Goal: Information Seeking & Learning: Learn about a topic

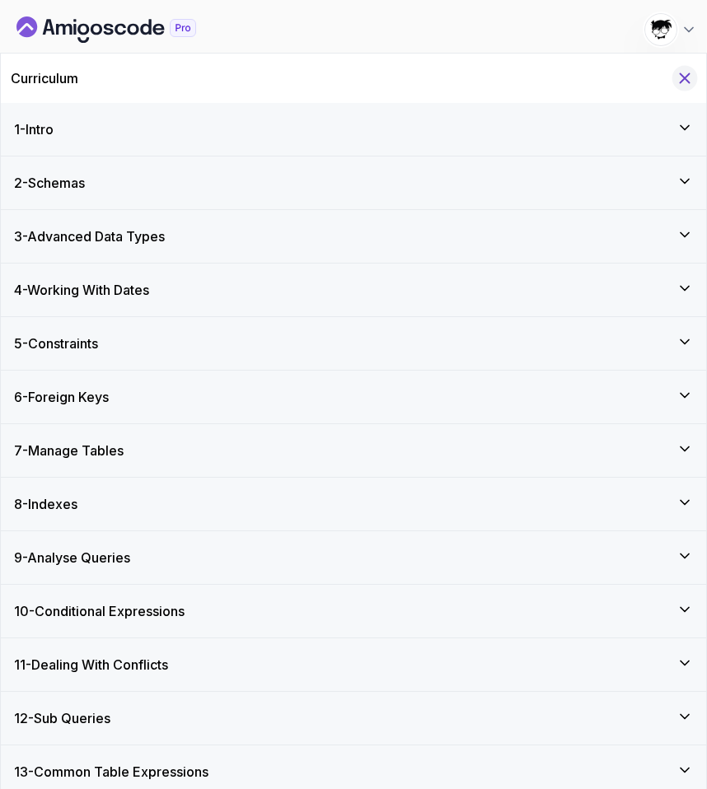
click at [690, 86] on icon "Hide Curriculum for mobile" at bounding box center [685, 78] width 18 height 18
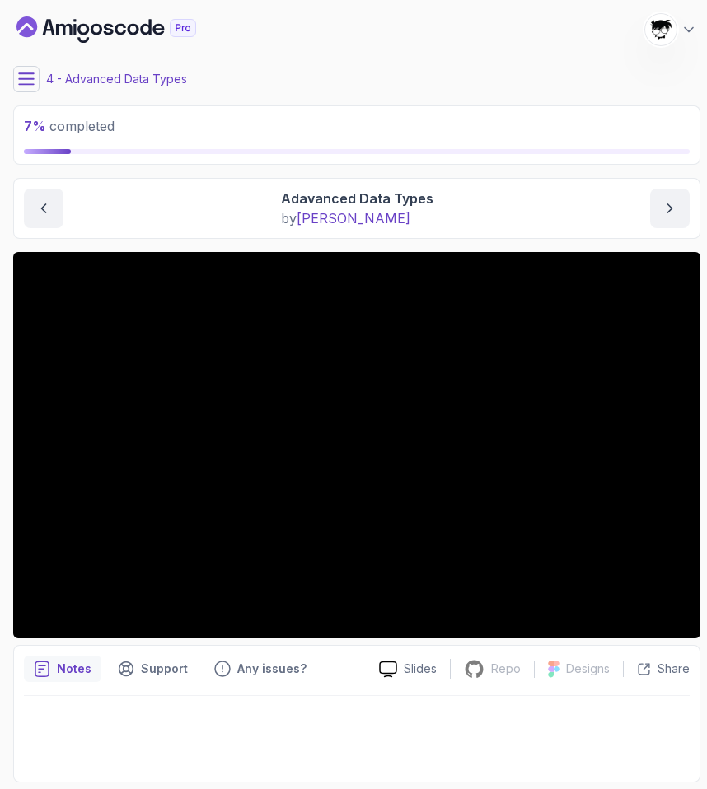
click at [16, 74] on button at bounding box center [26, 79] width 26 height 26
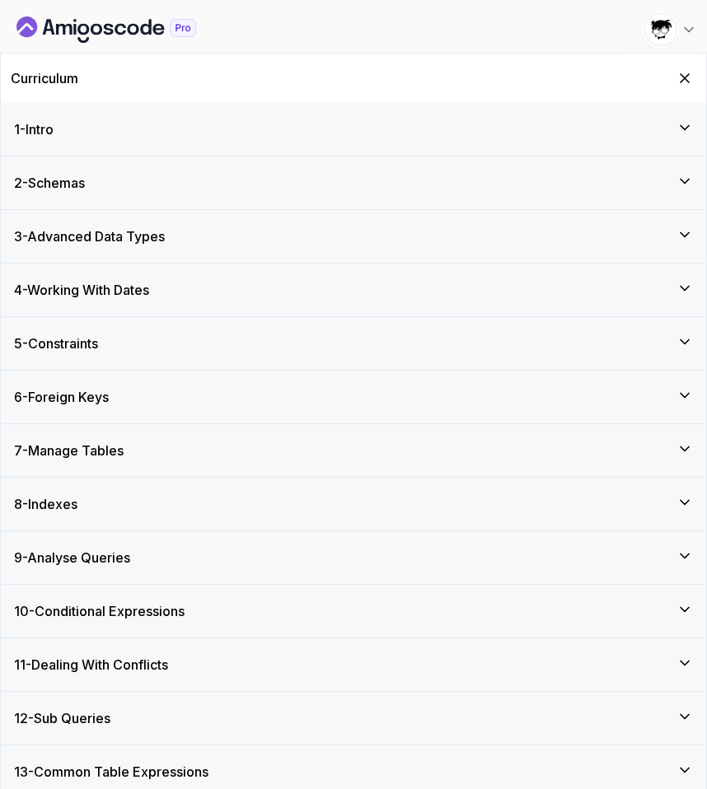
click at [82, 228] on h3 "3 - Advanced Data Types" at bounding box center [89, 237] width 151 height 20
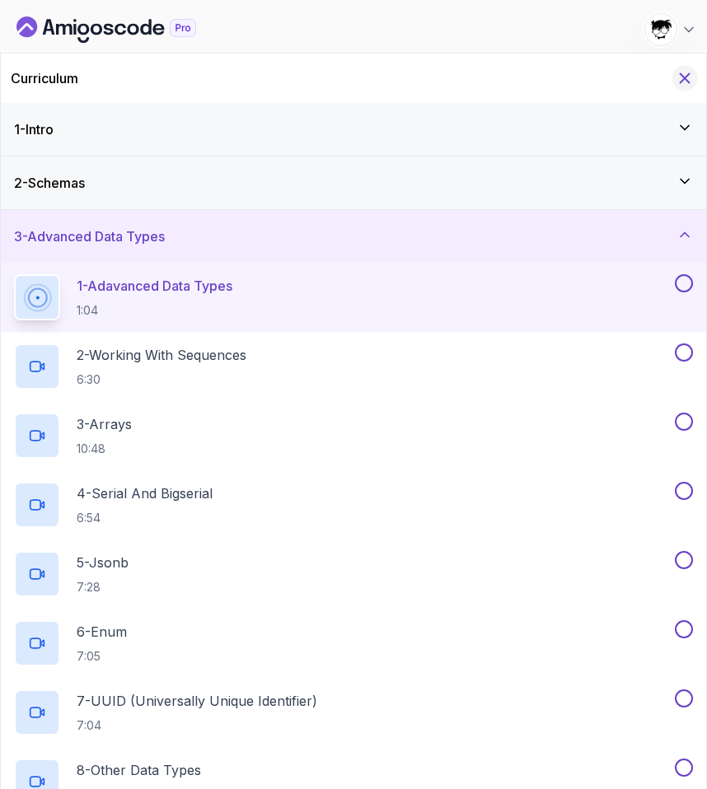
click at [678, 87] on div "Curriculum" at bounding box center [353, 78] width 705 height 49
click at [680, 74] on icon "Hide Curriculum for mobile" at bounding box center [684, 78] width 9 height 9
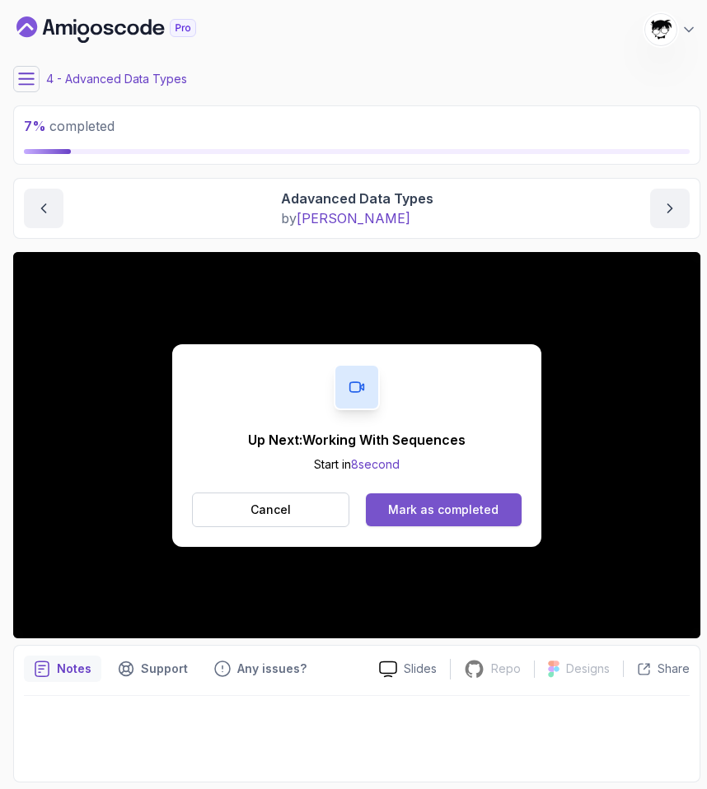
click at [455, 512] on div "Mark as completed" at bounding box center [443, 510] width 110 height 16
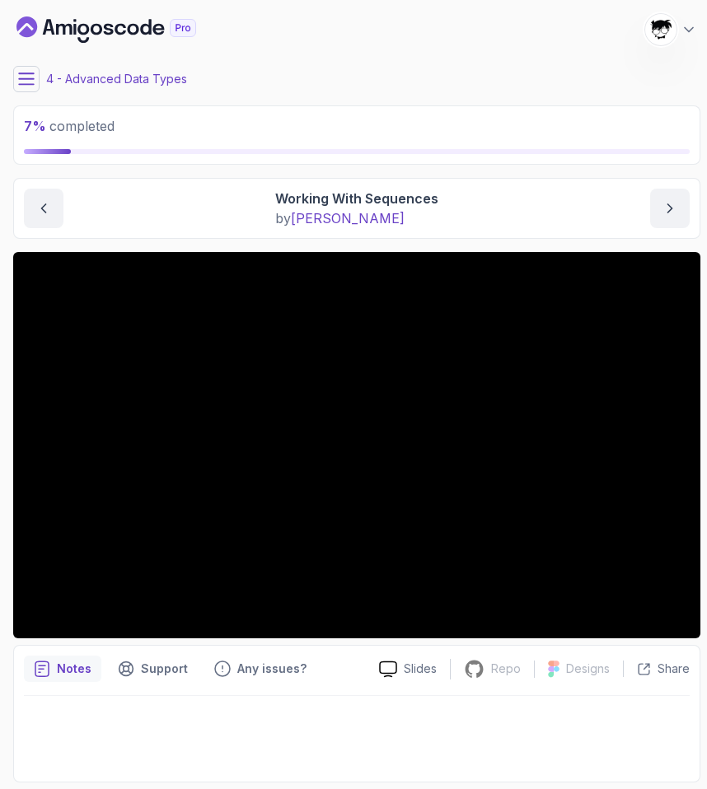
click at [21, 77] on icon at bounding box center [26, 79] width 16 height 16
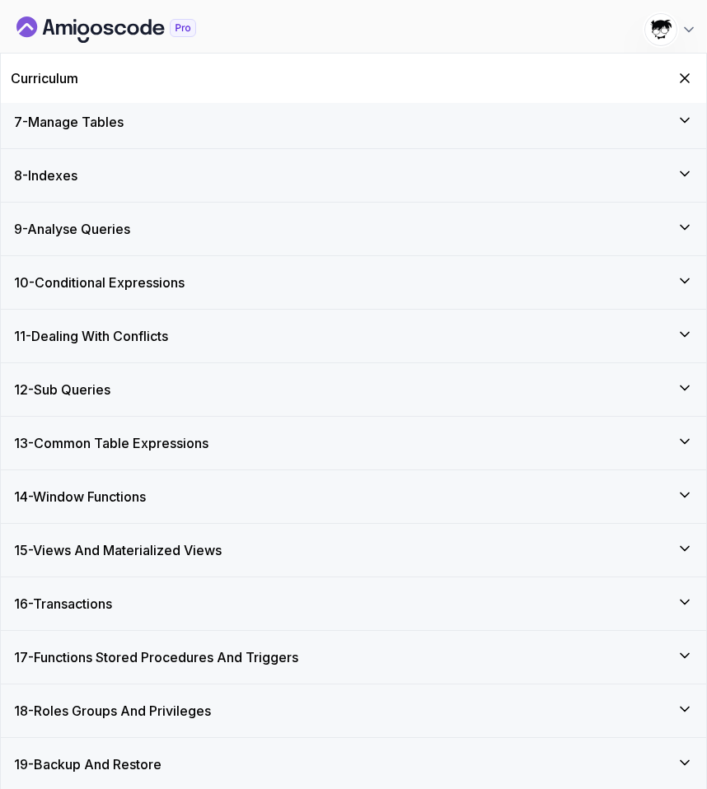
scroll to position [1200, 0]
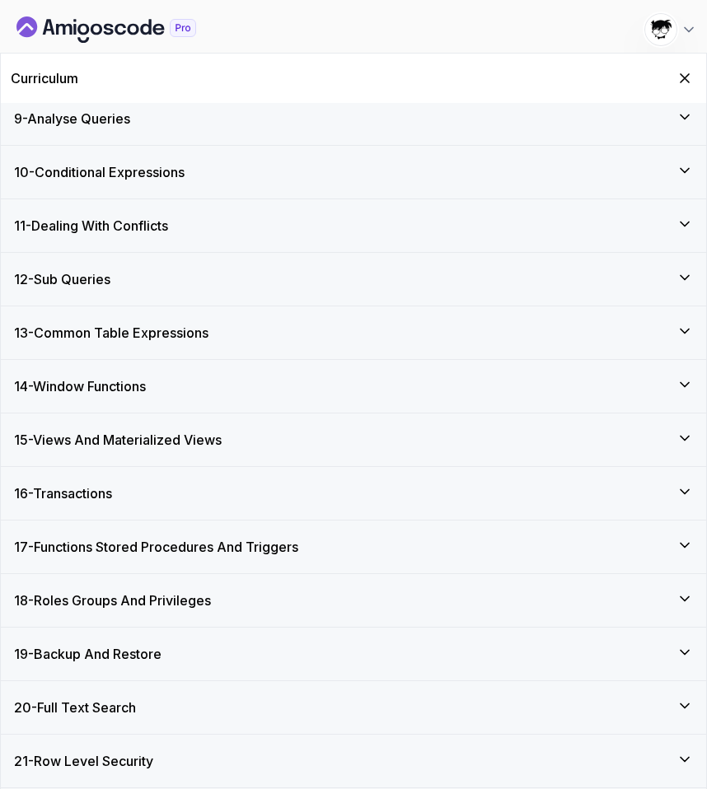
click at [133, 593] on h3 "18 - Roles Groups And Privileges" at bounding box center [112, 601] width 197 height 20
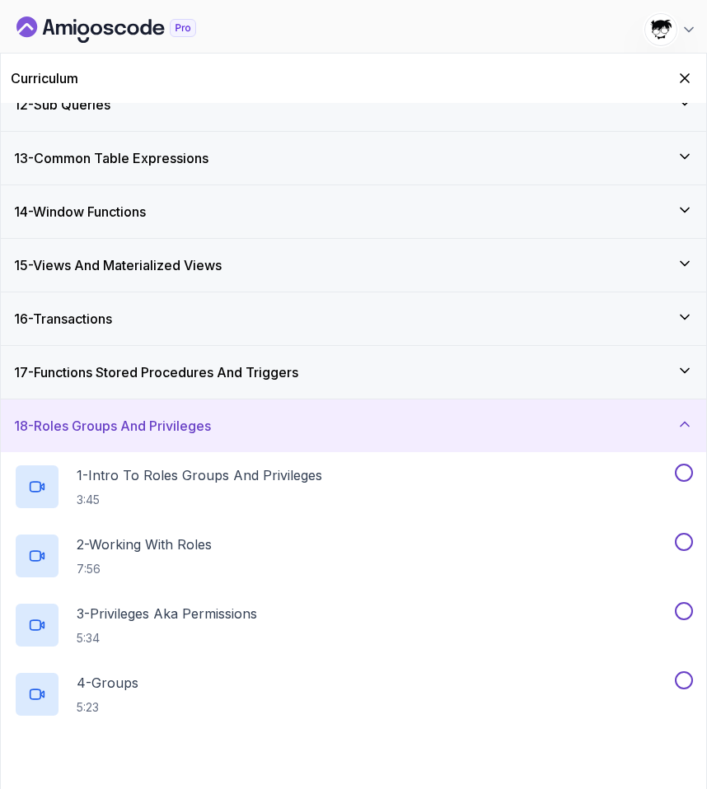
scroll to position [785, 0]
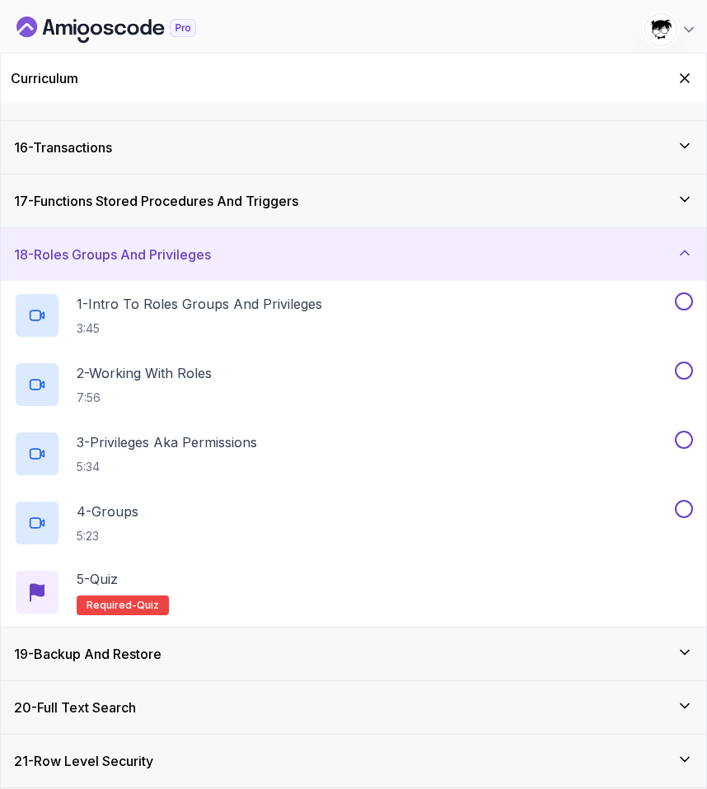
click at [116, 658] on h3 "19 - Backup And Restore" at bounding box center [87, 654] width 147 height 20
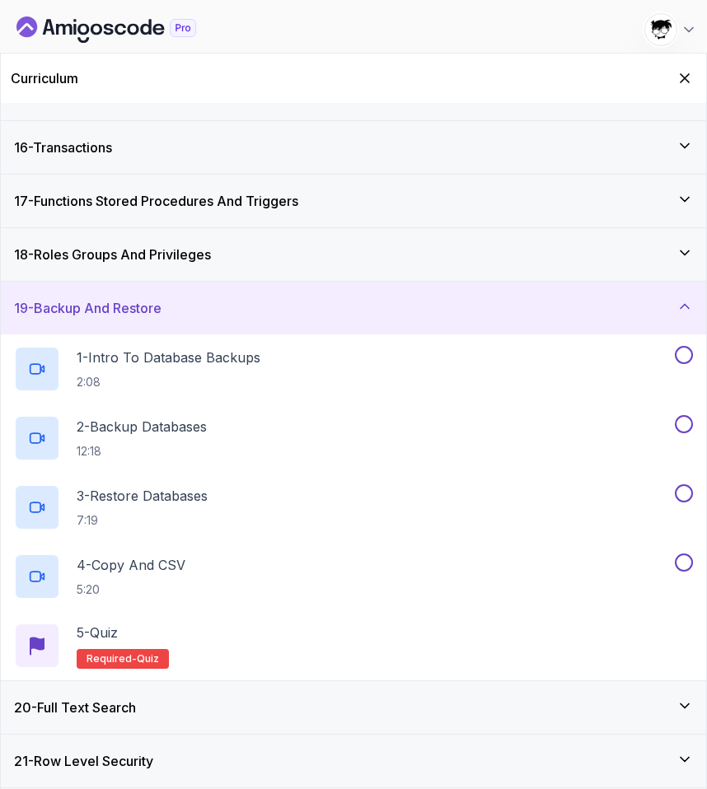
click at [115, 705] on h3 "20 - Full Text Search" at bounding box center [75, 708] width 122 height 20
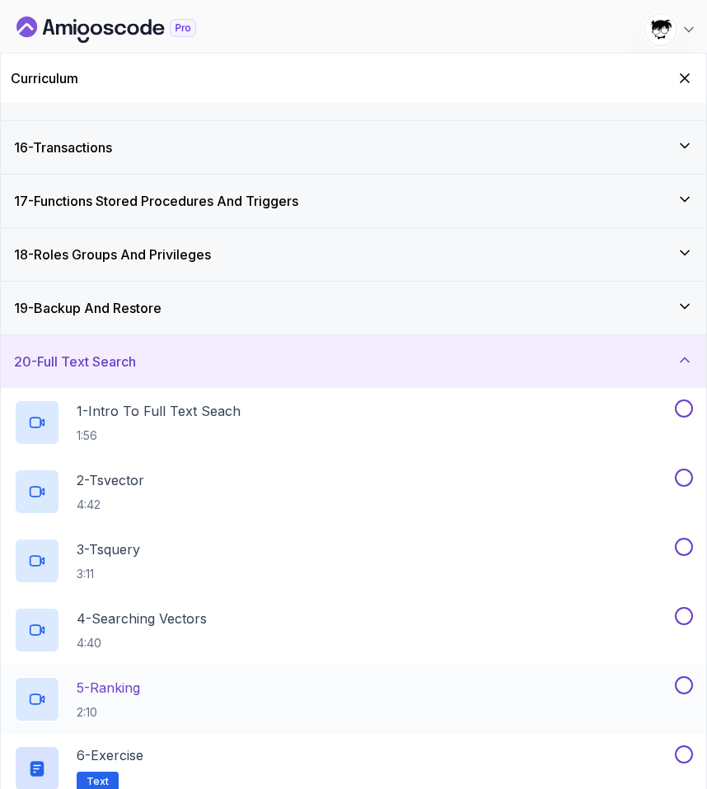
scroll to position [924, 0]
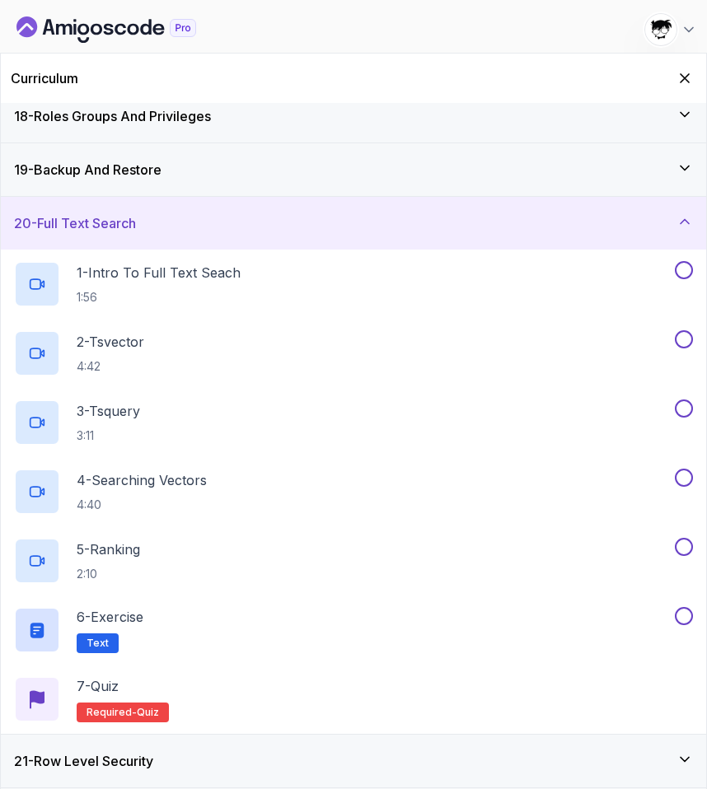
click at [106, 766] on h3 "21 - Row Level Security" at bounding box center [83, 761] width 139 height 20
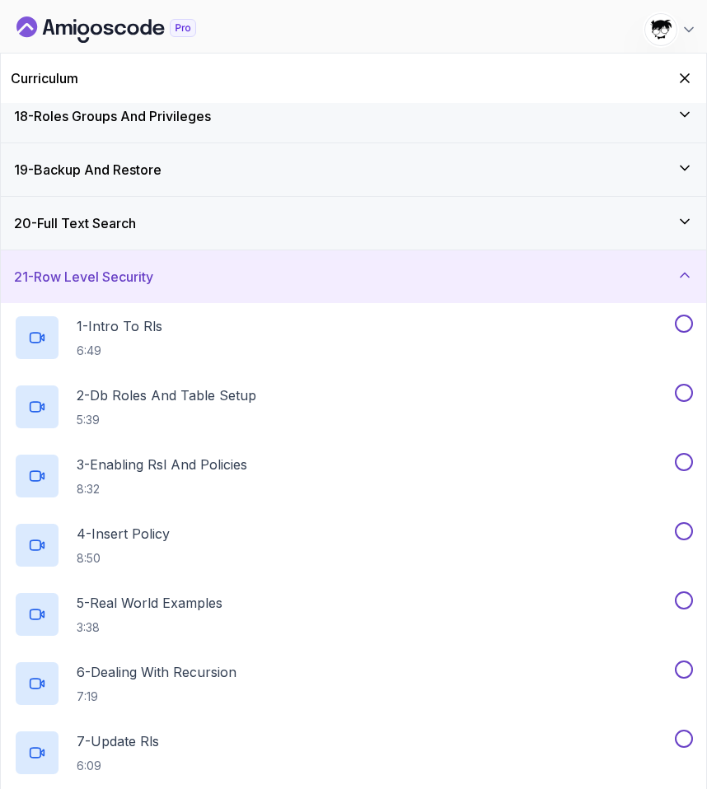
click at [80, 277] on h3 "21 - Row Level Security" at bounding box center [83, 277] width 139 height 20
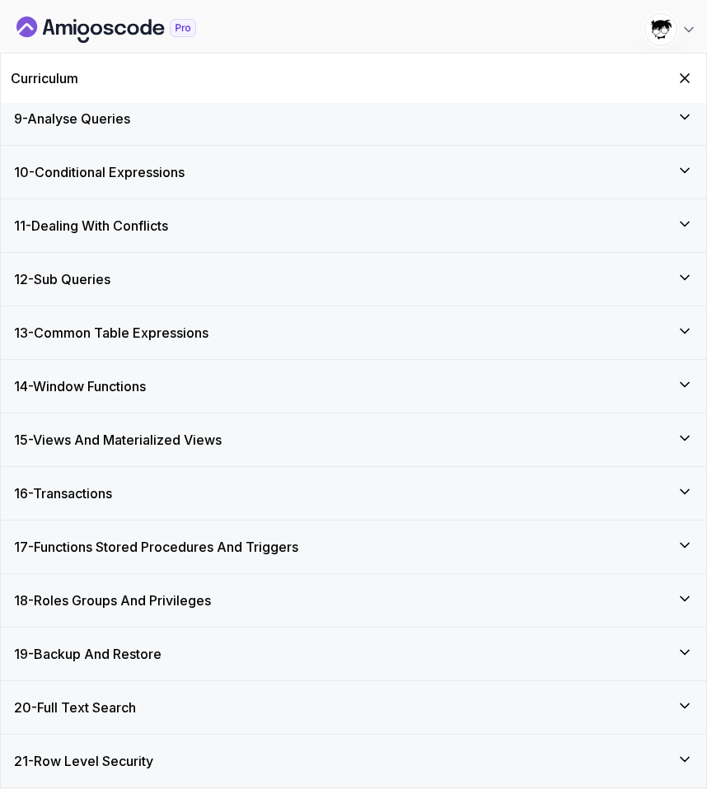
scroll to position [439, 0]
click at [687, 72] on icon "Hide Curriculum for mobile" at bounding box center [685, 78] width 18 height 18
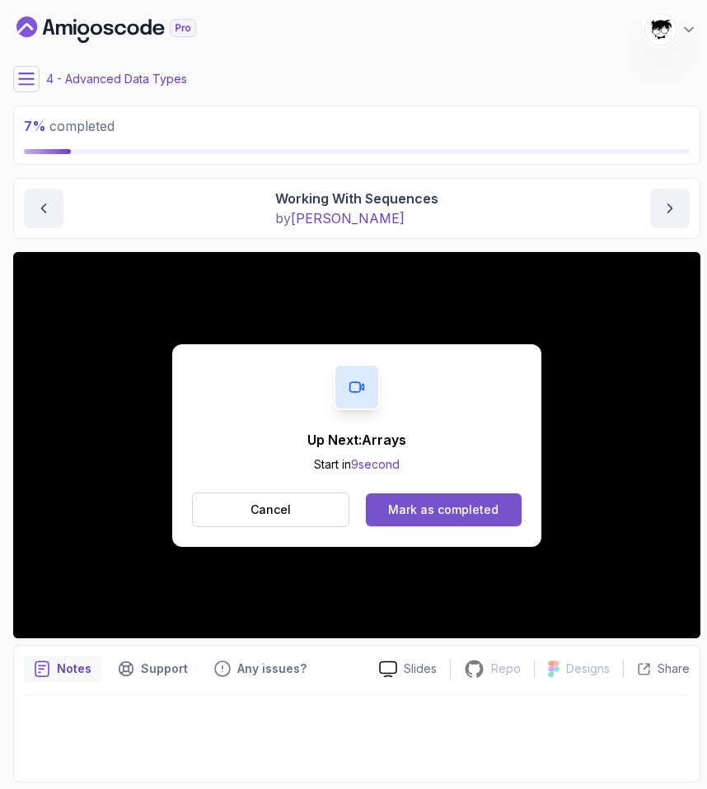
click at [427, 504] on div "Mark as completed" at bounding box center [443, 510] width 110 height 16
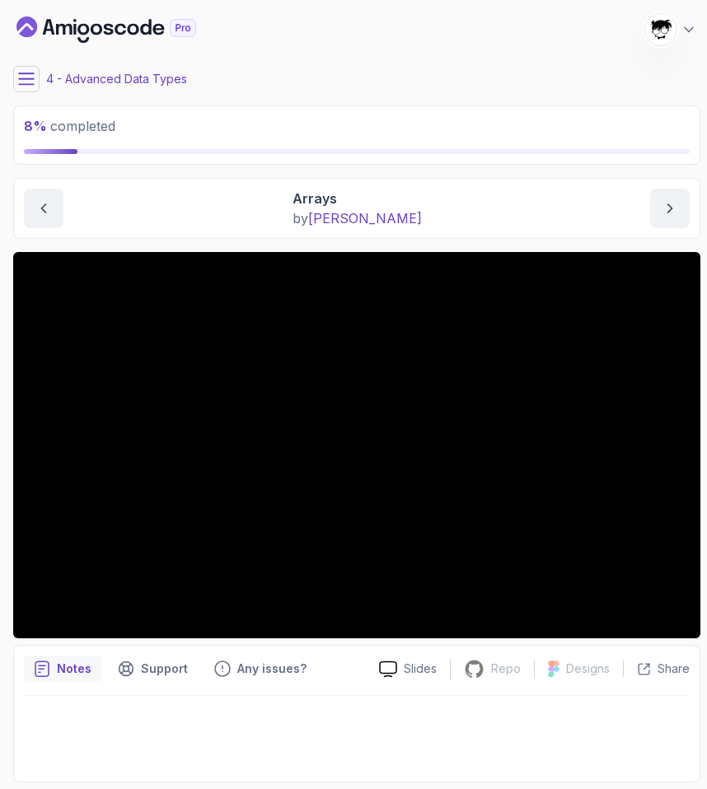
click at [91, 94] on main "My Courses Advanced Databases 1777 Points Abdallah Issa Al-Kass Student 4 - Adv…" at bounding box center [356, 395] width 687 height 776
click at [20, 63] on main "My Courses Advanced Databases 1777 Points Abdallah Issa Al-Kass Student 4 - Adv…" at bounding box center [356, 395] width 687 height 776
click at [22, 71] on icon at bounding box center [26, 79] width 16 height 16
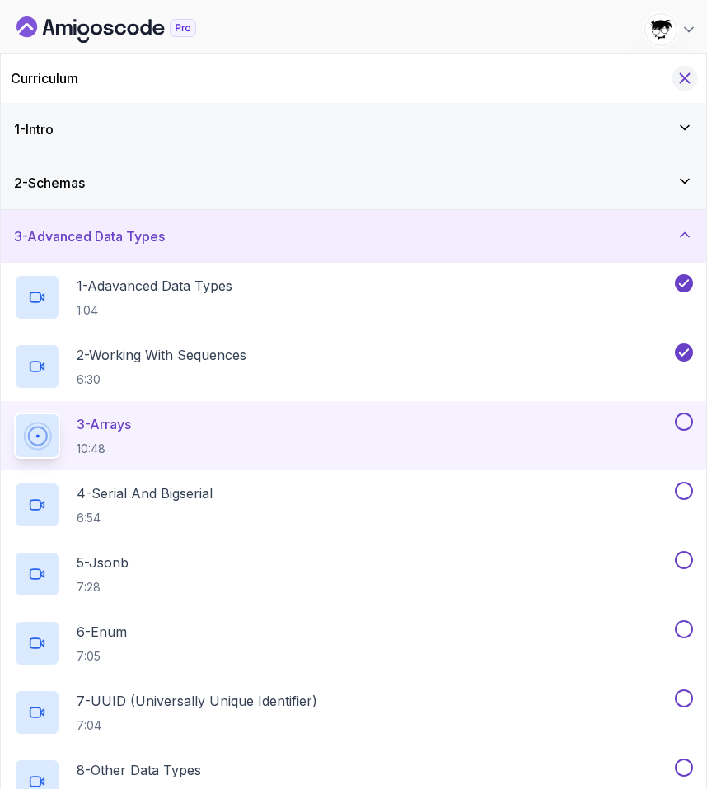
click at [687, 78] on icon "Hide Curriculum for mobile" at bounding box center [685, 78] width 18 height 18
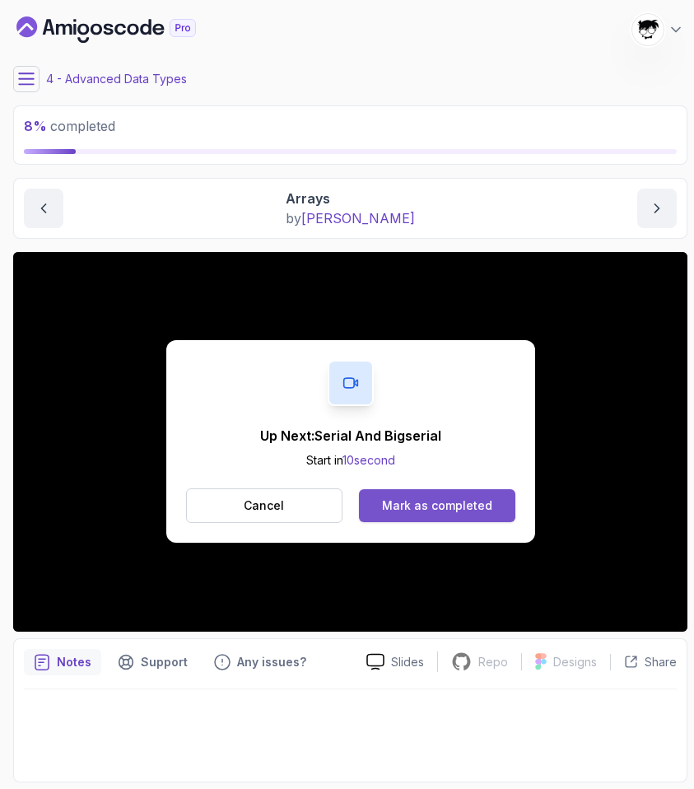
click at [428, 504] on div "Mark as completed" at bounding box center [437, 506] width 110 height 16
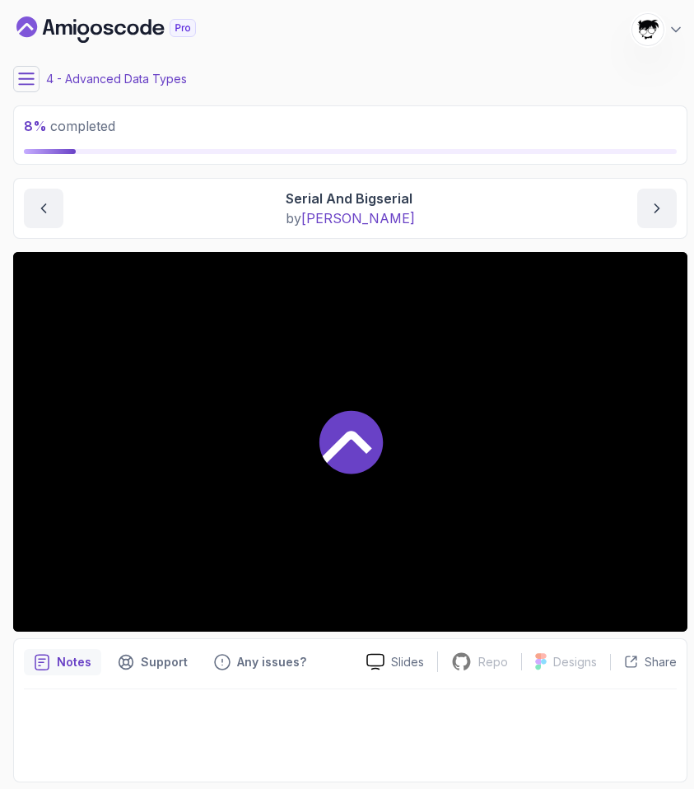
click at [300, 457] on div at bounding box center [350, 442] width 675 height 380
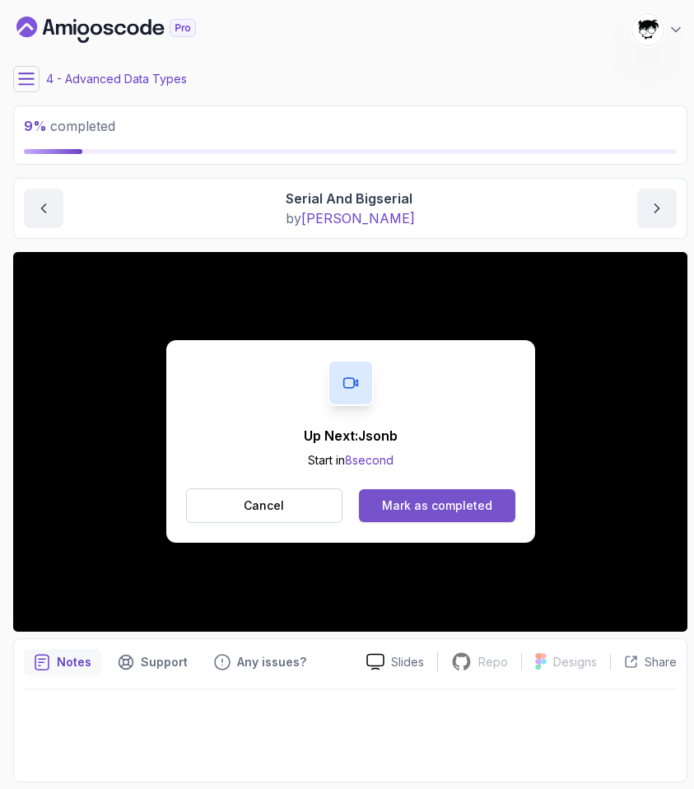
click at [437, 507] on div "Mark as completed" at bounding box center [437, 506] width 110 height 16
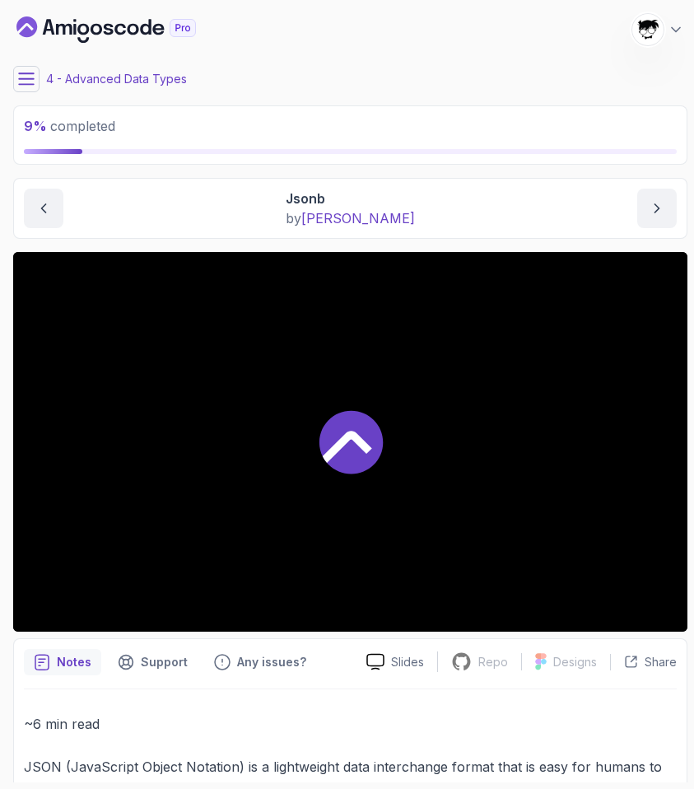
click at [210, 501] on div at bounding box center [350, 442] width 675 height 380
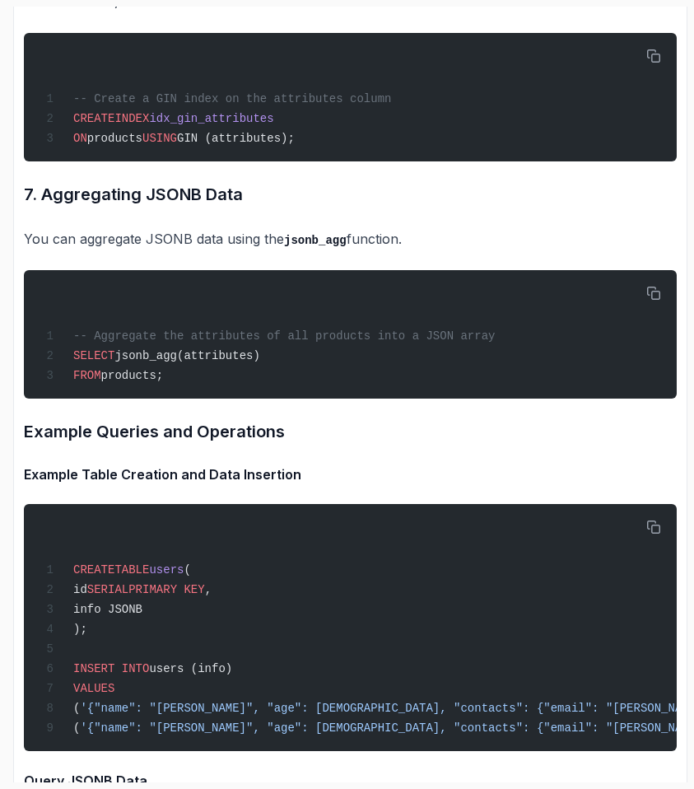
scroll to position [5588, 0]
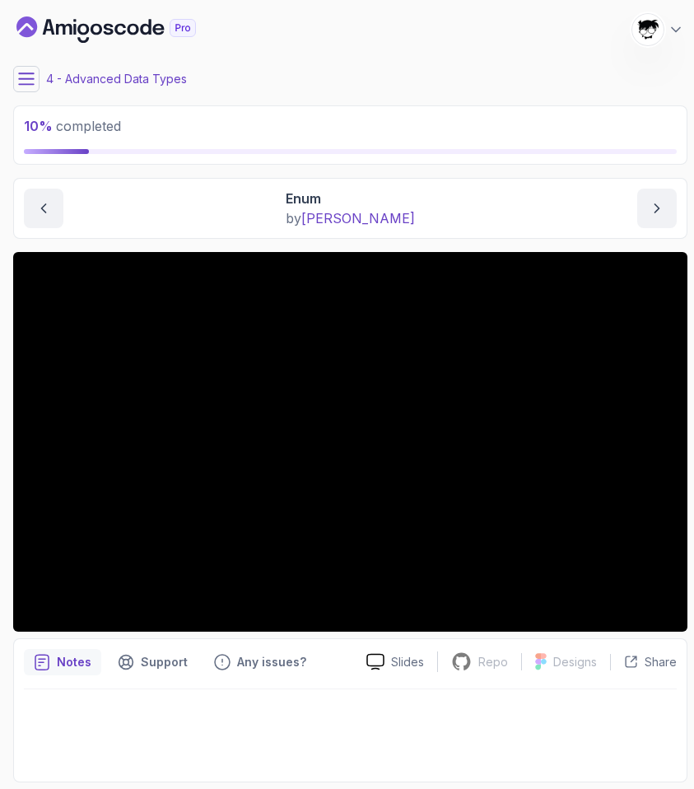
click at [300, 72] on div "4 - Advanced Data Types" at bounding box center [350, 79] width 675 height 26
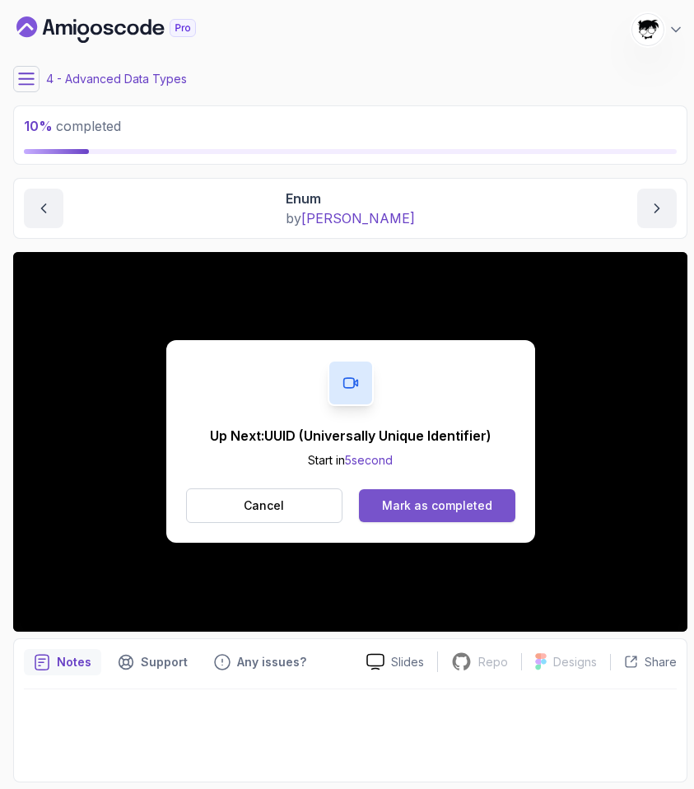
click at [390, 519] on button "Mark as completed" at bounding box center [437, 505] width 156 height 33
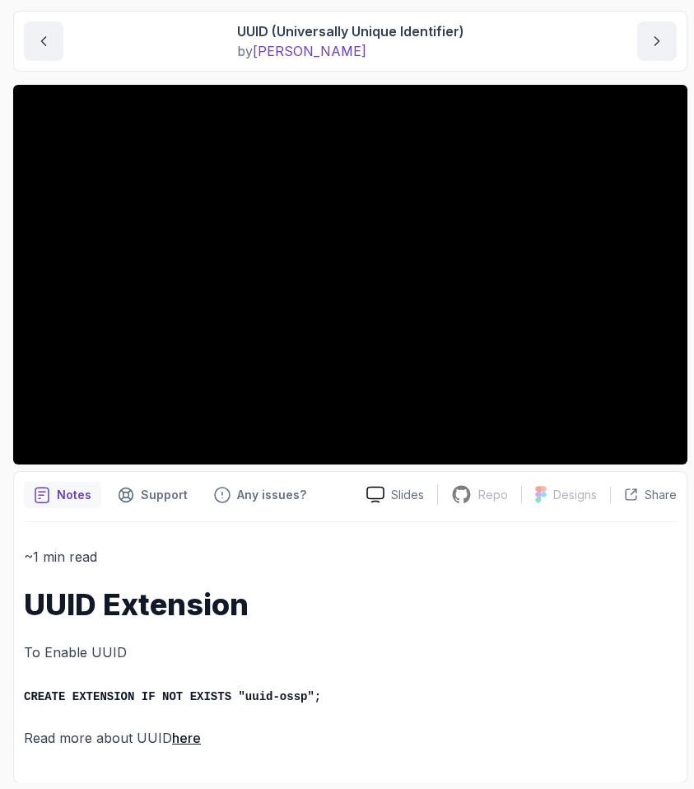
scroll to position [157, 0]
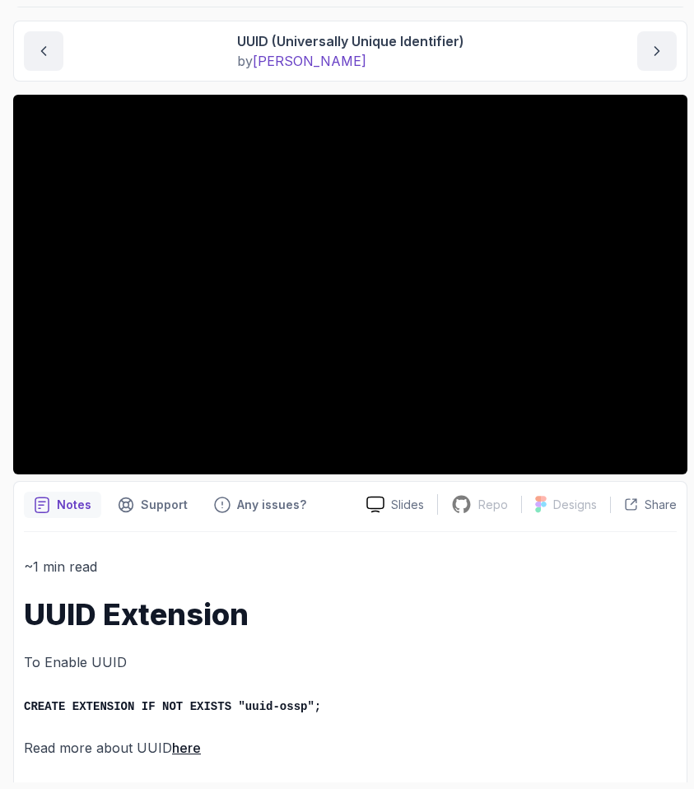
click at [197, 671] on p "To Enable UUID" at bounding box center [350, 662] width 653 height 23
click at [174, 746] on link "here" at bounding box center [186, 748] width 29 height 16
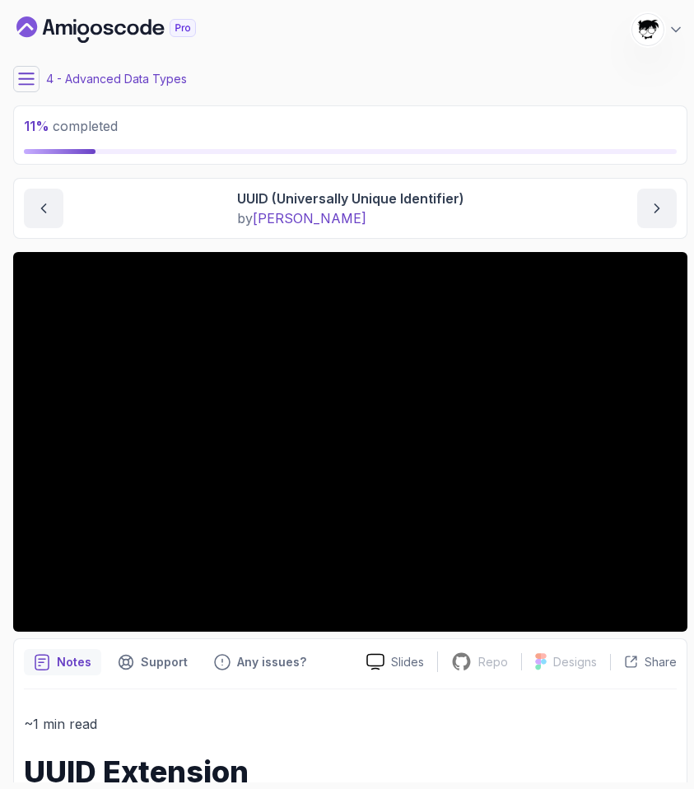
click at [24, 68] on button at bounding box center [26, 79] width 26 height 26
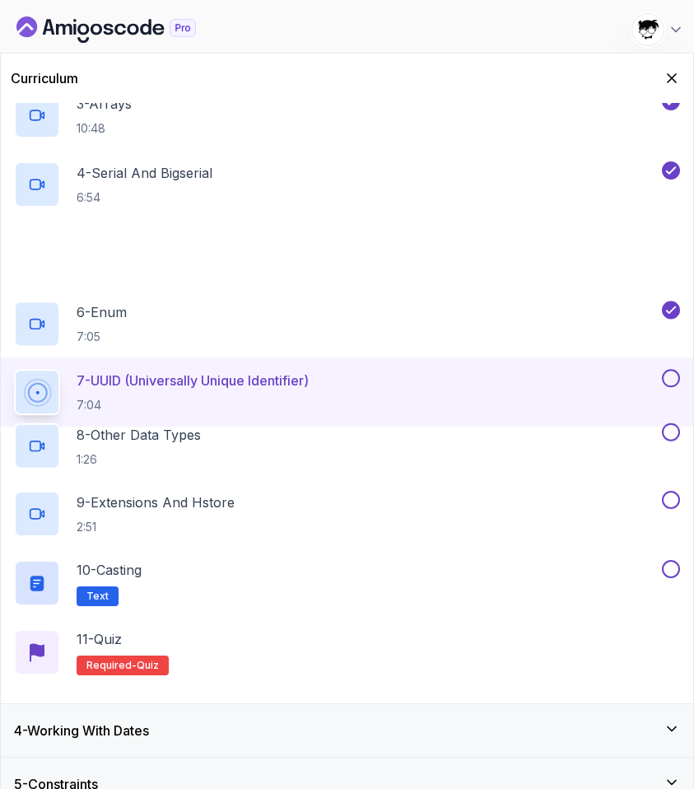
scroll to position [392, 0]
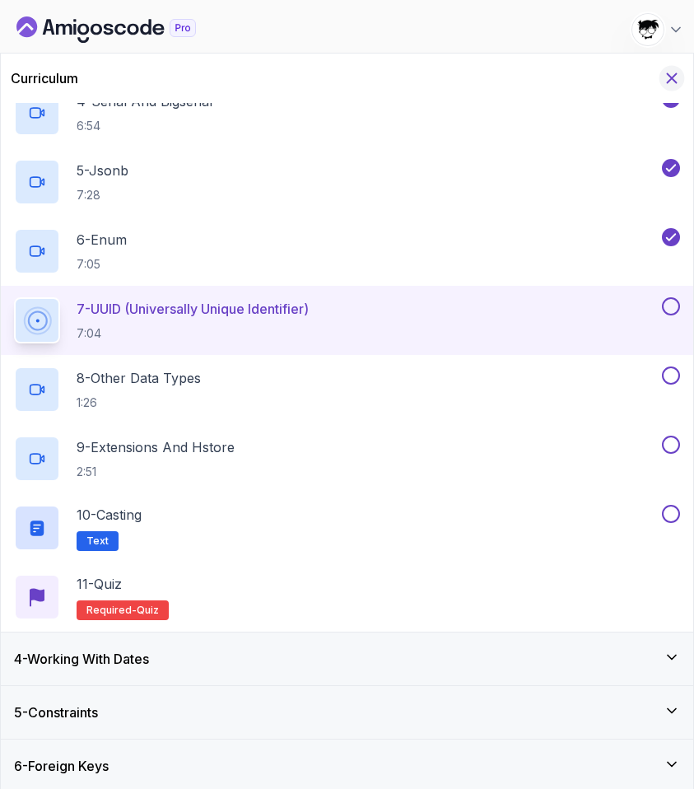
click at [668, 83] on icon "Hide Curriculum for mobile" at bounding box center [672, 78] width 18 height 18
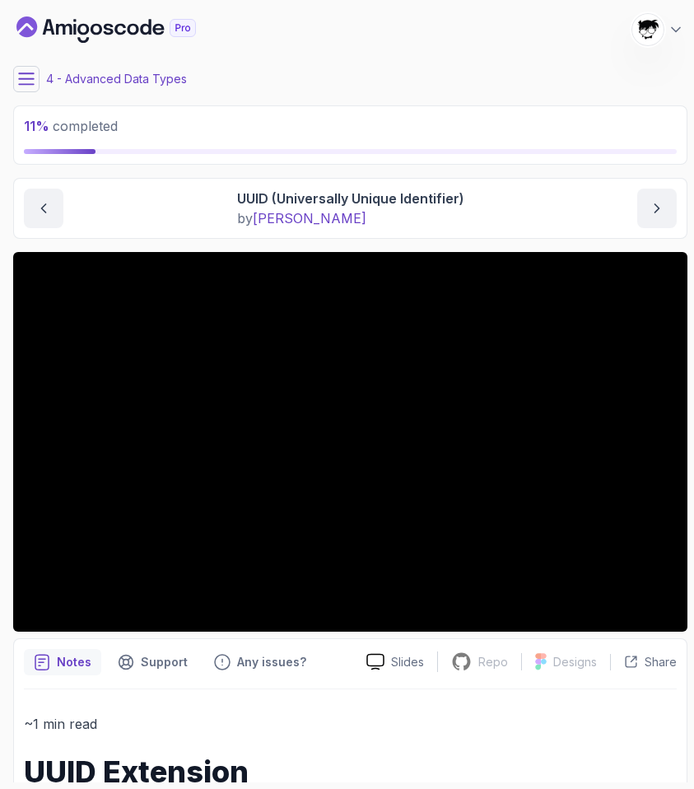
scroll to position [167, 0]
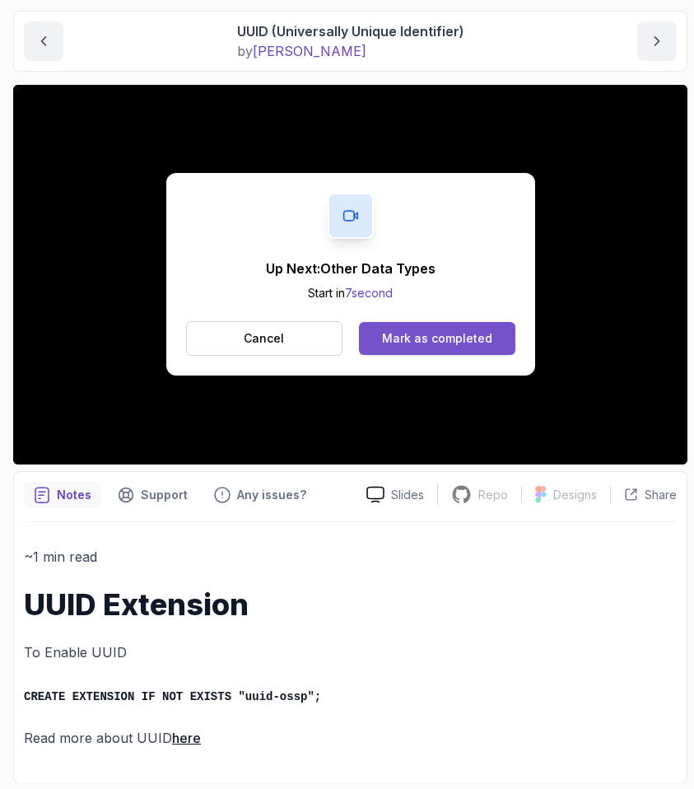
click at [400, 354] on button "Mark as completed" at bounding box center [437, 338] width 156 height 33
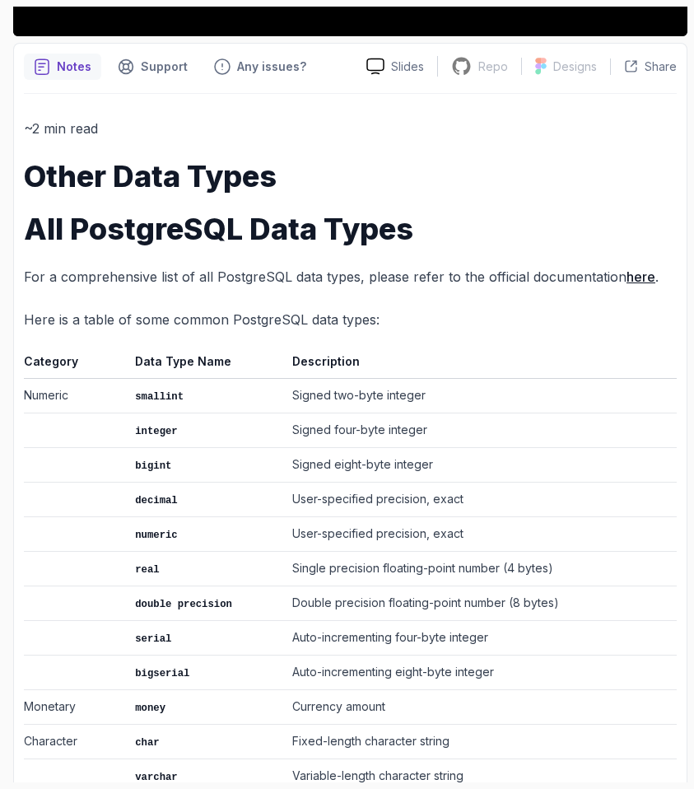
scroll to position [662, 0]
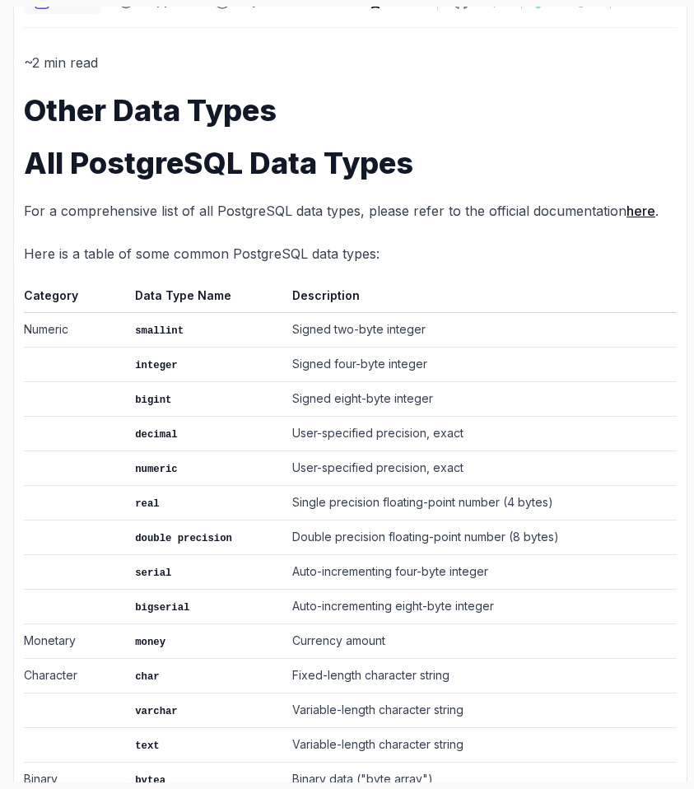
click at [635, 210] on link "here" at bounding box center [641, 211] width 29 height 16
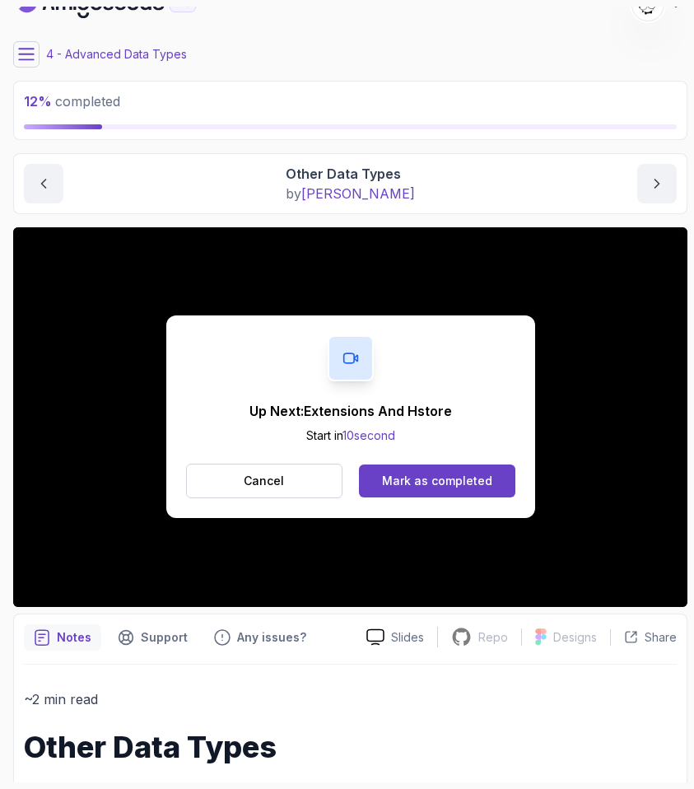
scroll to position [0, 0]
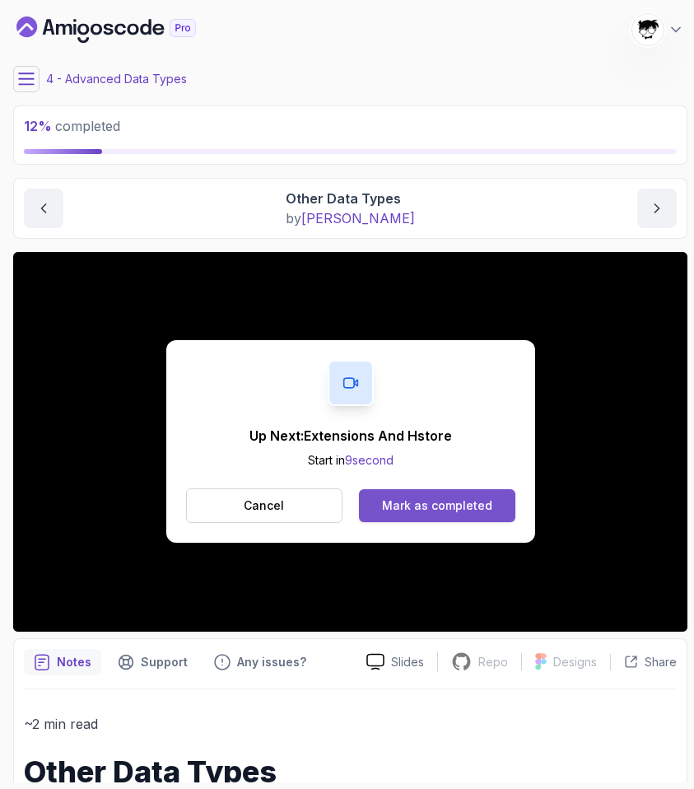
click at [470, 520] on button "Mark as completed" at bounding box center [437, 505] width 156 height 33
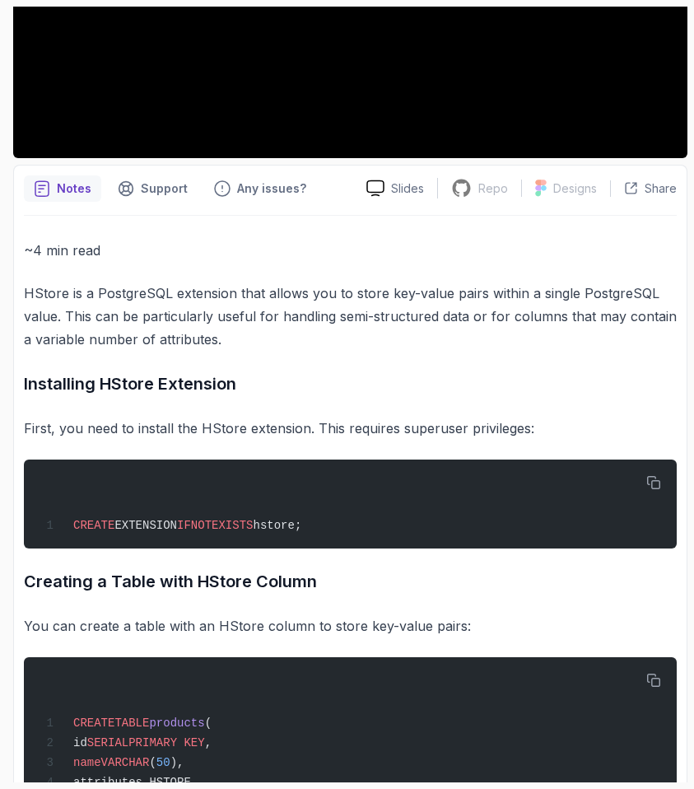
scroll to position [520, 0]
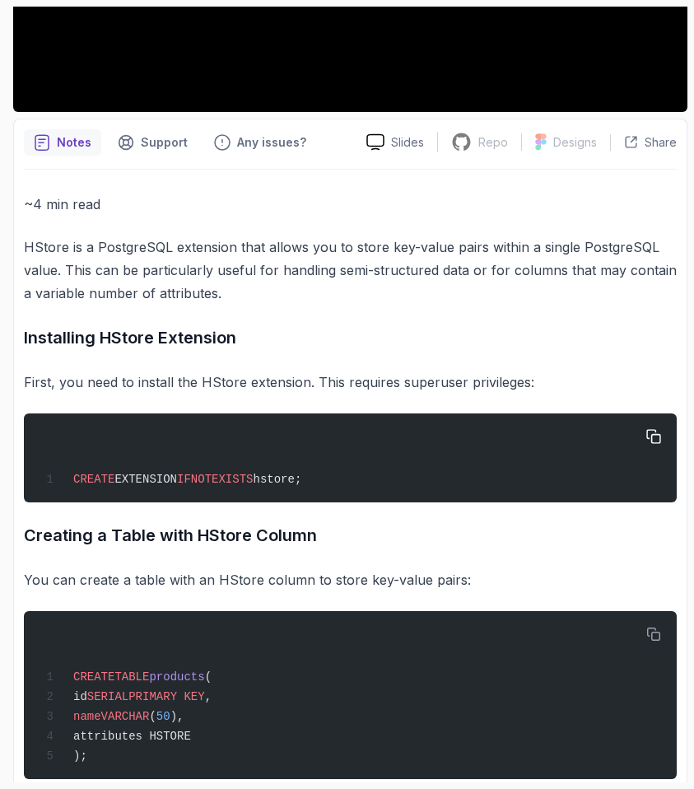
click at [316, 489] on div "CREATE EXTENSION IF NOT EXISTS hstore;" at bounding box center [350, 457] width 627 height 69
click at [302, 481] on span "hstore;" at bounding box center [277, 479] width 49 height 13
copy div "CREATE EXTENSION IF NOT EXISTS hstore;"
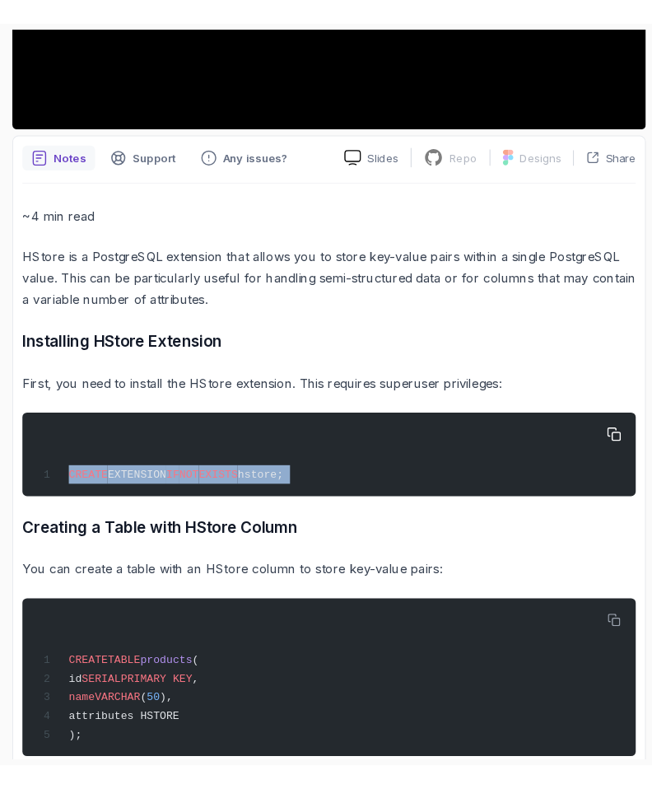
scroll to position [0, 0]
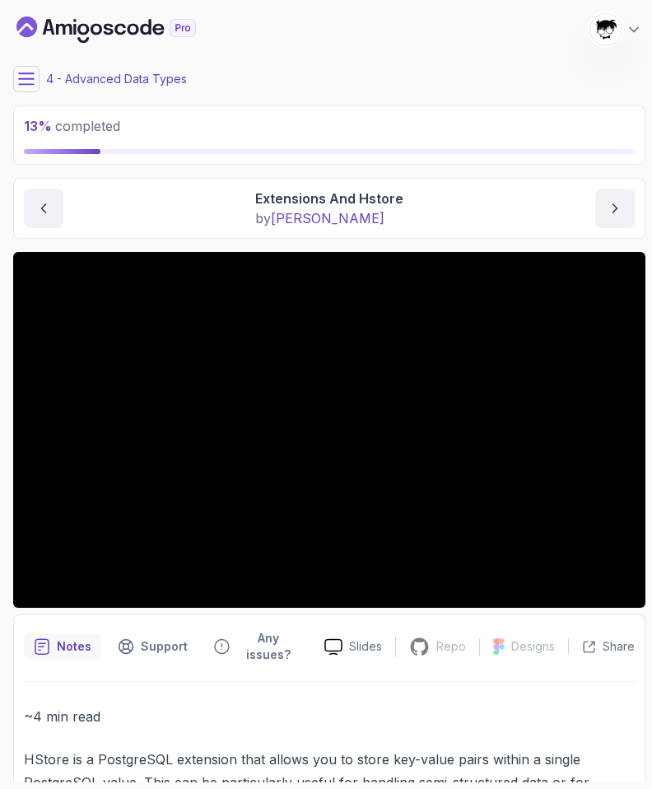
click at [29, 76] on icon at bounding box center [26, 79] width 16 height 16
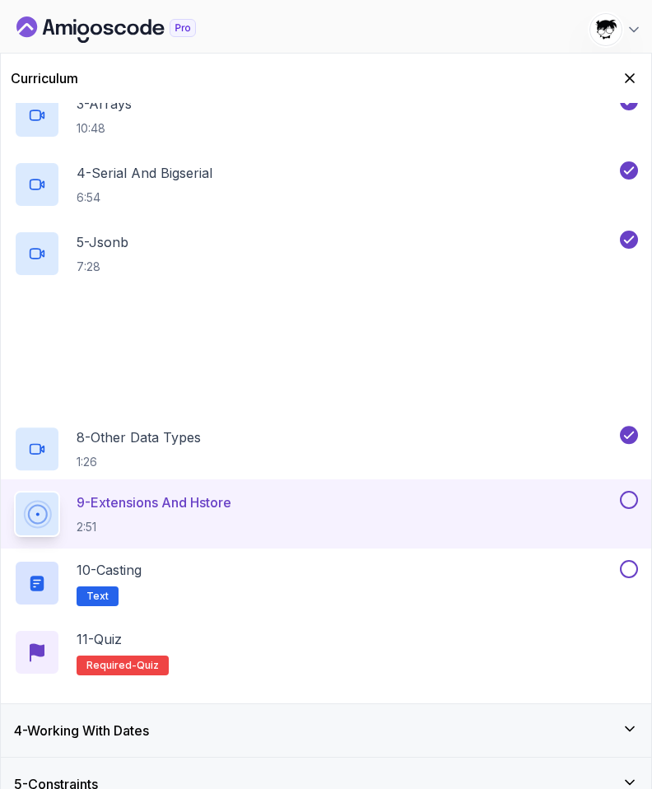
scroll to position [452, 0]
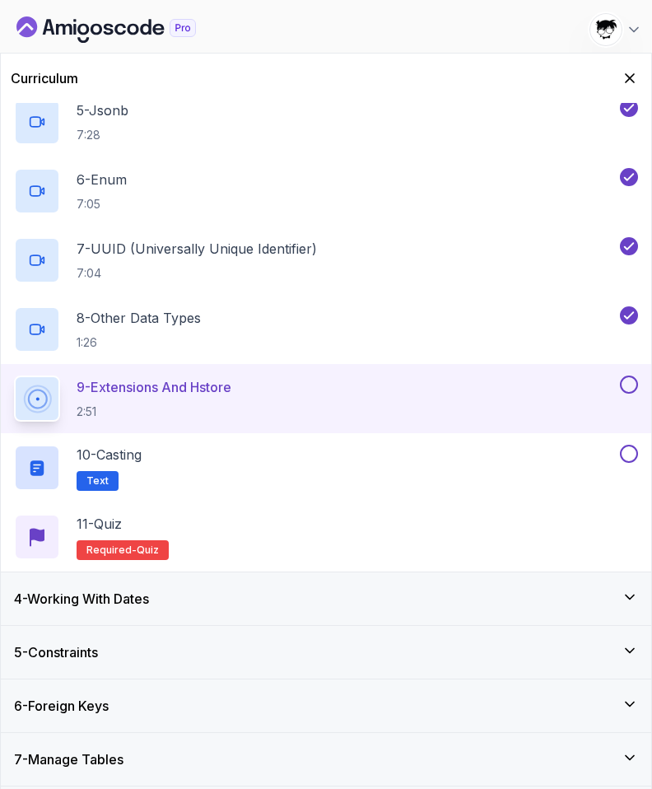
click at [114, 399] on h2 "9 - Extensions And Hstore 2:51" at bounding box center [154, 398] width 155 height 43
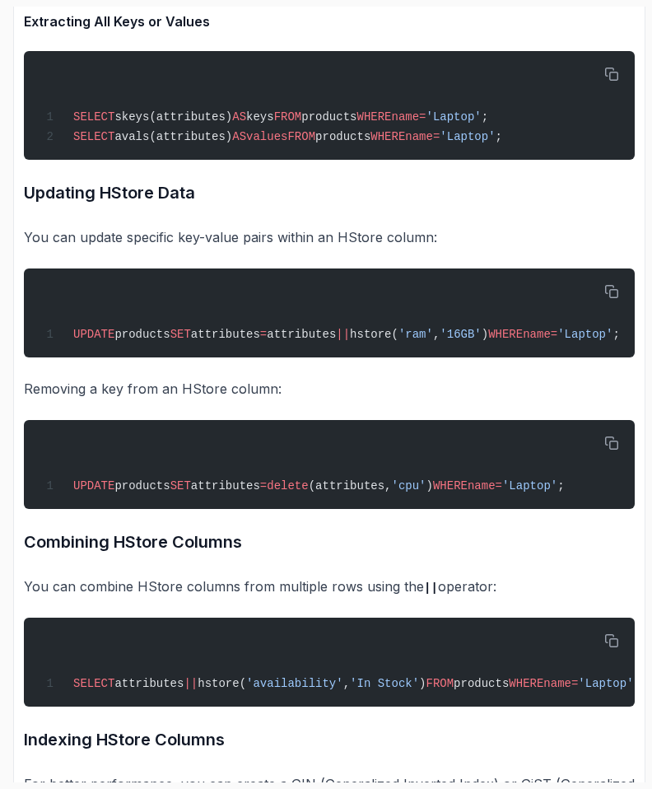
scroll to position [3135, 0]
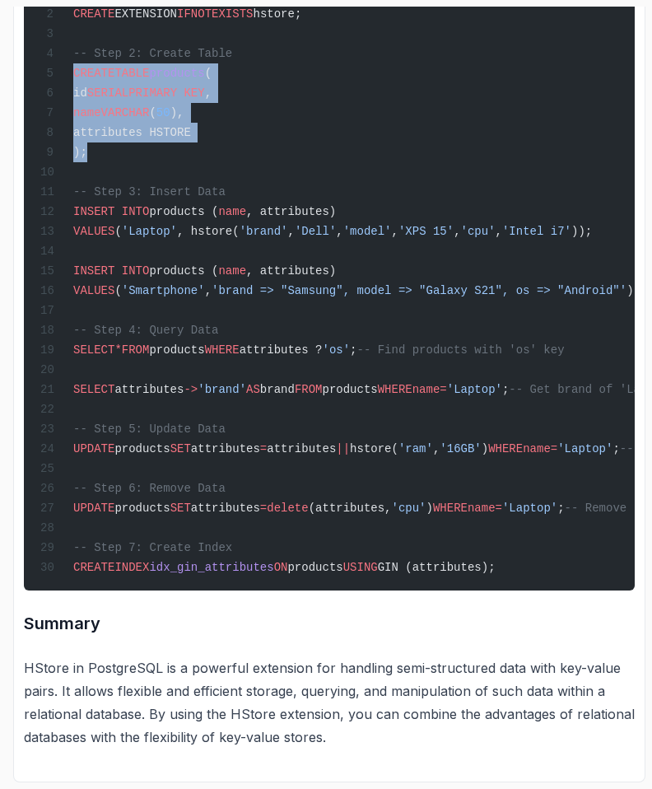
drag, startPoint x: 93, startPoint y: 136, endPoint x: 59, endPoint y: 47, distance: 95.2
click at [59, 47] on div "-- Step 1: Create Extension CREATE EXTENSION IF NOT EXISTS hstore; -- Step 2: C…" at bounding box center [329, 259] width 585 height 643
copy code "CREATE TABLE products ( id SERIAL PRIMARY KEY , name VARCHAR ( 50 ), attributes…"
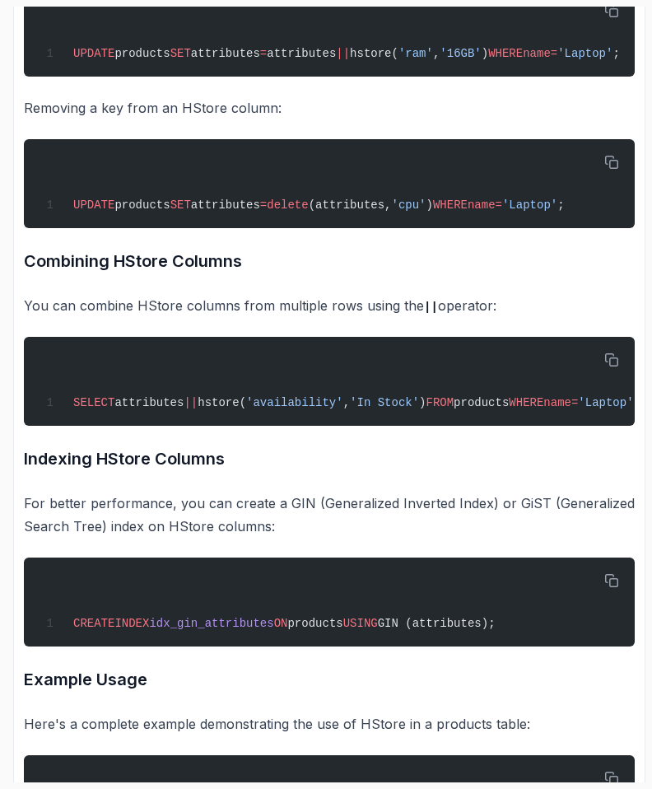
scroll to position [2034, 0]
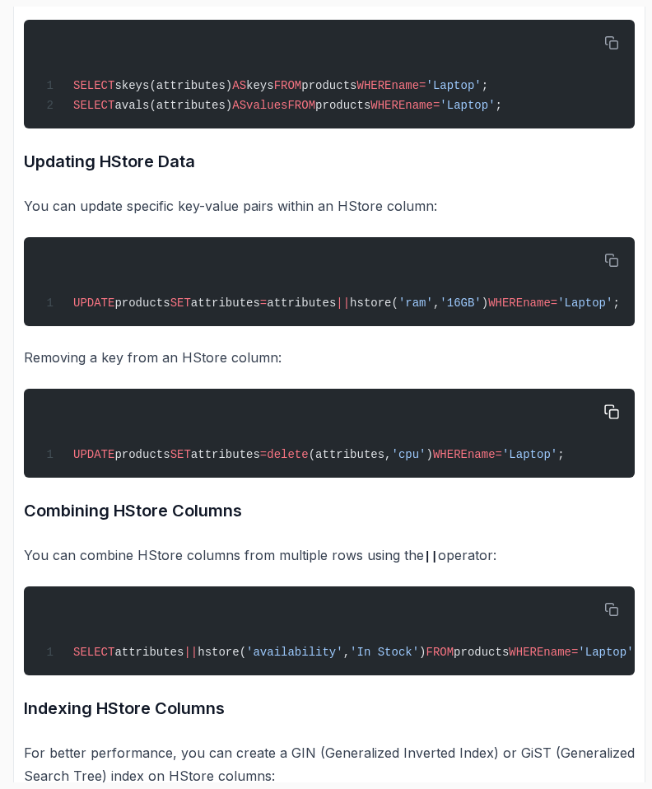
click at [247, 389] on pre "UPDATE products SET attributes = delete (attributes, 'cpu' ) WHERE name = 'Lapt…" at bounding box center [329, 433] width 611 height 89
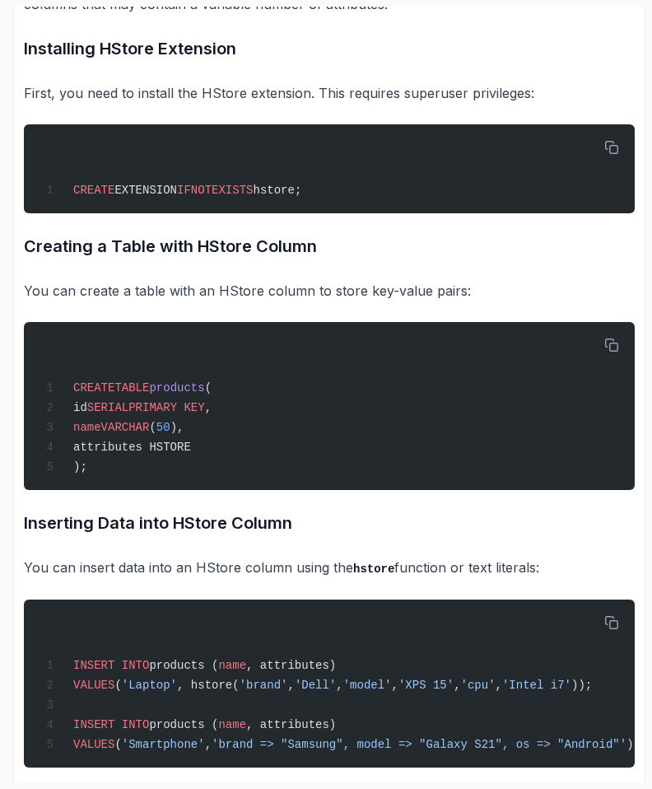
scroll to position [646, 0]
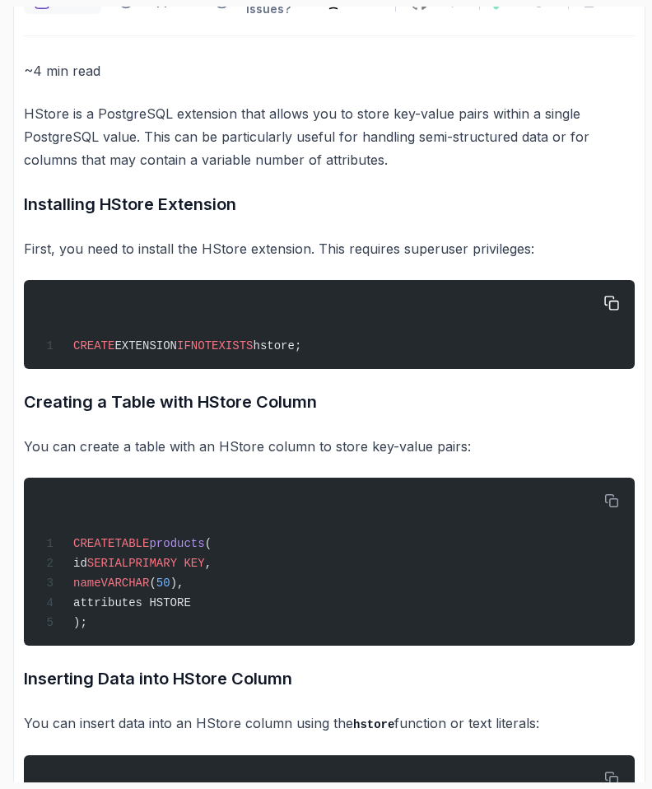
click at [235, 339] on span "EXISTS" at bounding box center [232, 345] width 41 height 13
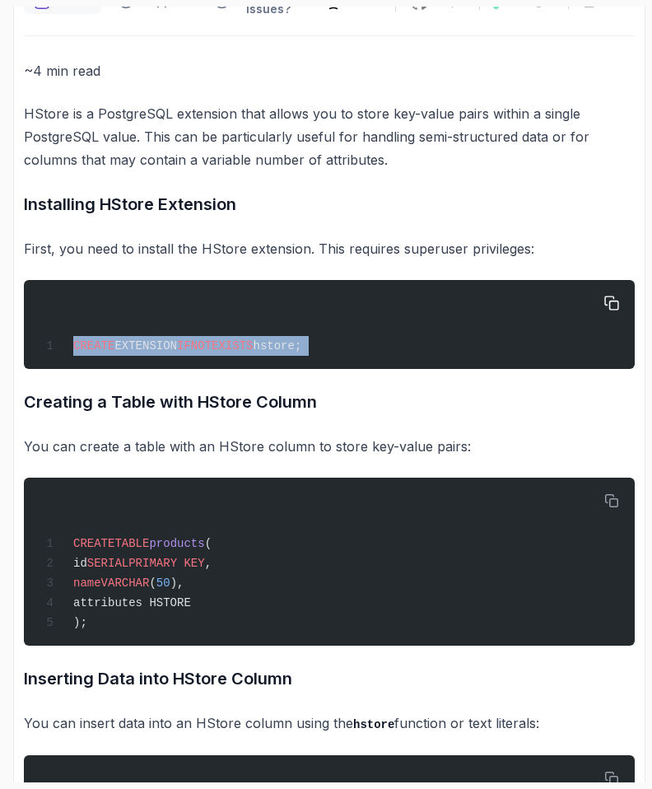
click at [235, 339] on span "EXISTS" at bounding box center [232, 345] width 41 height 13
copy div "CREATE EXTENSION IF NOT EXISTS hstore;"
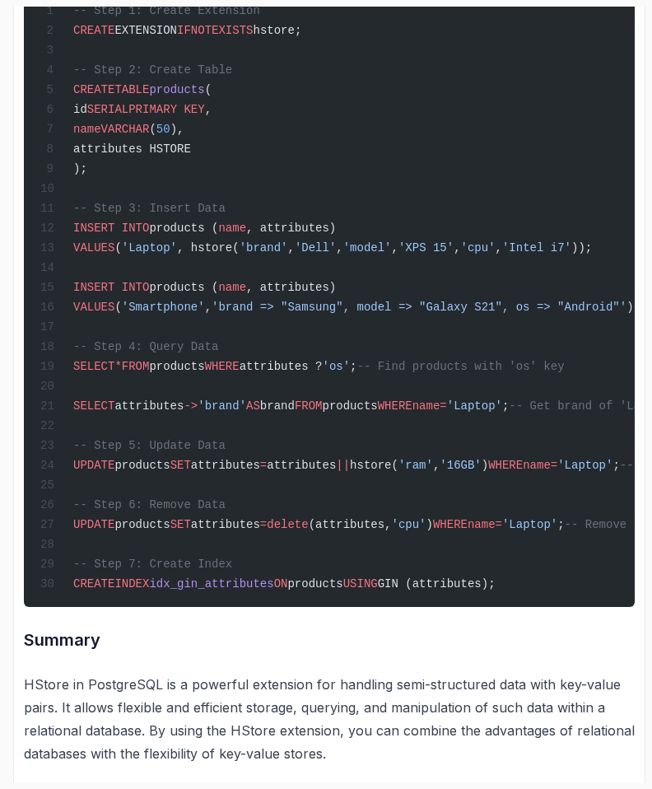
scroll to position [3135, 0]
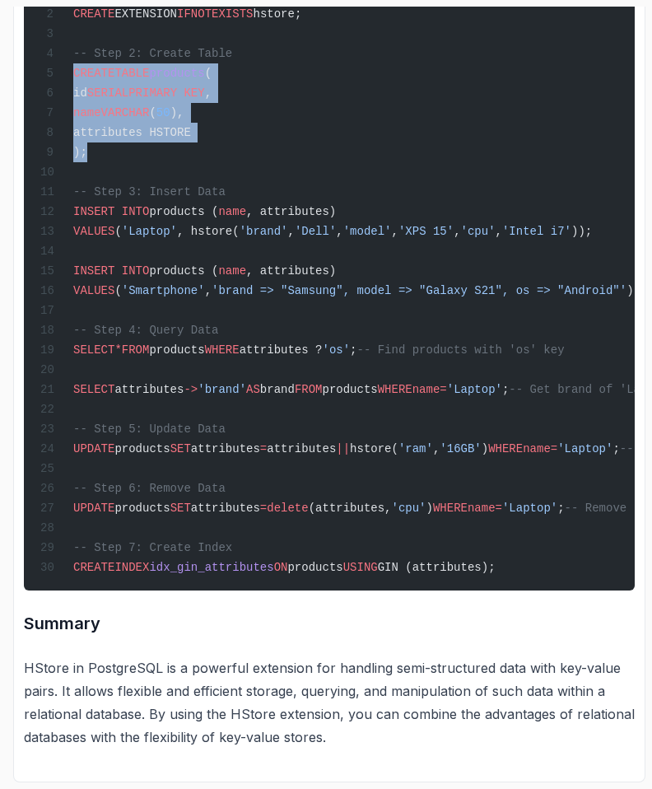
drag, startPoint x: 103, startPoint y: 139, endPoint x: 25, endPoint y: 59, distance: 111.9
click at [25, 59] on pre "-- Step 1: Create Extension CREATE EXTENSION IF NOT EXISTS hstore; -- Step 2: C…" at bounding box center [329, 259] width 611 height 662
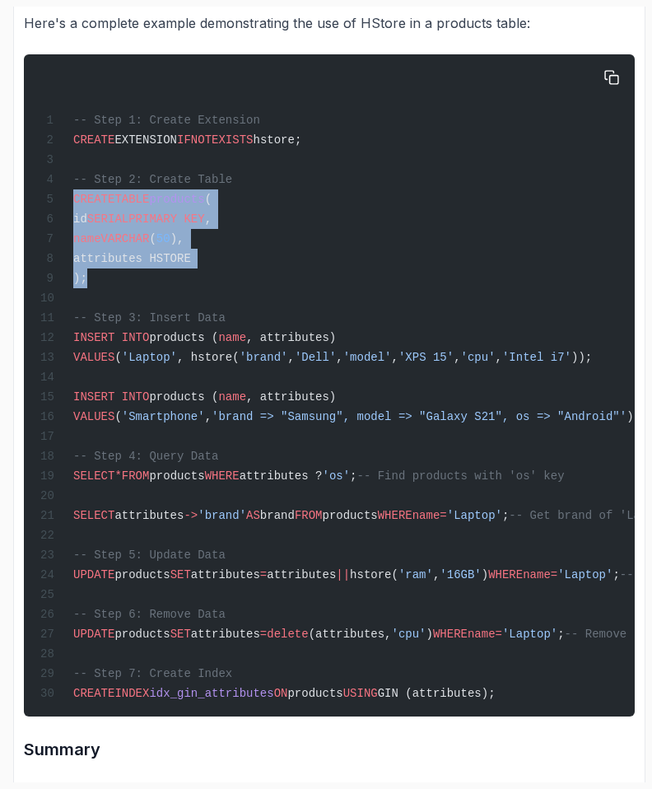
scroll to position [2984, 0]
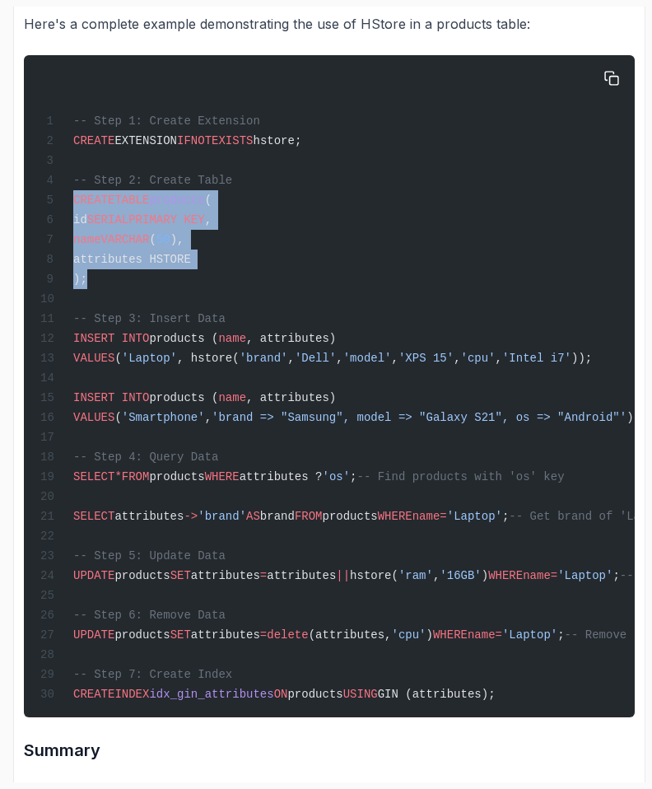
copy code "CREATE TABLE products ( id SERIAL PRIMARY KEY , name VARCHAR ( 50 ), attributes…"
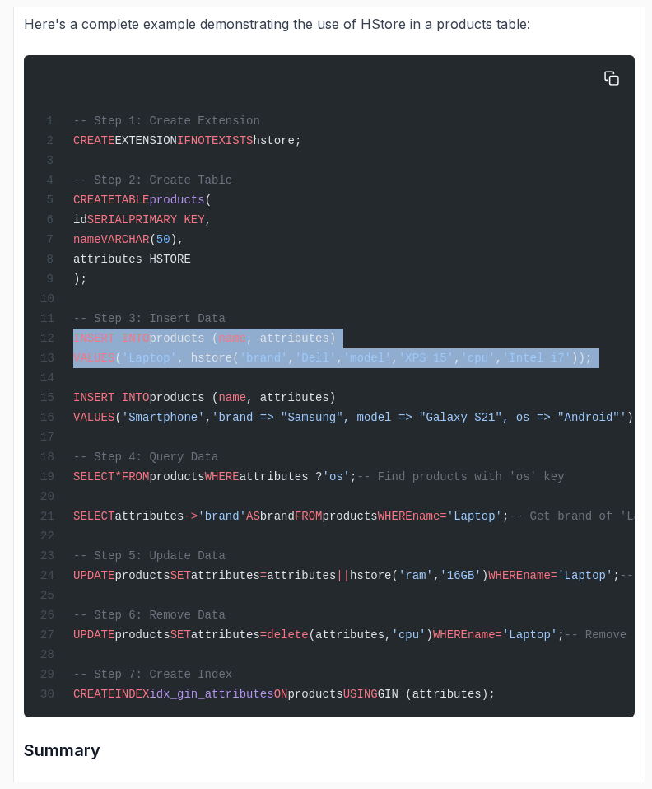
drag, startPoint x: 88, startPoint y: 383, endPoint x: 38, endPoint y: 348, distance: 61.5
click at [38, 348] on div "-- Step 1: Create Extension CREATE EXTENSION IF NOT EXISTS hstore; -- Step 2: C…" at bounding box center [329, 386] width 585 height 643
copy code "INSERT INTO products ( name , attributes) VALUES ( 'Laptop' , hstore( 'brand' ,…"
click at [38, 348] on div "-- Step 1: Create Extension CREATE EXTENSION IF NOT EXISTS hstore; -- Step 2: C…" at bounding box center [329, 386] width 585 height 643
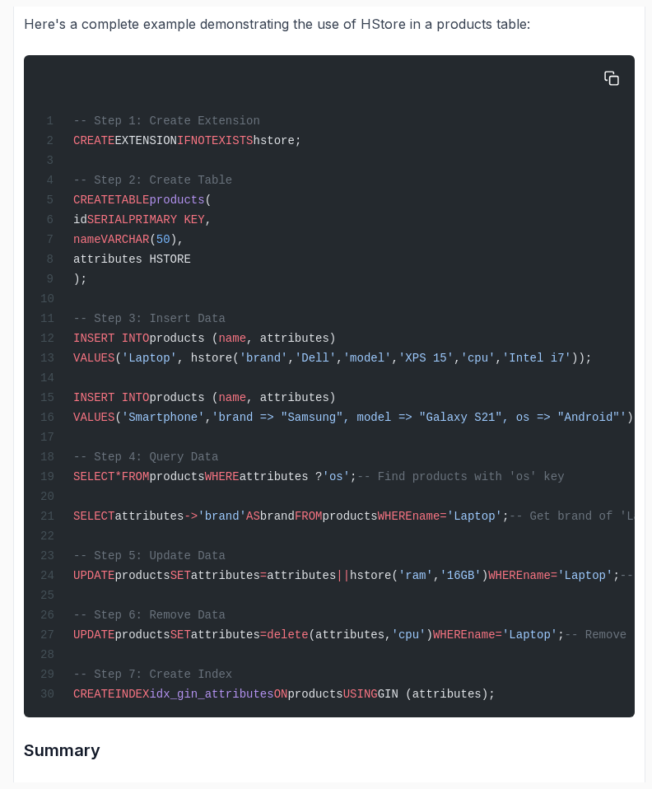
click at [177, 288] on div "-- Step 1: Create Extension CREATE EXTENSION IF NOT EXISTS hstore; -- Step 2: C…" at bounding box center [329, 386] width 585 height 643
click at [246, 404] on span "name" at bounding box center [232, 397] width 28 height 13
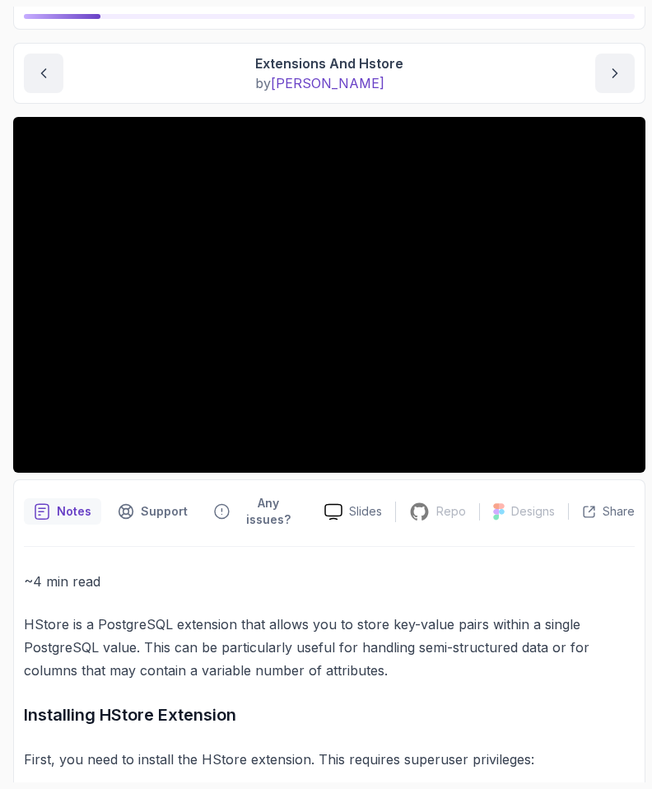
scroll to position [0, 0]
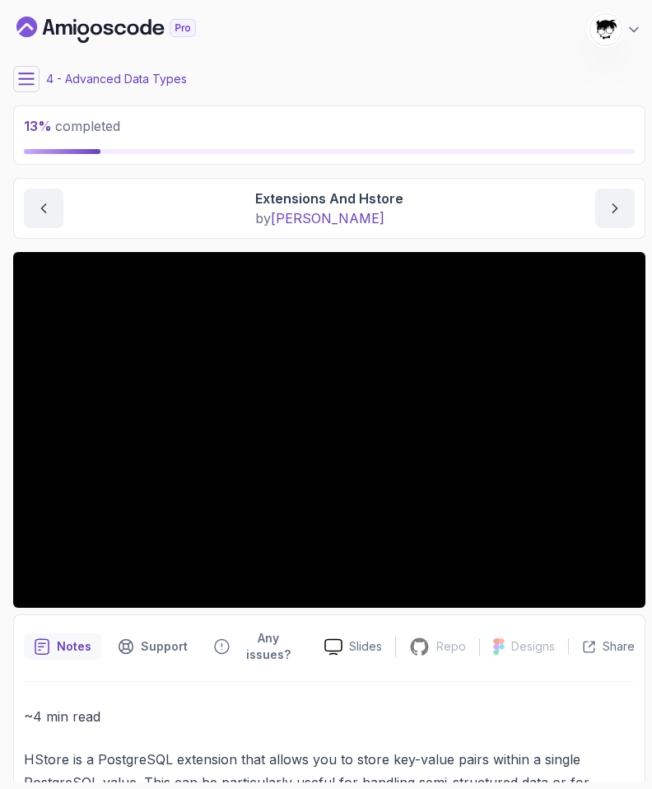
click at [17, 82] on button at bounding box center [26, 79] width 26 height 26
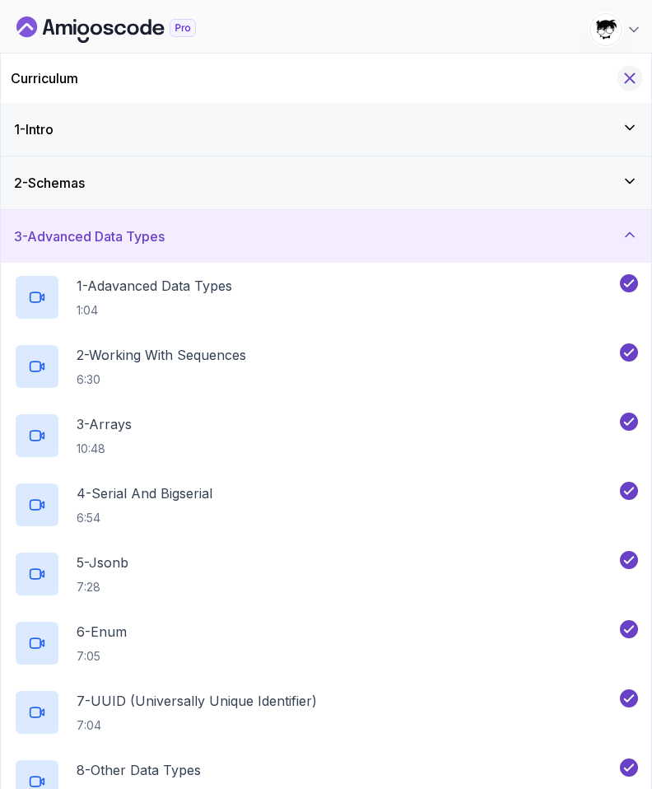
click at [624, 81] on icon "Hide Curriculum for mobile" at bounding box center [630, 78] width 18 height 18
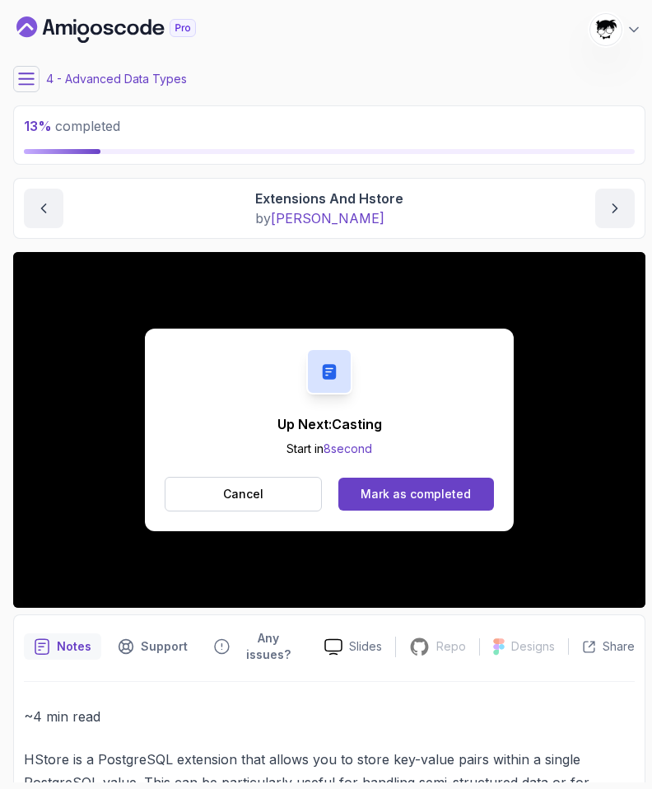
click at [367, 517] on div "Up Next: Casting Start in 8 second Cancel Mark as completed" at bounding box center [329, 430] width 369 height 203
click at [372, 504] on button "Mark as completed" at bounding box center [417, 494] width 156 height 33
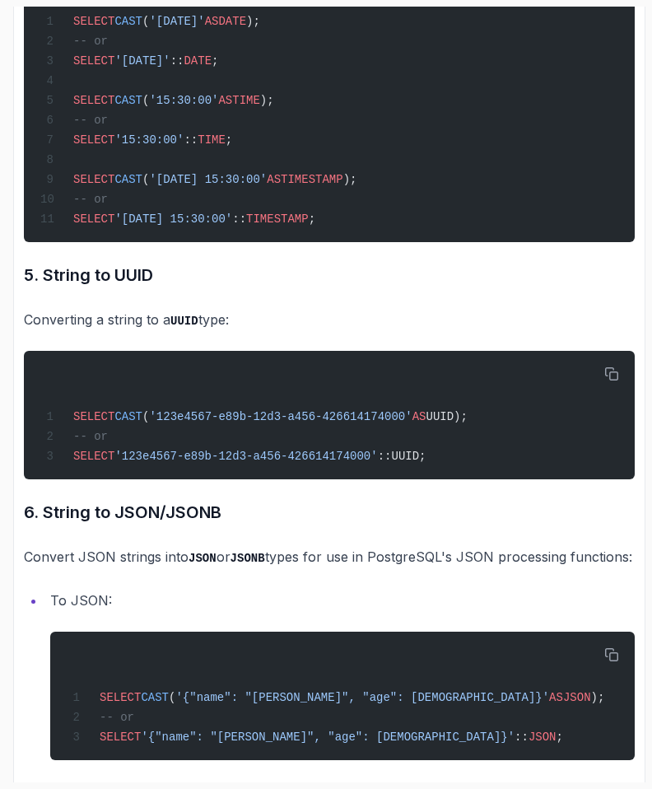
scroll to position [1895, 0]
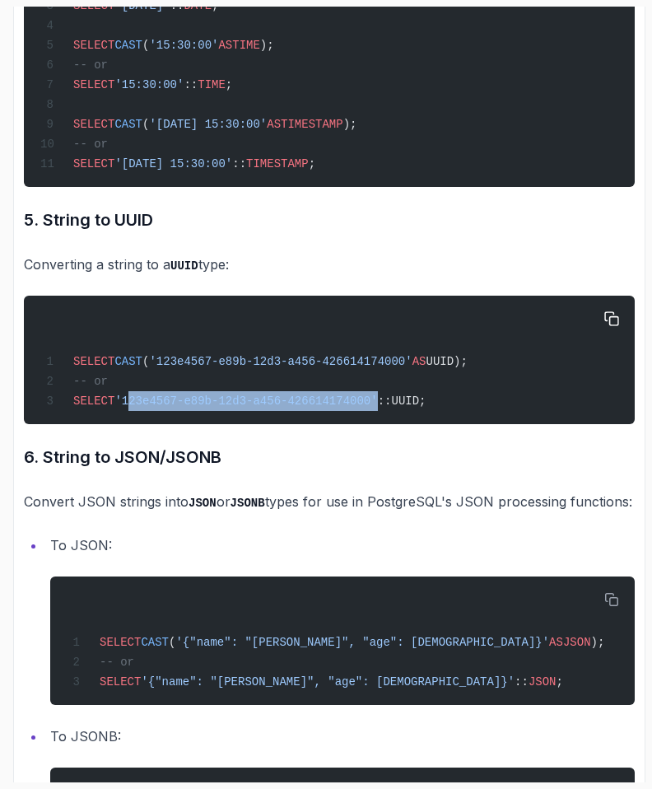
drag, startPoint x: 128, startPoint y: 404, endPoint x: 376, endPoint y: 400, distance: 248.8
click at [376, 400] on span "'123e4567-e89b-12d3-a456-426614174000'" at bounding box center [246, 401] width 263 height 13
copy span "123e4567-e89b-12d3-a456-426614174000"
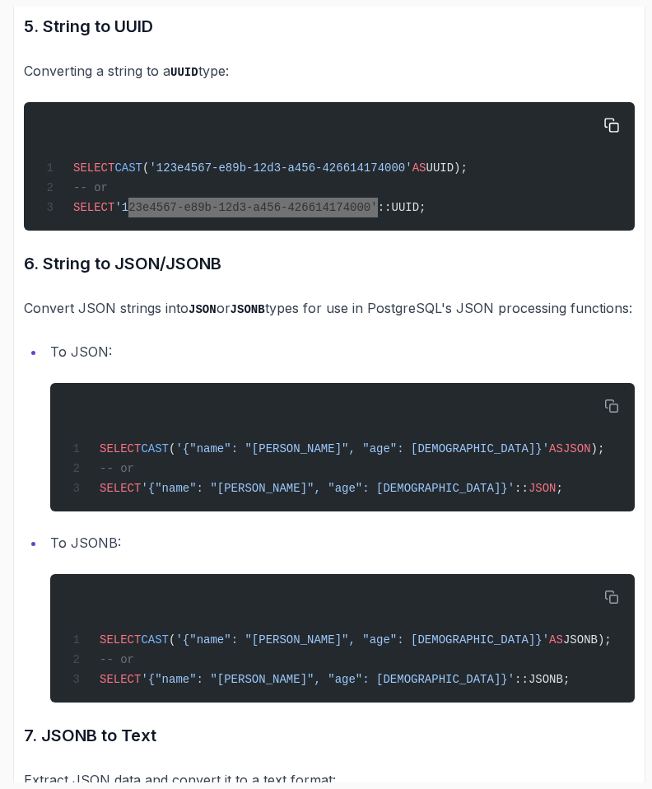
scroll to position [2088, 0]
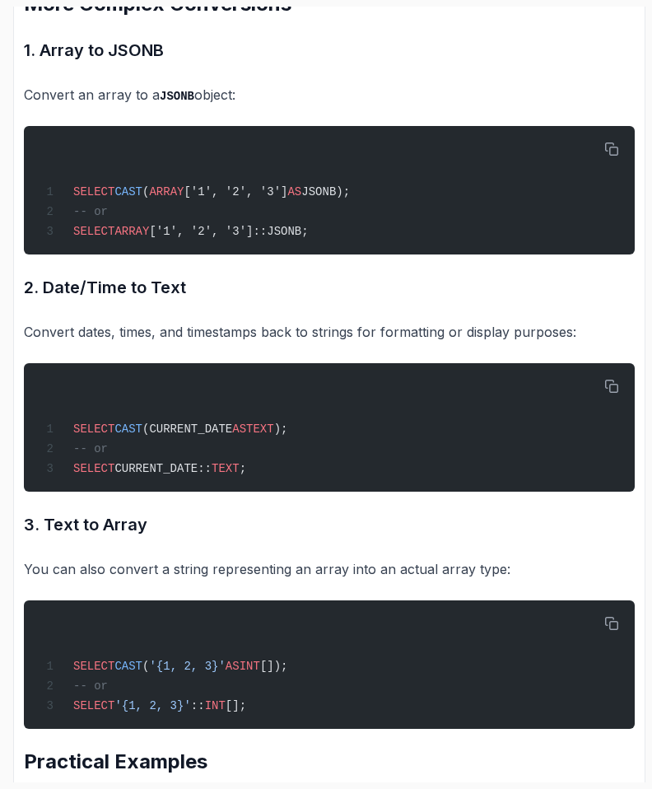
scroll to position [3776, 0]
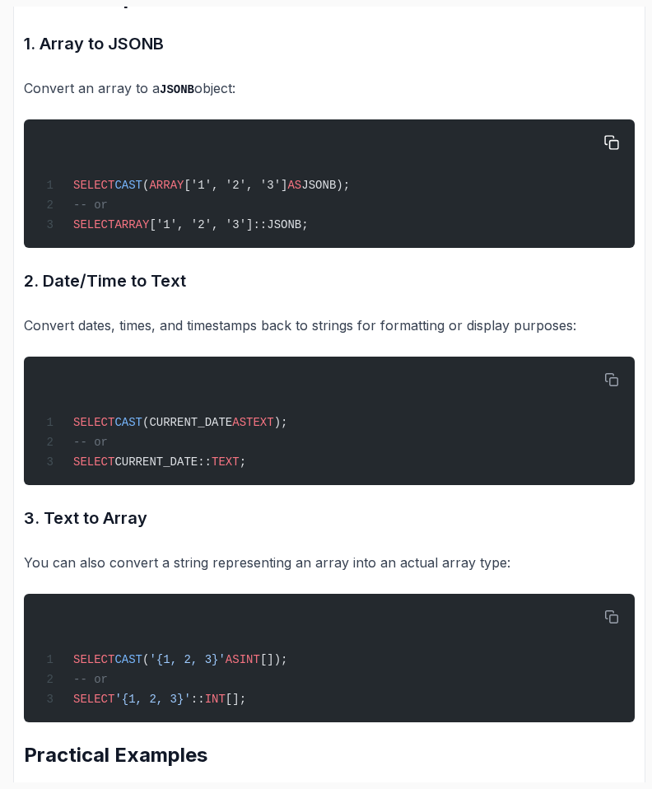
click at [143, 192] on span "CAST" at bounding box center [129, 185] width 28 height 13
copy code "SELECT CAST ( ARRAY ['1', '2', '3'] AS JSONB);"
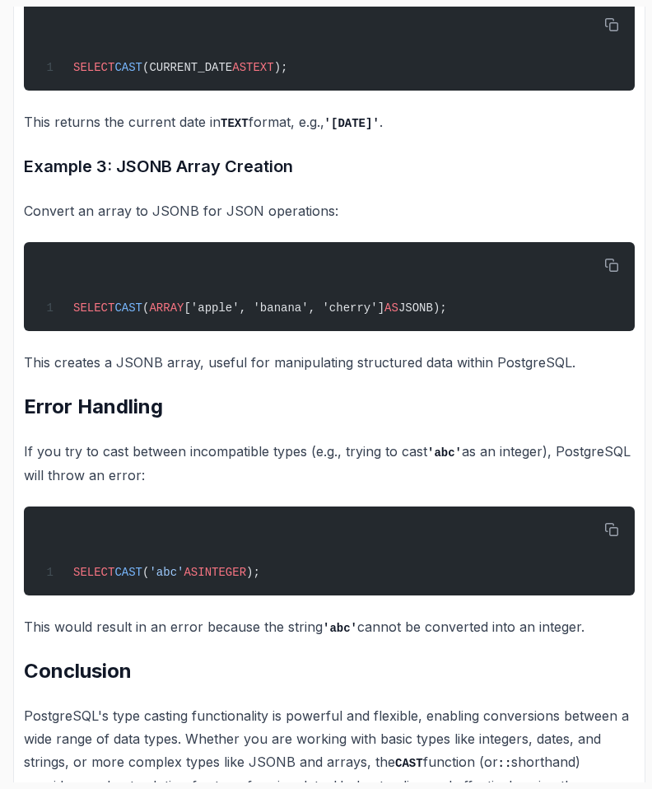
scroll to position [5122, 0]
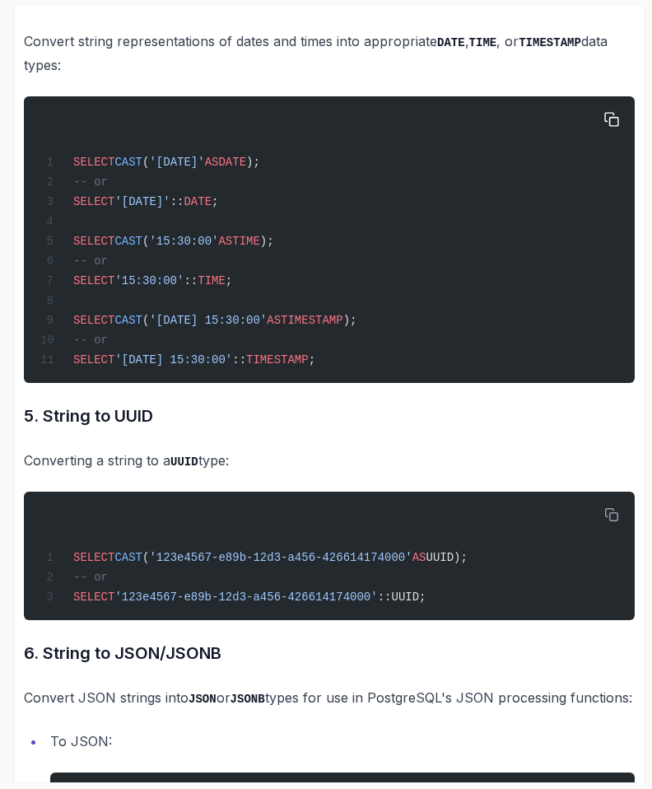
click at [88, 166] on div "SELECT CAST ( '2024-08-18' AS DATE ); -- or SELECT '2024-08-18' :: DATE ; SELEC…" at bounding box center [329, 239] width 585 height 267
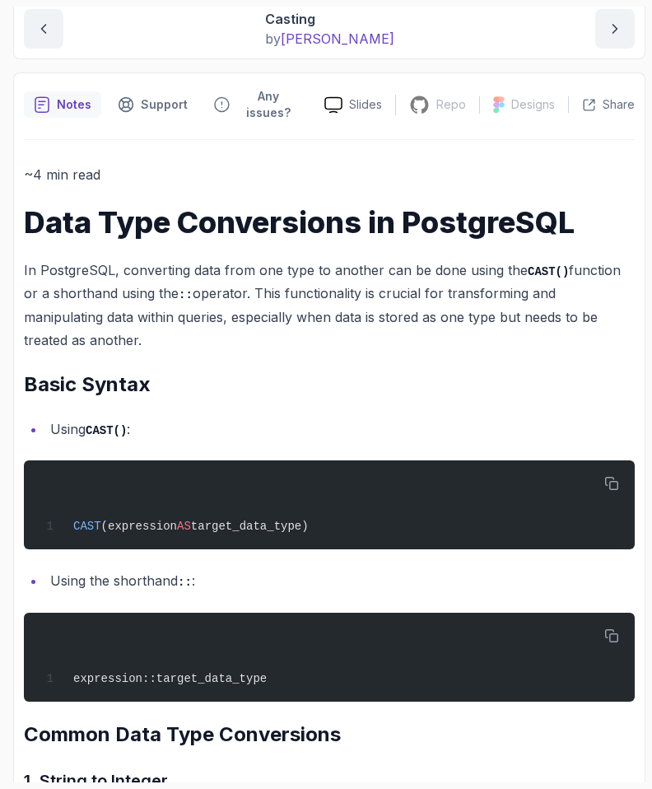
scroll to position [0, 0]
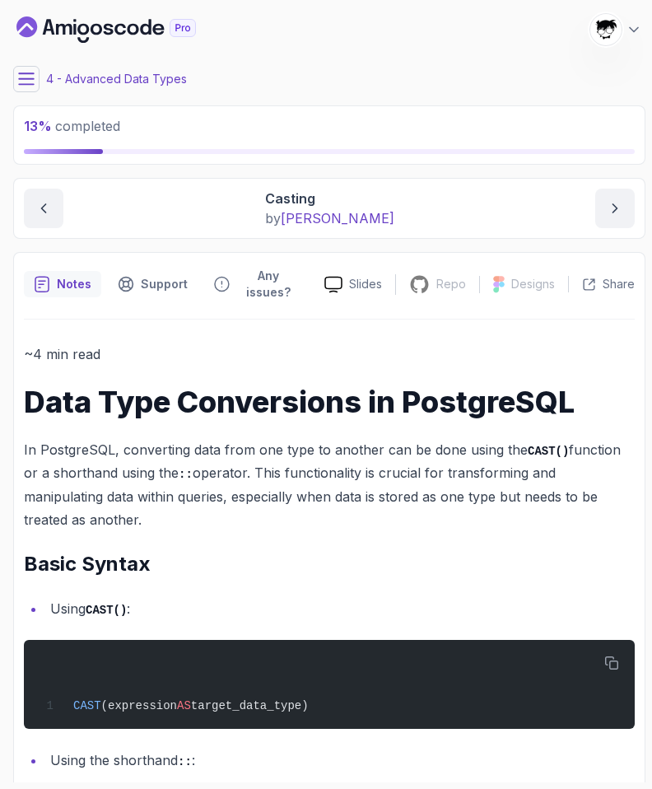
click at [32, 76] on icon at bounding box center [26, 79] width 16 height 16
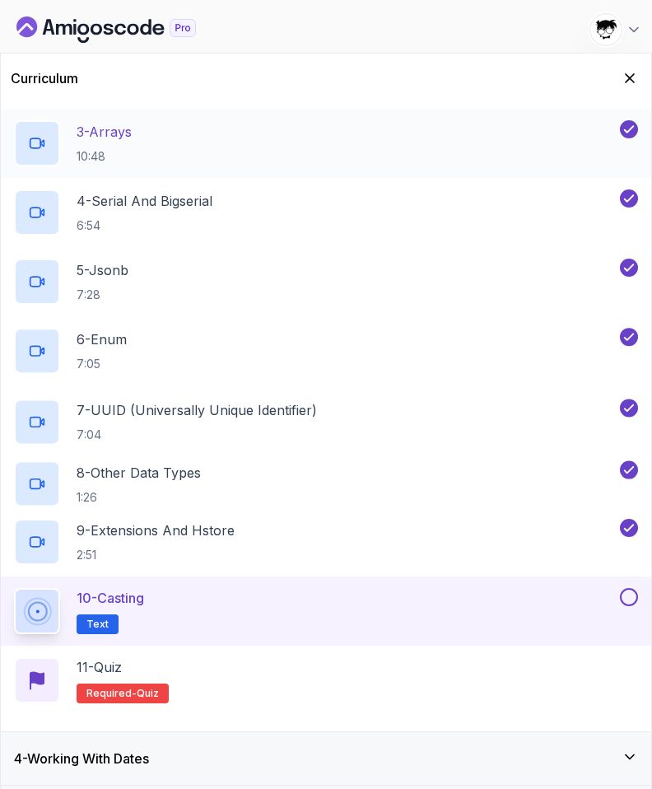
scroll to position [403, 0]
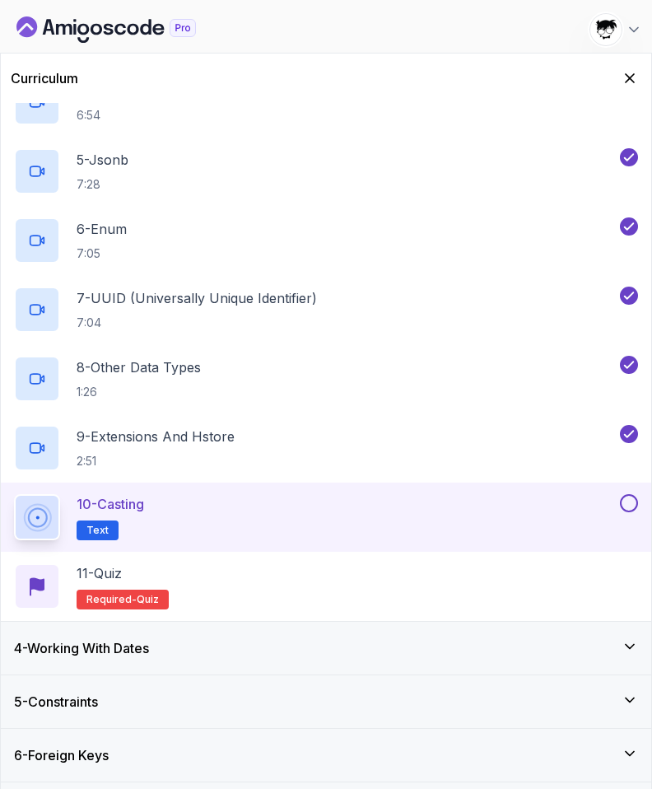
click at [618, 507] on div at bounding box center [627, 503] width 21 height 18
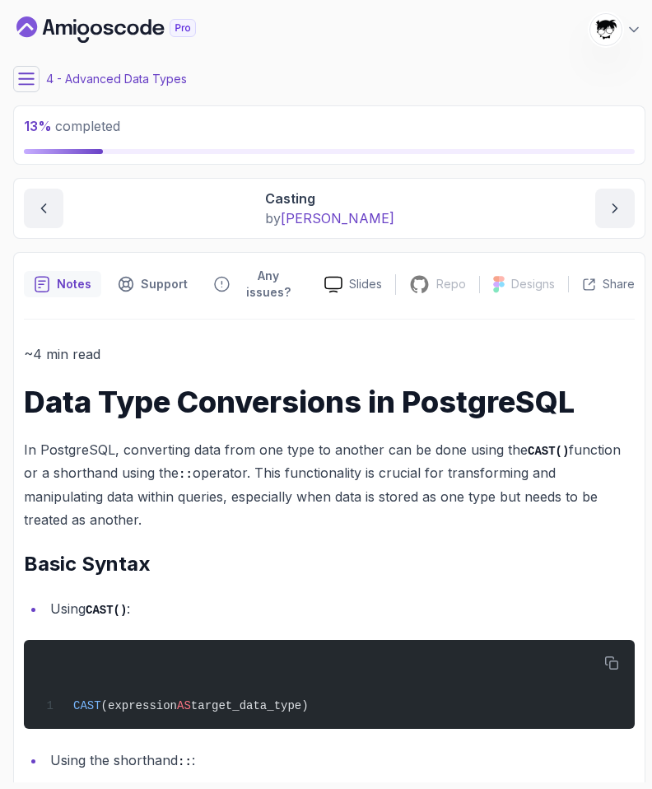
click at [28, 77] on icon at bounding box center [26, 79] width 16 height 16
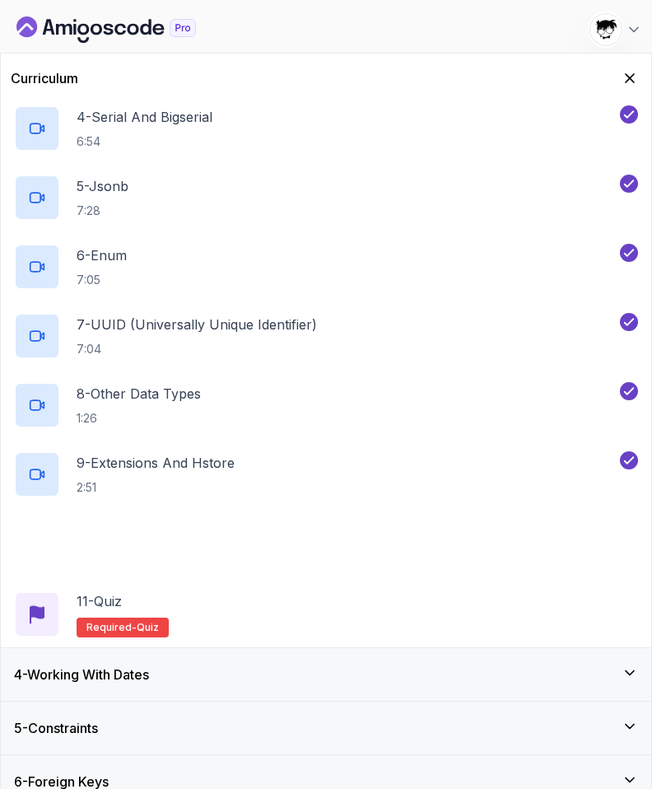
scroll to position [546, 0]
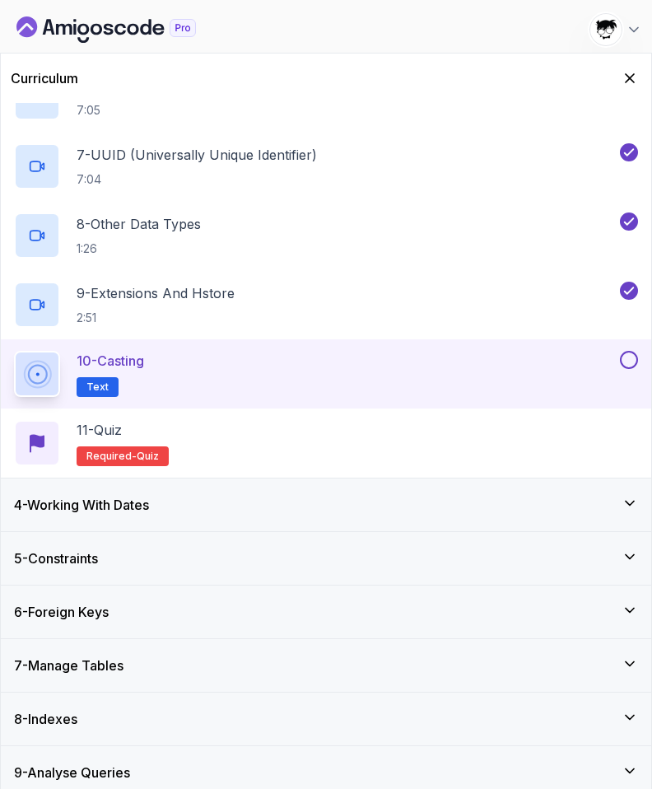
click at [629, 359] on button at bounding box center [629, 360] width 18 height 18
click at [629, 360] on icon at bounding box center [629, 360] width 15 height 16
click at [624, 365] on button at bounding box center [629, 360] width 18 height 18
click at [539, 424] on div "11 - Quiz Required- quiz" at bounding box center [326, 443] width 624 height 46
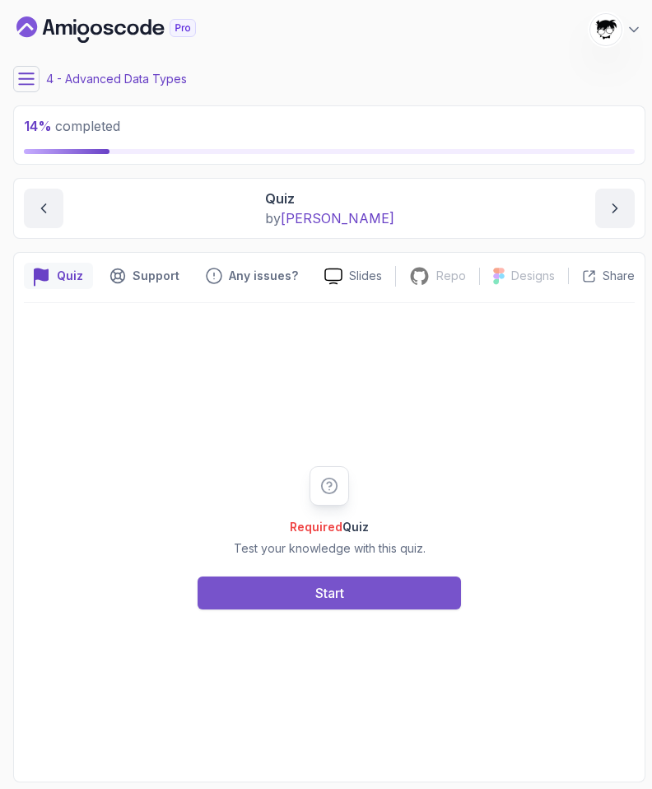
click at [323, 577] on button "Start" at bounding box center [330, 593] width 264 height 33
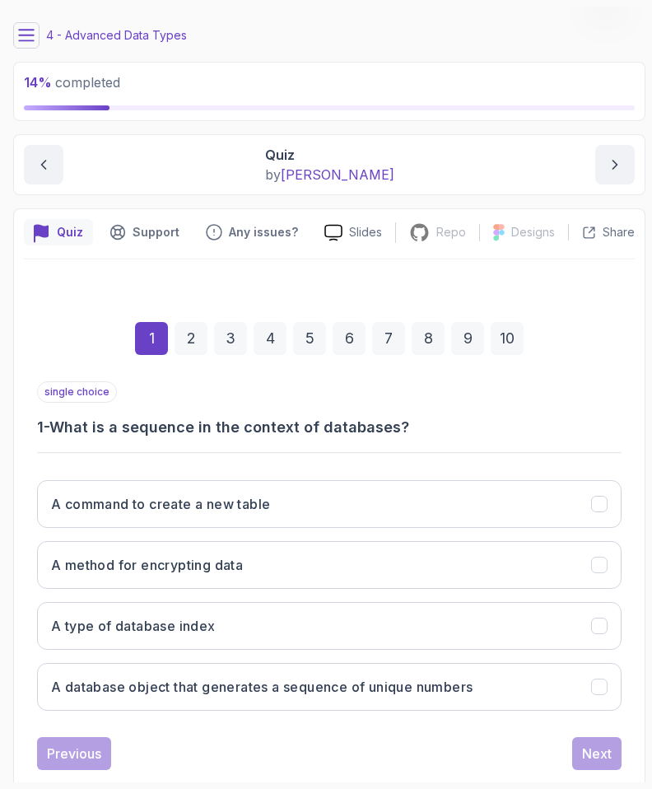
scroll to position [78, 0]
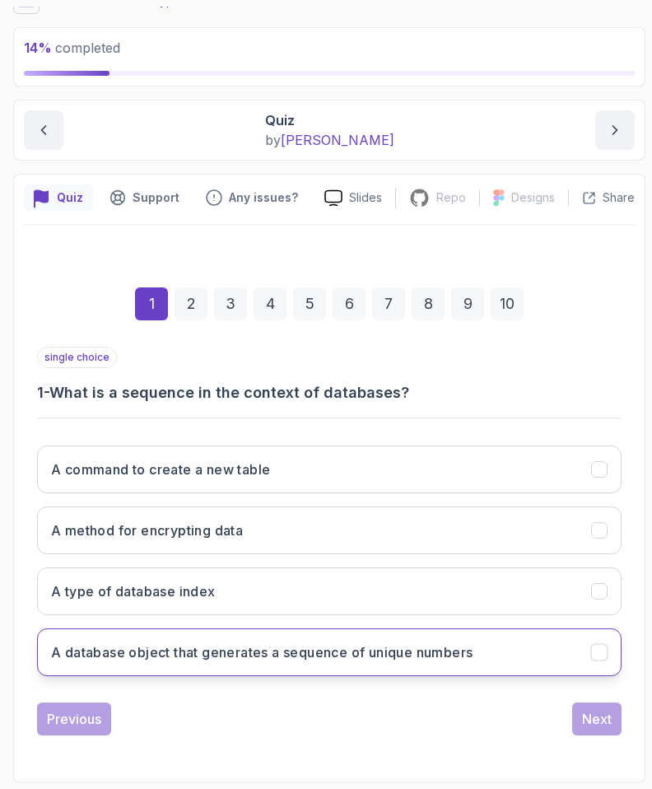
click at [149, 657] on h3 "A database object that generates a sequence of unique numbers" at bounding box center [262, 653] width 422 height 20
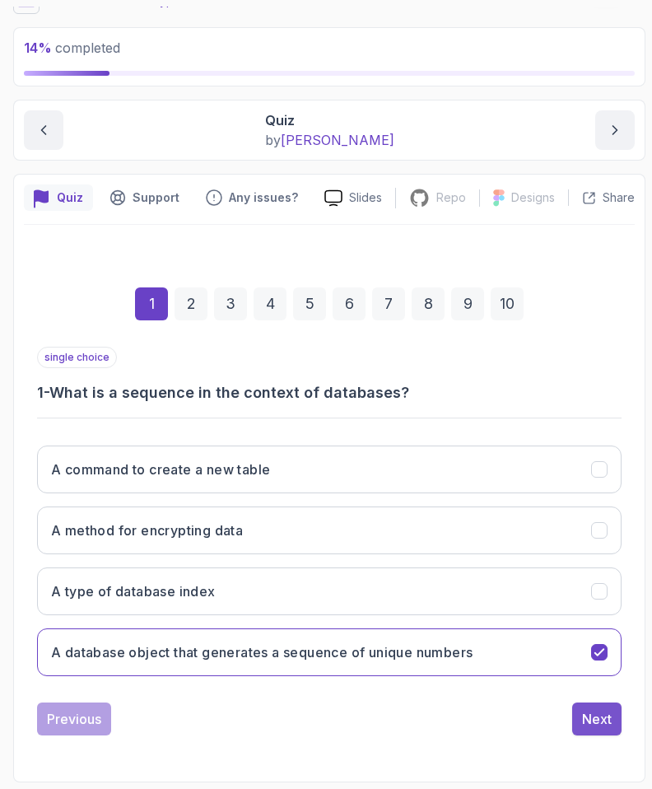
click at [598, 722] on div "Next" at bounding box center [597, 719] width 30 height 20
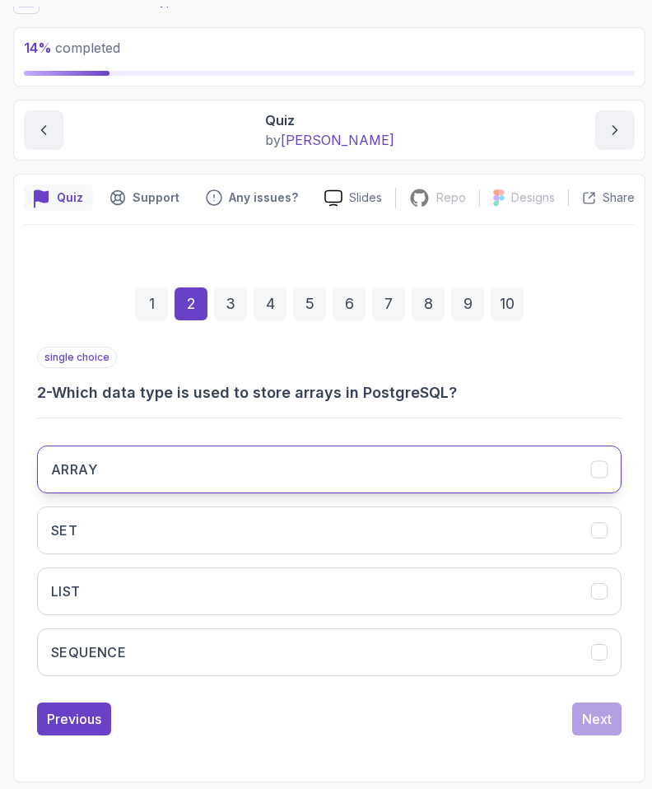
click at [157, 470] on button "ARRAY" at bounding box center [329, 470] width 585 height 48
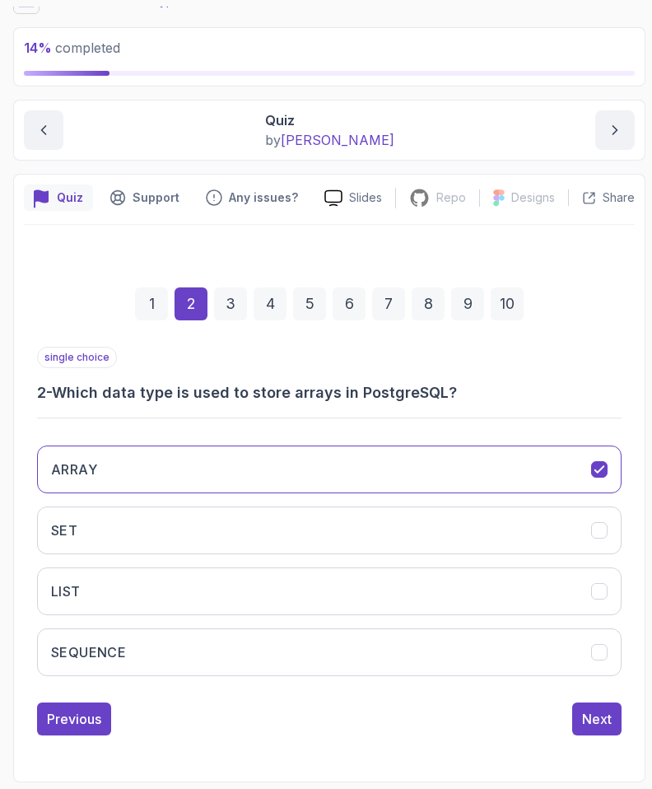
click at [620, 734] on div "Next" at bounding box center [597, 719] width 49 height 33
click at [613, 727] on button "Next" at bounding box center [597, 719] width 49 height 33
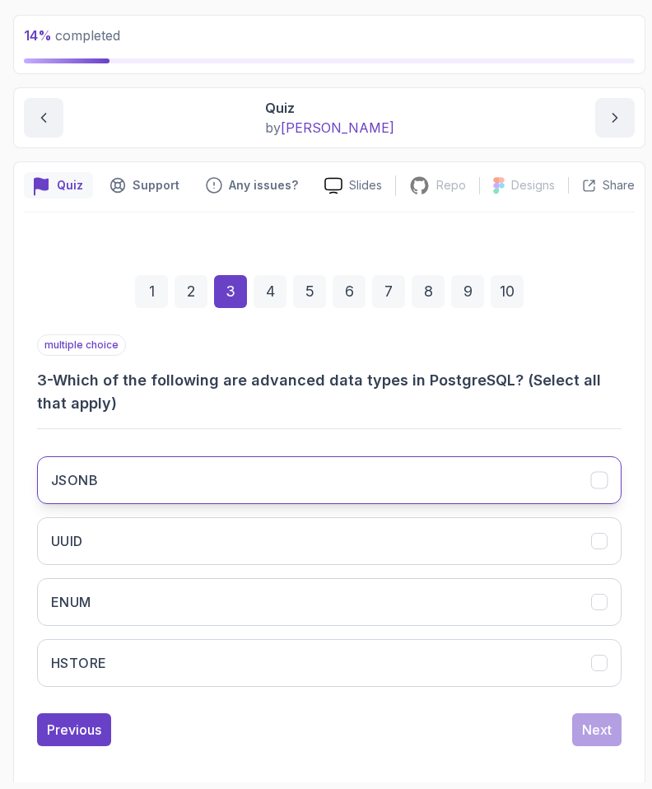
scroll to position [91, 0]
click at [419, 499] on button "JSONB" at bounding box center [329, 480] width 585 height 48
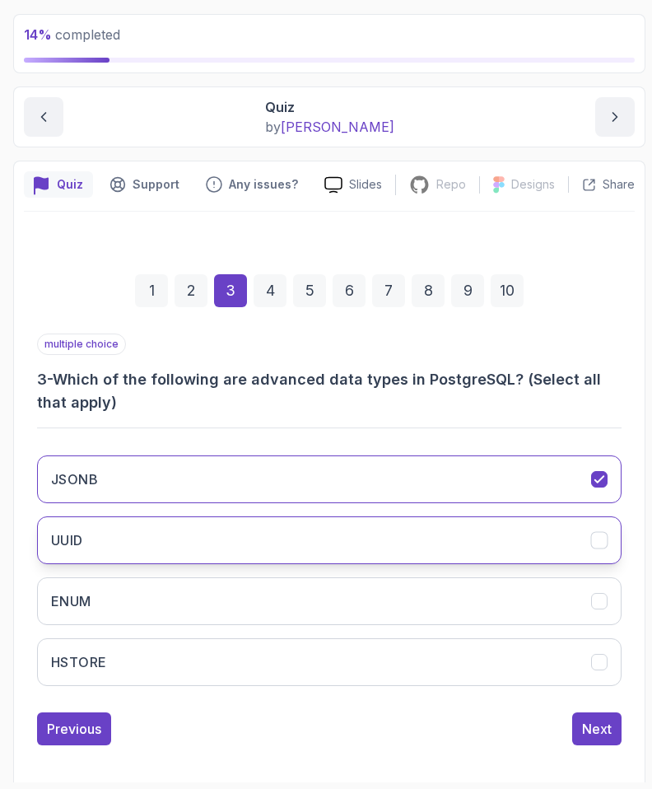
click at [402, 520] on button "UUID" at bounding box center [329, 541] width 585 height 48
click at [386, 562] on button "UUID" at bounding box center [329, 541] width 585 height 48
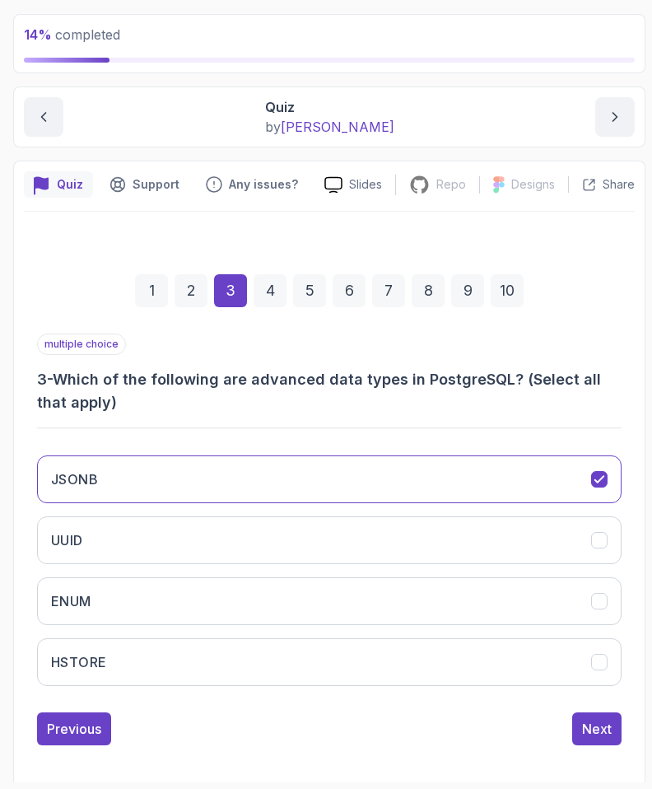
click at [372, 629] on div "JSONB UUID ENUM HSTORE" at bounding box center [329, 570] width 585 height 257
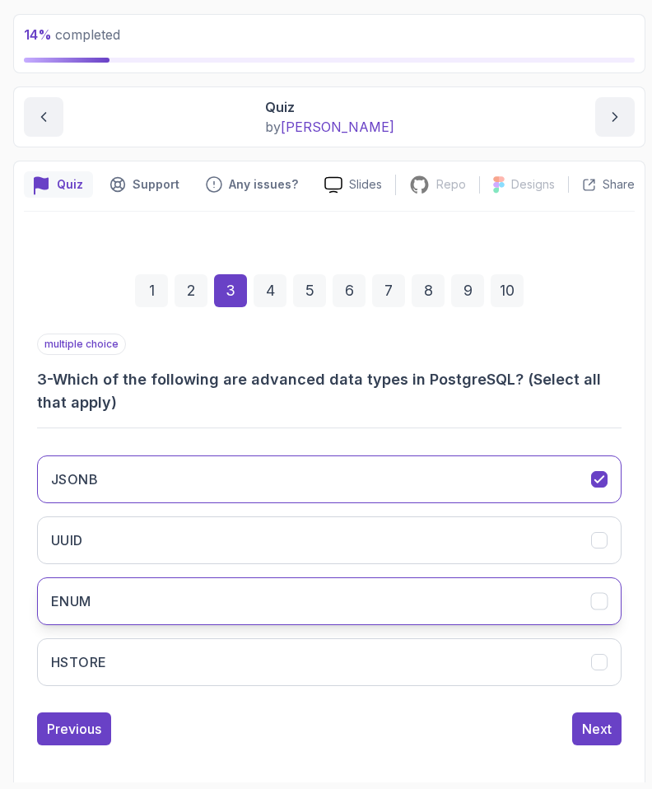
click at [377, 615] on button "ENUM" at bounding box center [329, 602] width 585 height 48
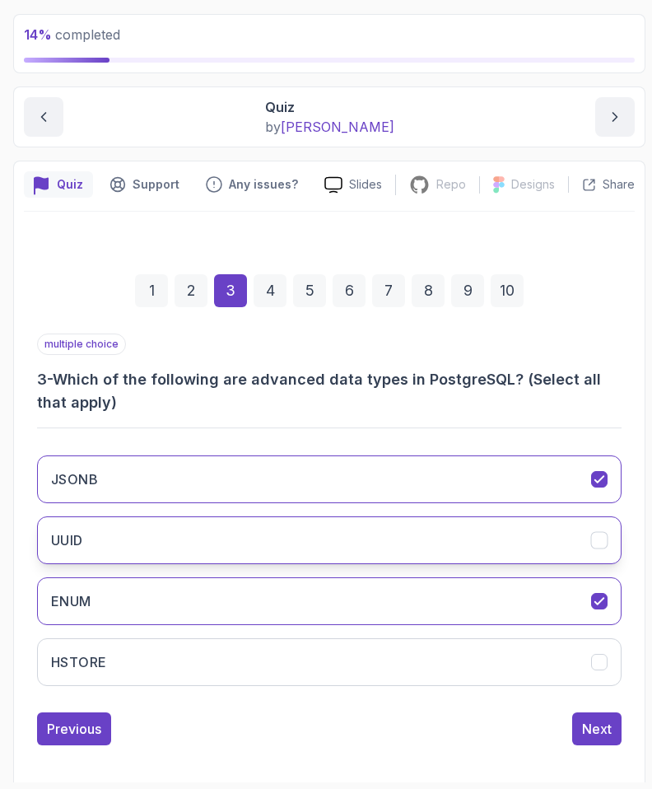
click at [383, 543] on button "UUID" at bounding box center [329, 541] width 585 height 48
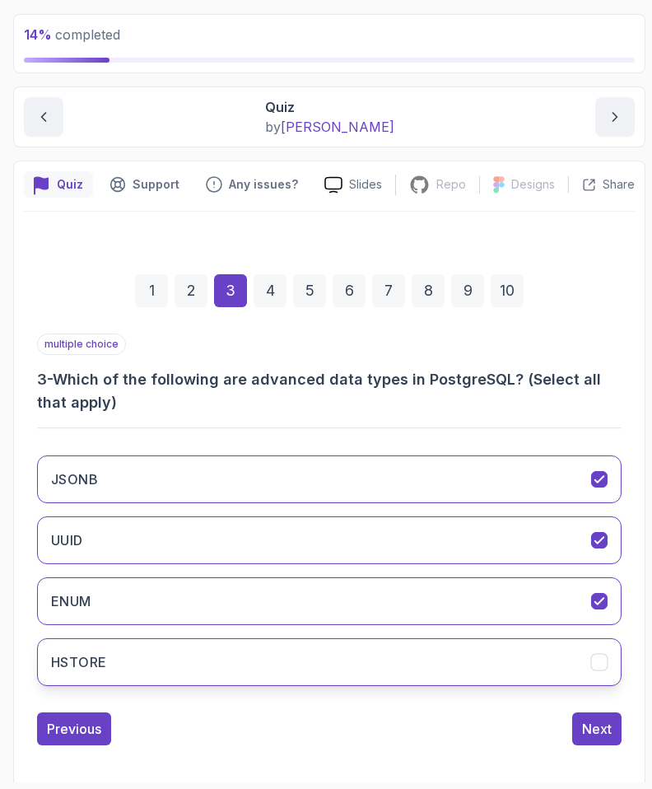
click at [317, 648] on button "HSTORE" at bounding box center [329, 662] width 585 height 48
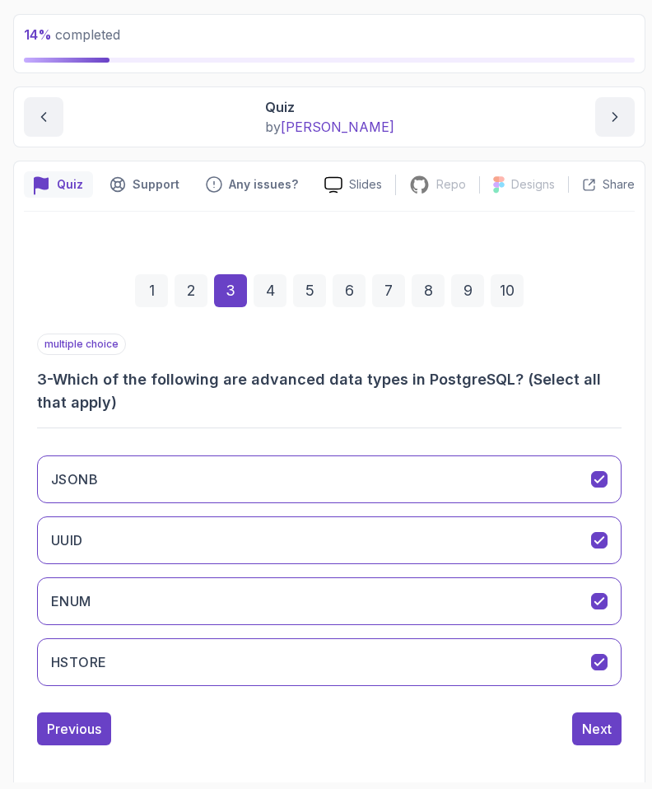
click at [596, 695] on div "JSONB UUID ENUM HSTORE" at bounding box center [329, 570] width 585 height 257
click at [601, 713] on button "Next" at bounding box center [597, 729] width 49 height 33
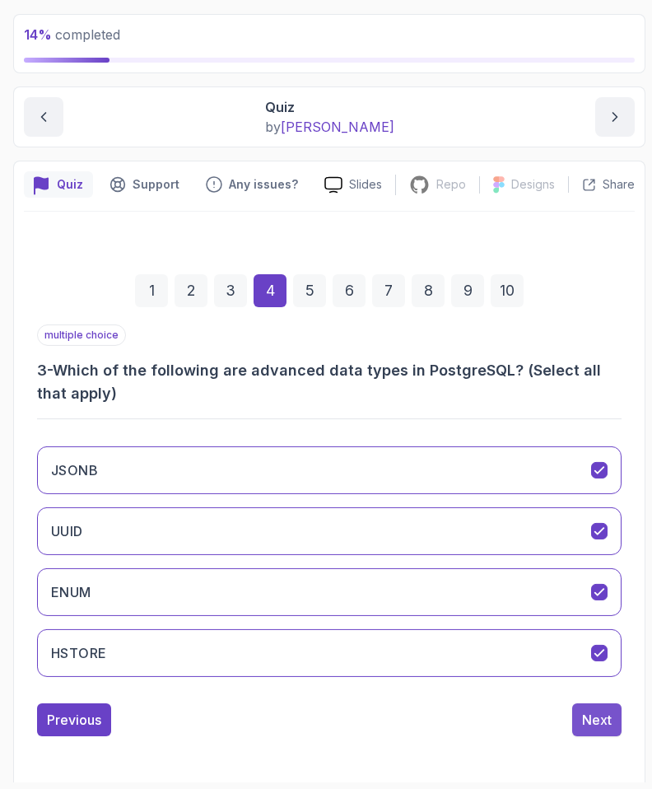
scroll to position [78, 0]
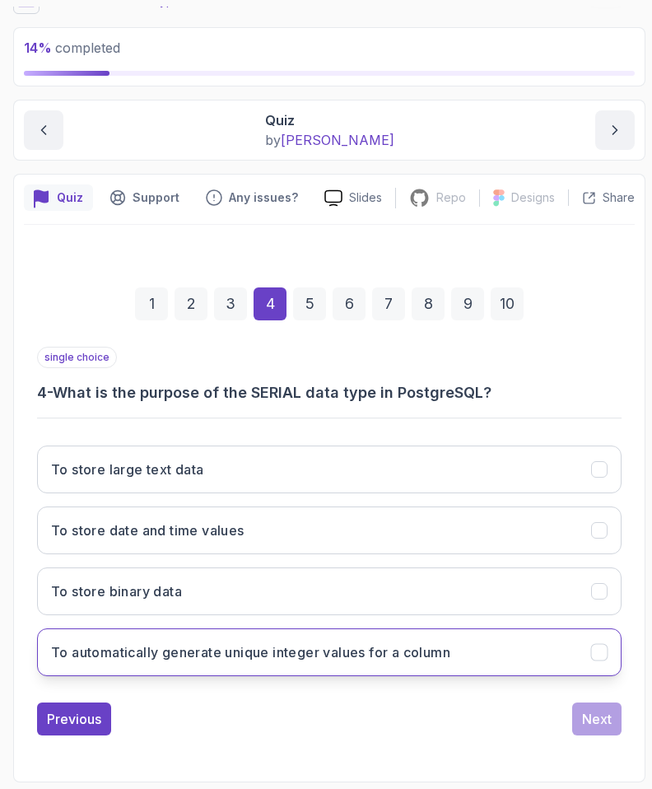
click at [317, 668] on button "To automatically generate unique integer values for a column" at bounding box center [329, 653] width 585 height 48
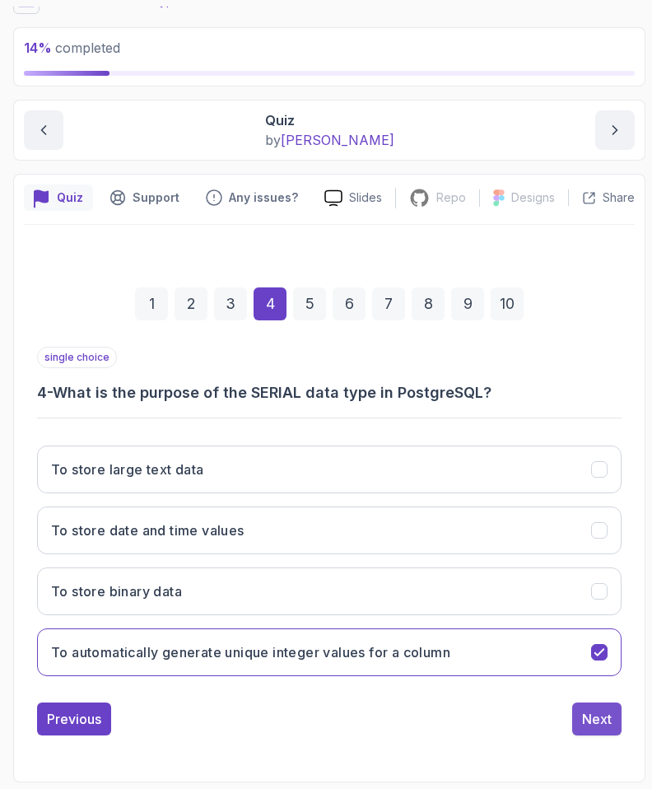
click at [589, 718] on div "Next" at bounding box center [597, 719] width 30 height 20
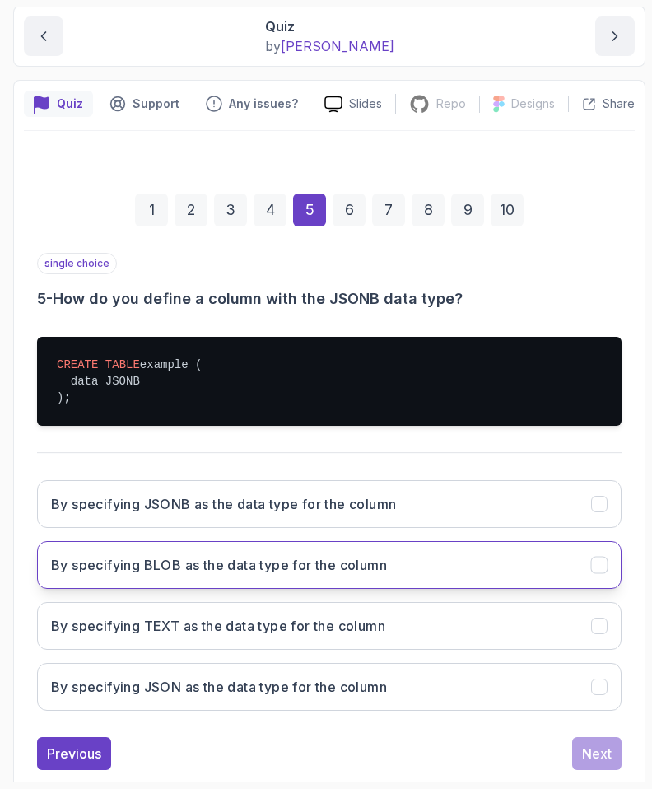
scroll to position [207, 0]
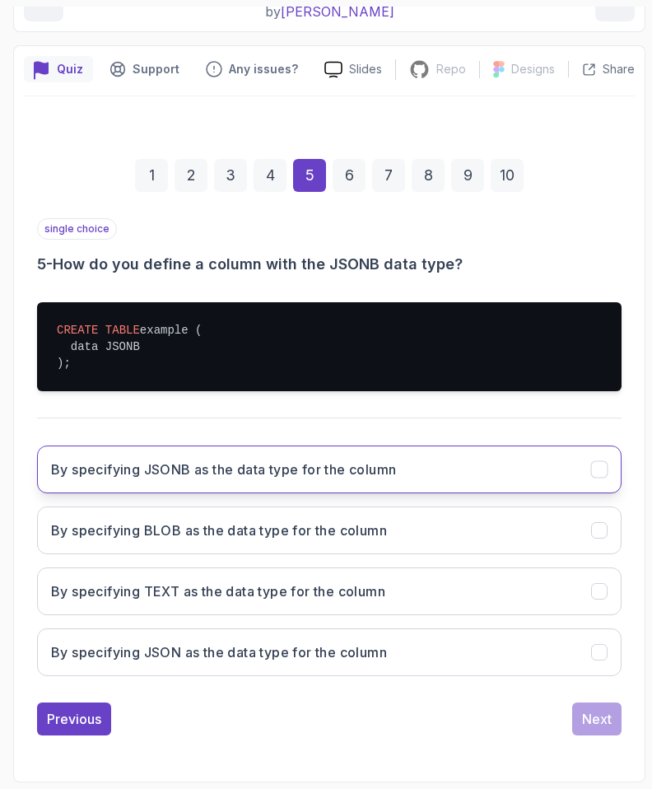
click at [124, 469] on h3 "By specifying JSONB as the data type for the column" at bounding box center [223, 470] width 345 height 20
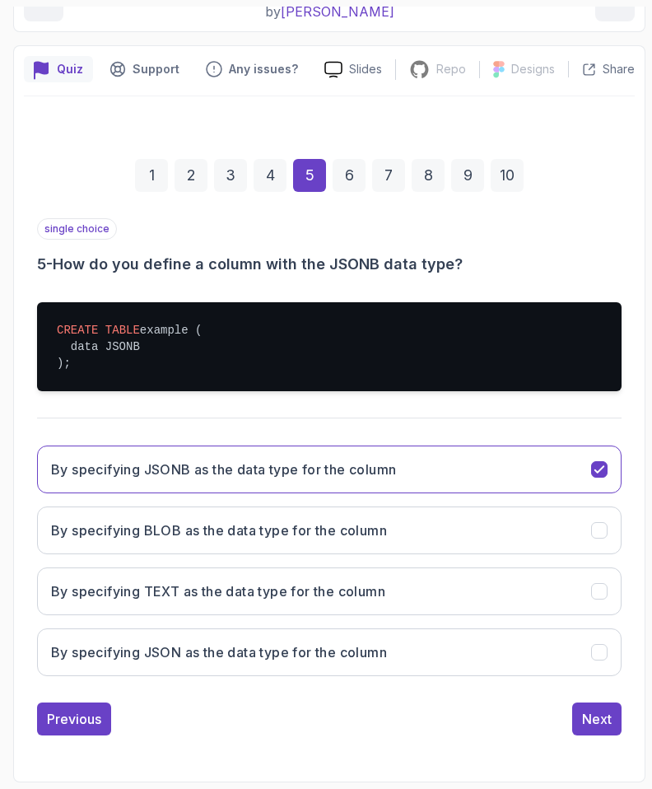
click at [652, 699] on section "14 % completed 1 - Intro 2 - Schemas 3 - Advanced Data Types 1 - Adavanced Data…" at bounding box center [326, 394] width 652 height 789
click at [591, 727] on div "Next" at bounding box center [597, 719] width 30 height 20
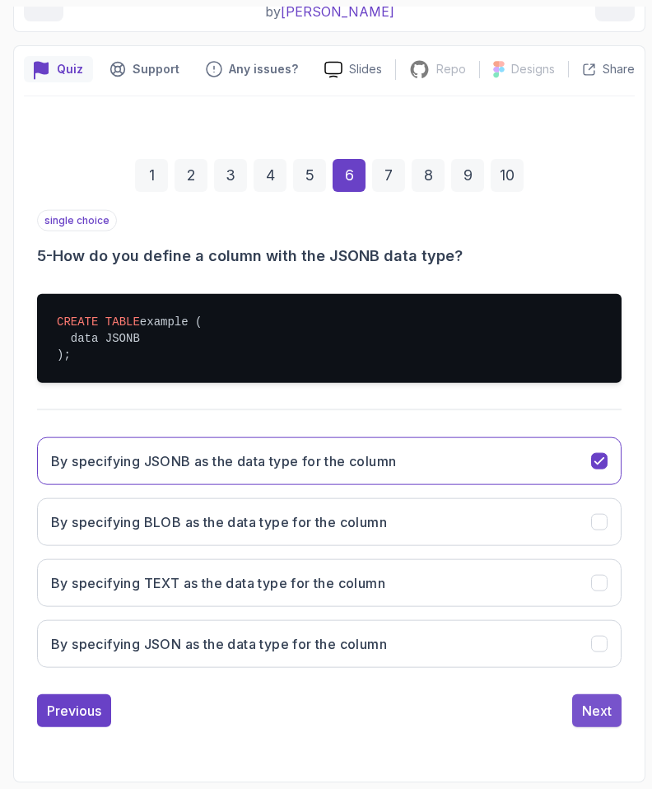
scroll to position [101, 0]
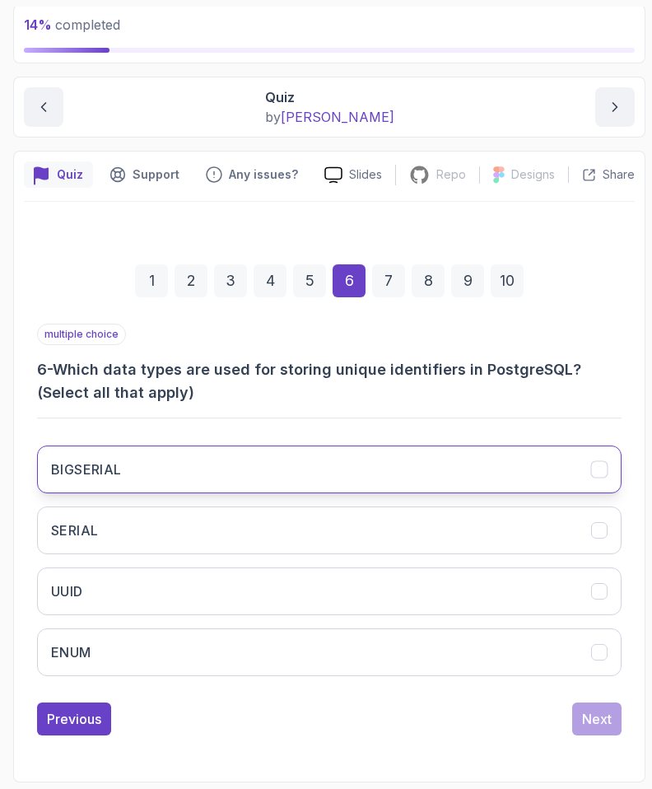
click at [221, 462] on button "BIGSERIAL" at bounding box center [329, 470] width 585 height 48
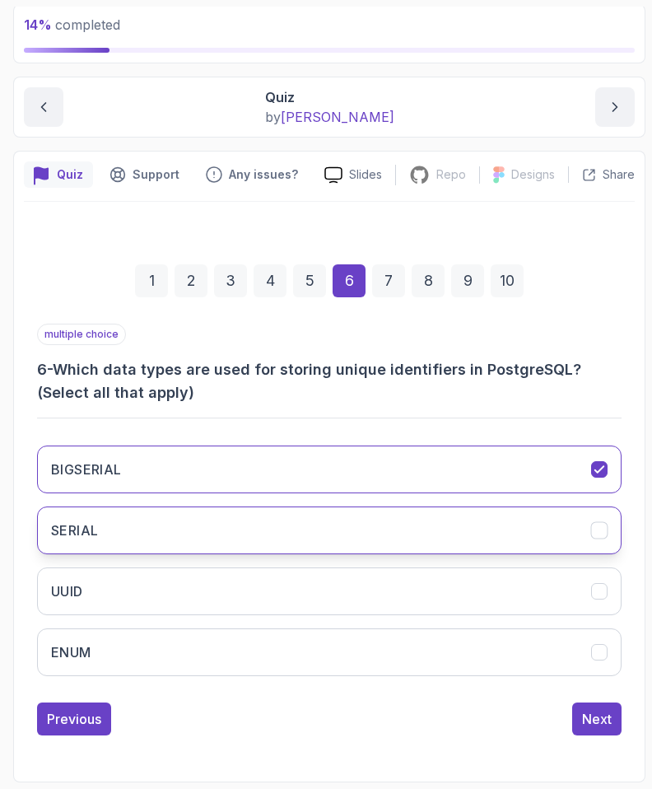
click at [176, 541] on button "SERIAL" at bounding box center [329, 531] width 585 height 48
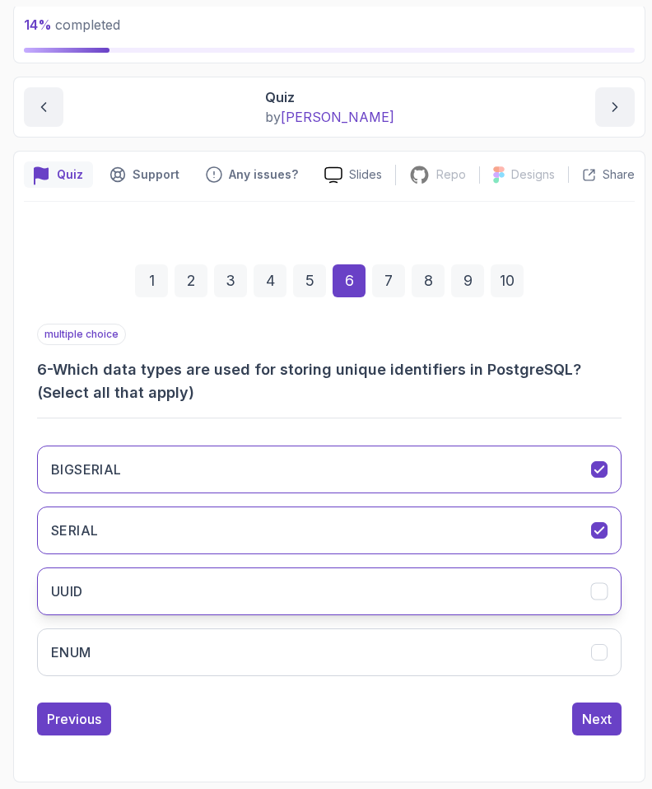
click at [157, 591] on button "UUID" at bounding box center [329, 592] width 585 height 48
click at [583, 722] on div "Next" at bounding box center [597, 719] width 30 height 20
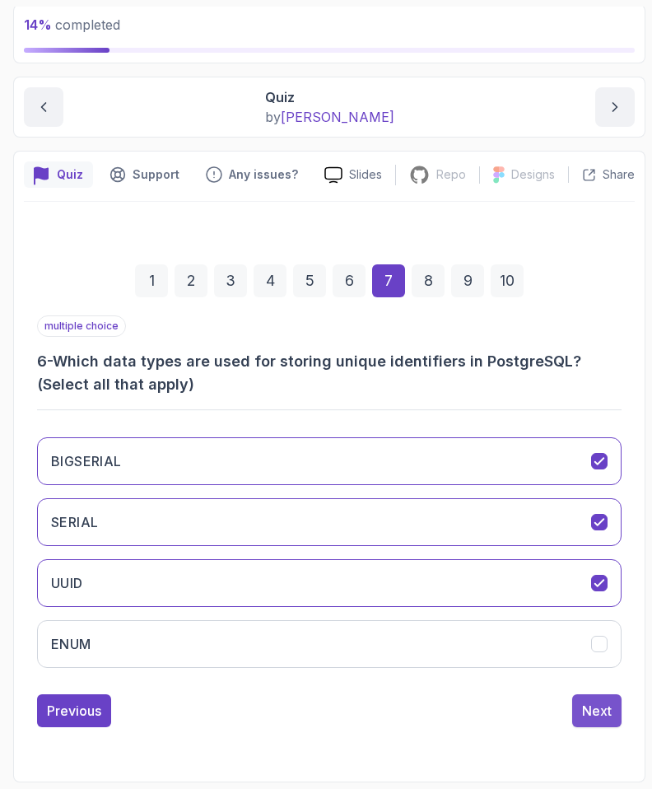
scroll to position [78, 0]
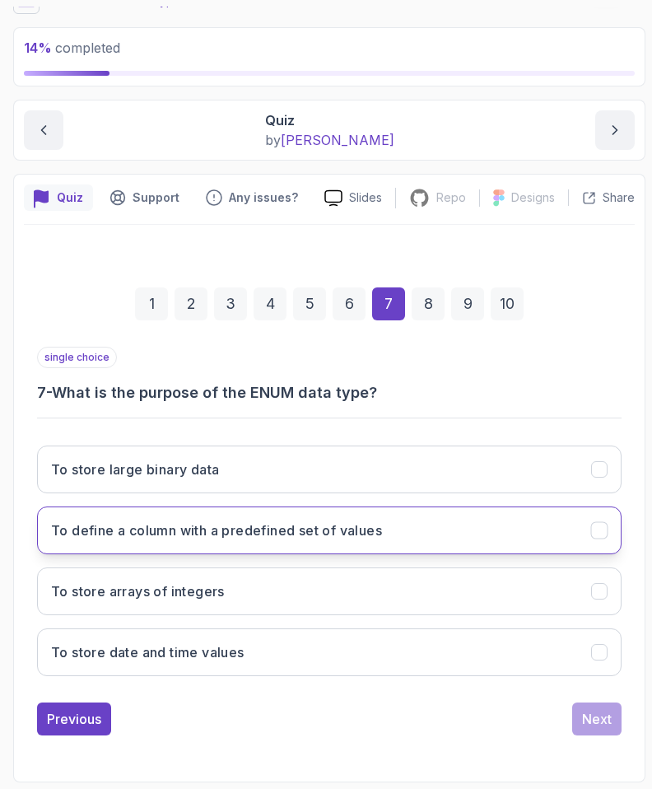
click at [101, 536] on h3 "To define a column with a predefined set of values" at bounding box center [216, 531] width 331 height 20
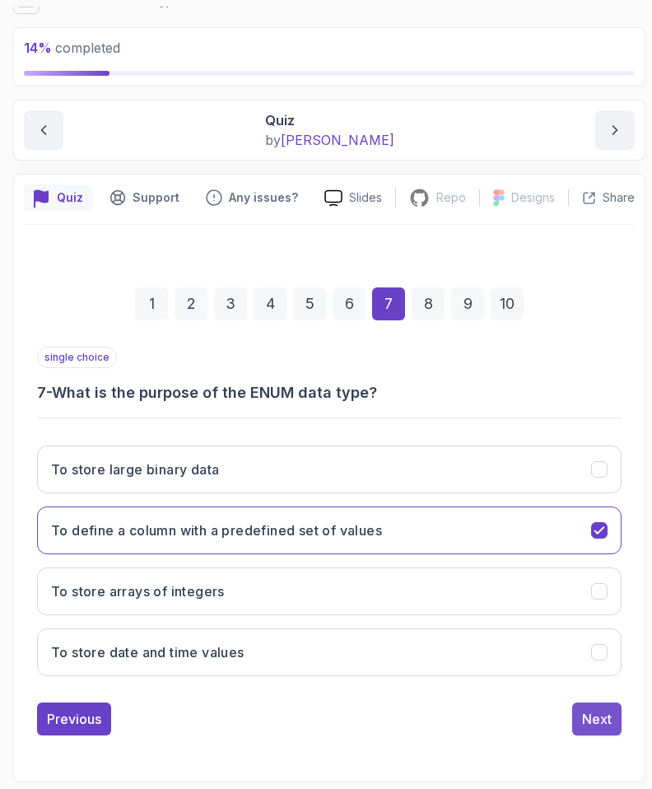
click at [593, 721] on div "Next" at bounding box center [597, 719] width 30 height 20
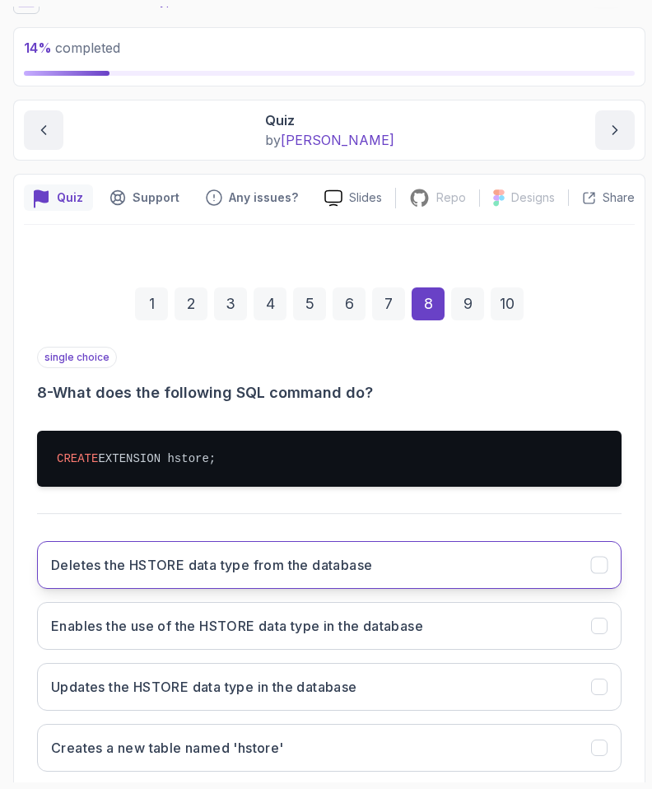
scroll to position [174, 0]
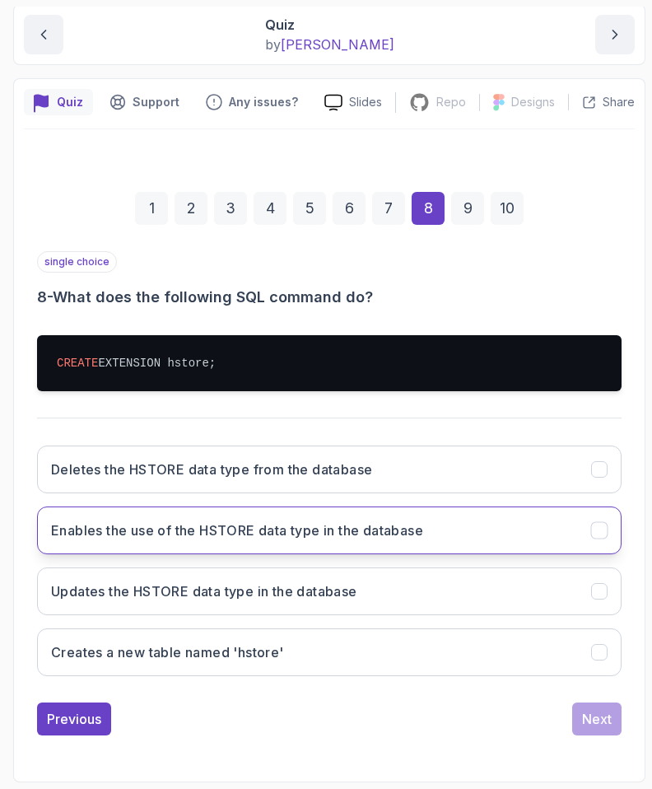
click at [234, 527] on h3 "Enables the use of the HSTORE data type in the database" at bounding box center [237, 531] width 372 height 20
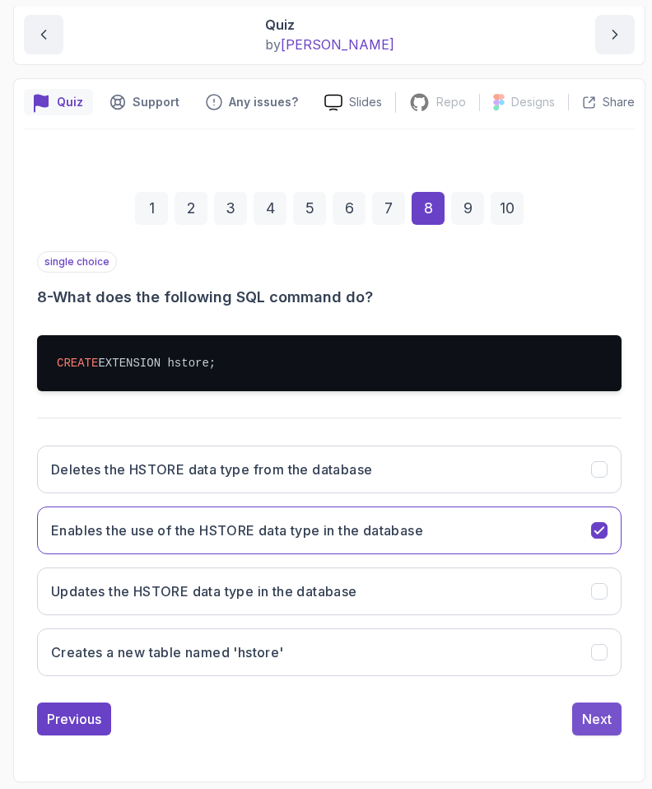
click at [594, 719] on div "Next" at bounding box center [597, 719] width 30 height 20
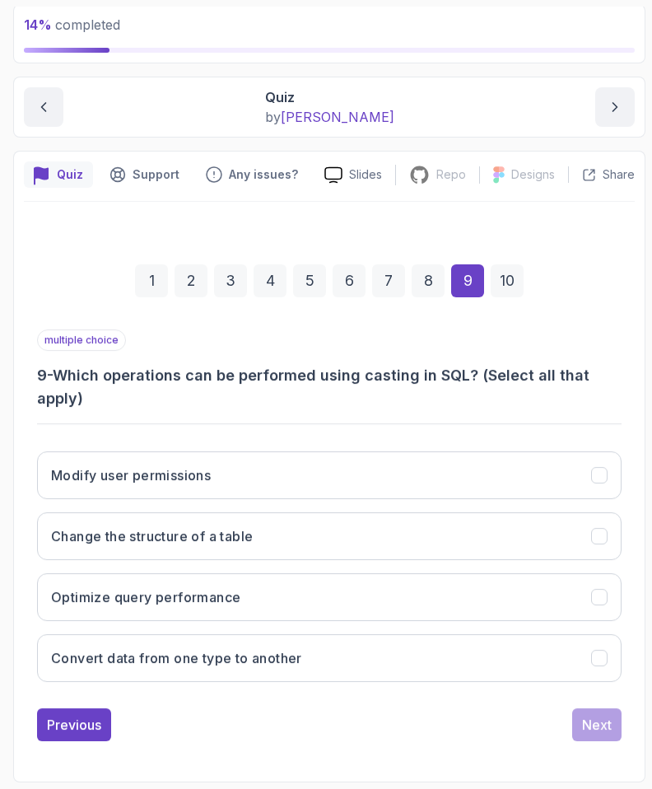
scroll to position [101, 0]
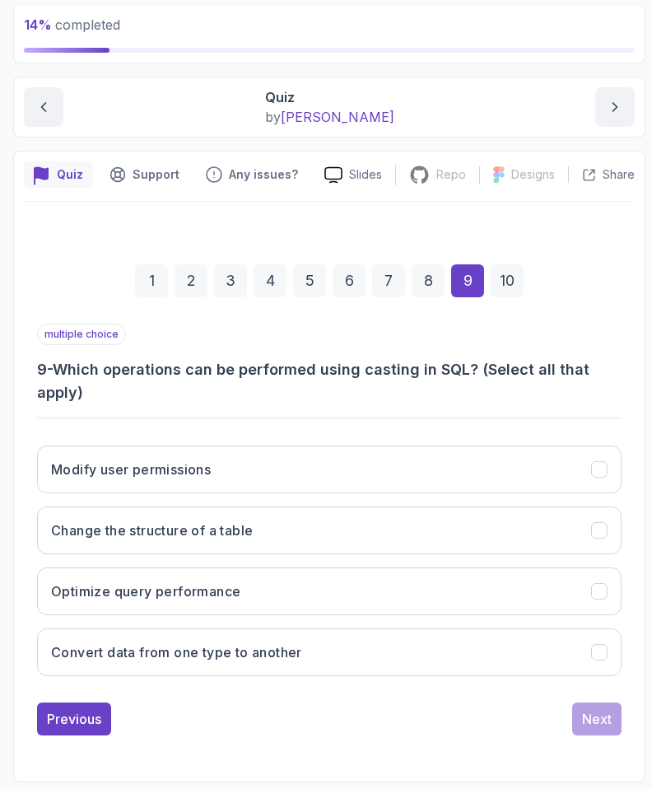
click at [185, 400] on h3 "9 - Which operations can be performed using casting in SQL? (Select all that ap…" at bounding box center [329, 381] width 585 height 46
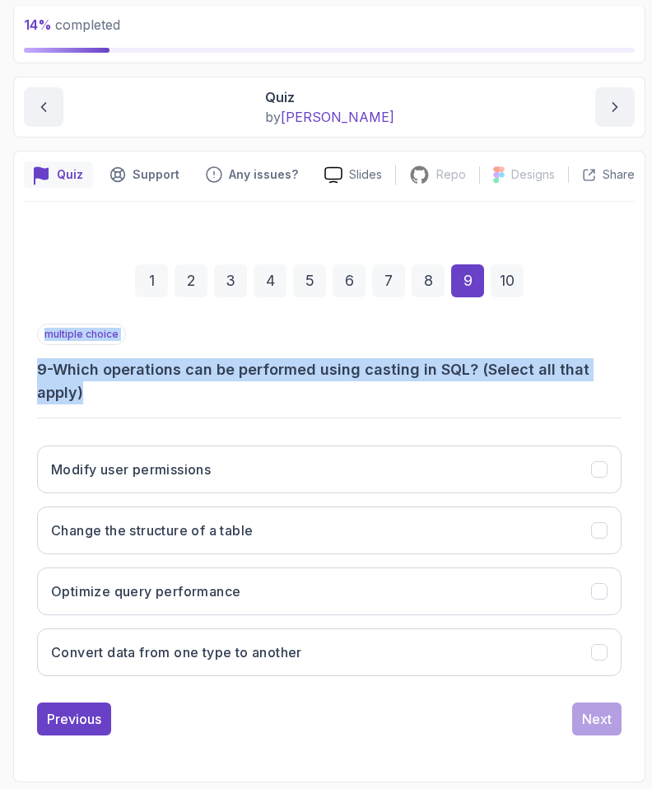
click at [185, 400] on h3 "9 - Which operations can be performed using casting in SQL? (Select all that ap…" at bounding box center [329, 381] width 585 height 46
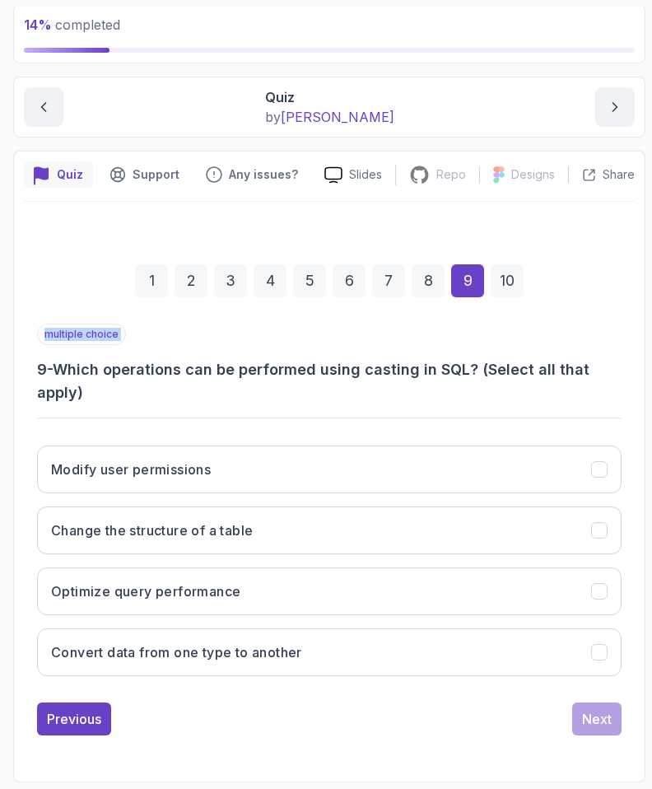
click at [185, 400] on h3 "9 - Which operations can be performed using casting in SQL? (Select all that ap…" at bounding box center [329, 381] width 585 height 46
click at [184, 404] on h3 "9 - Which operations can be performed using casting in SQL? (Select all that ap…" at bounding box center [329, 381] width 585 height 46
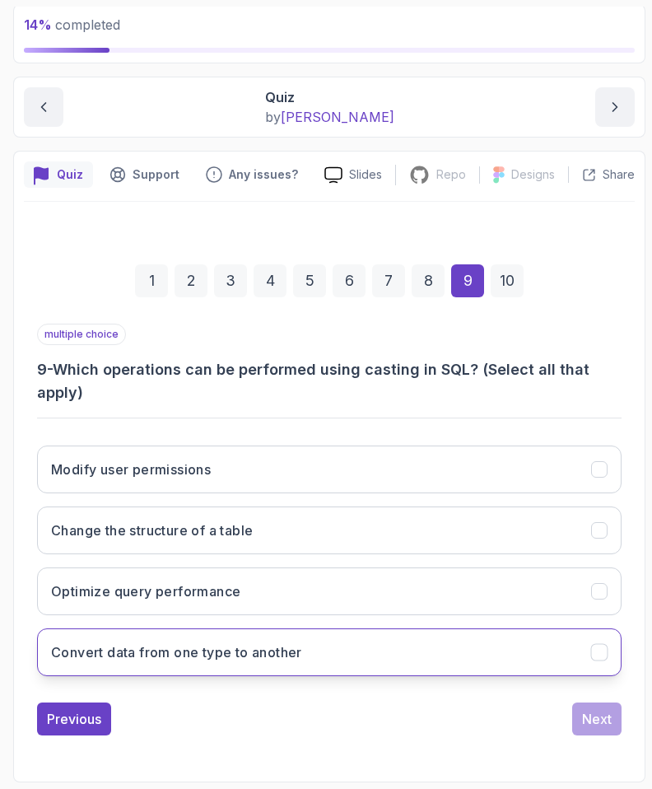
click at [96, 653] on h3 "Convert data from one type to another" at bounding box center [176, 653] width 251 height 20
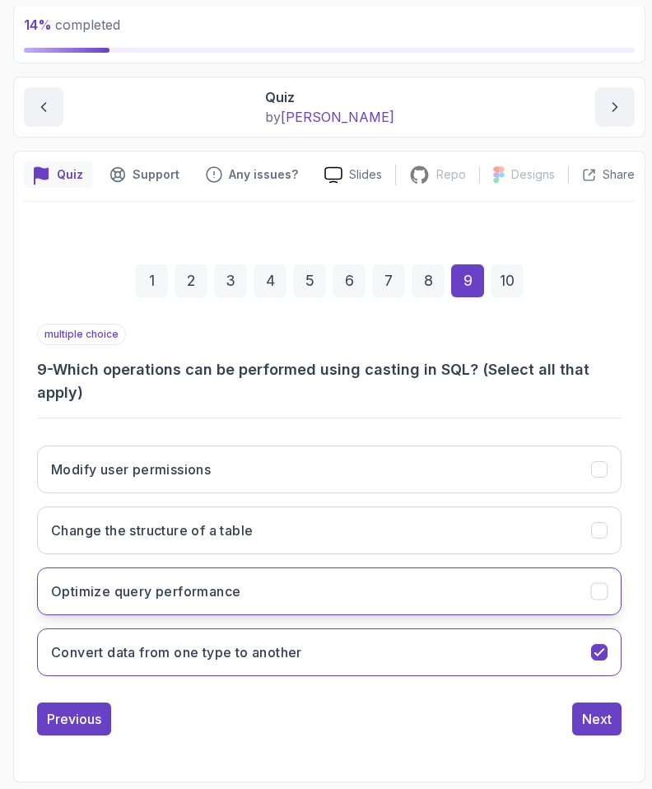
click at [110, 601] on button "Optimize query performance" at bounding box center [329, 592] width 585 height 48
click at [110, 601] on h3 "Optimize query performance" at bounding box center [145, 592] width 189 height 20
click at [133, 582] on h3 "Optimize query performance" at bounding box center [145, 592] width 189 height 20
click at [605, 714] on div "Next" at bounding box center [597, 719] width 30 height 20
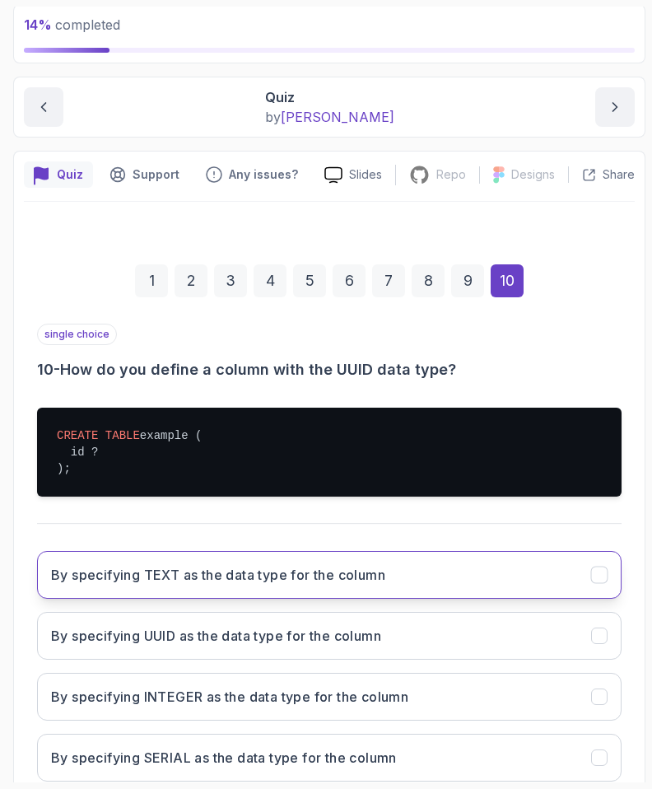
scroll to position [207, 0]
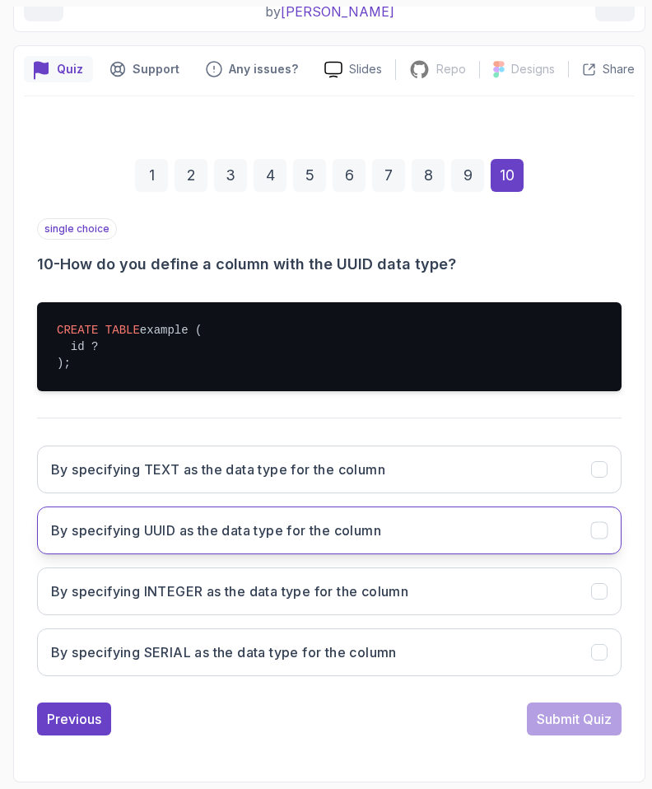
click at [167, 528] on h3 "By specifying UUID as the data type for the column" at bounding box center [216, 531] width 330 height 20
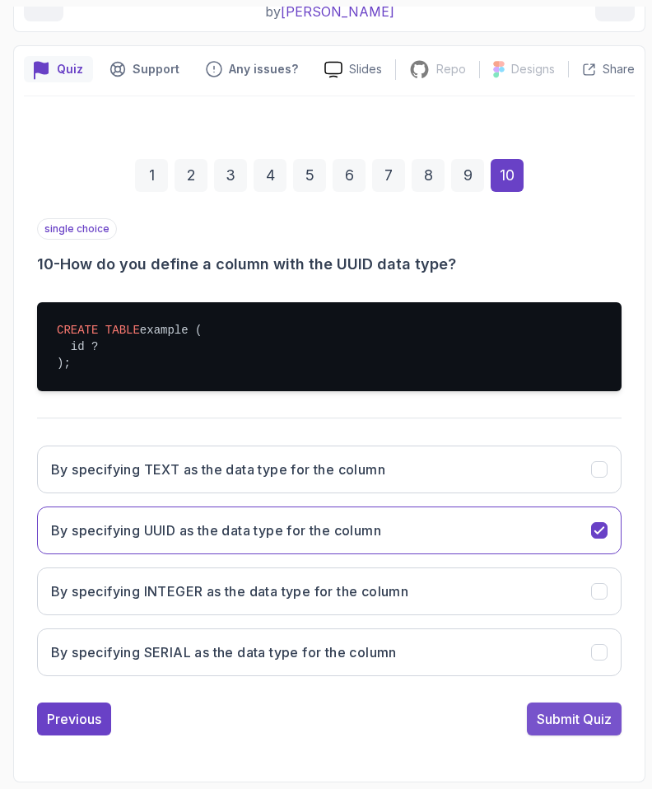
click at [583, 714] on div "Submit Quiz" at bounding box center [574, 719] width 75 height 20
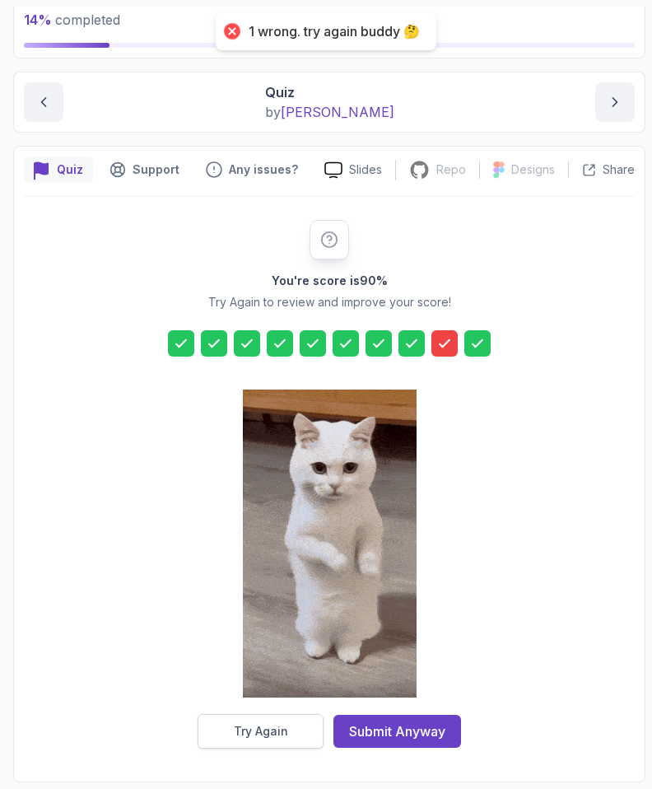
click at [253, 722] on button "Try Again" at bounding box center [261, 731] width 126 height 35
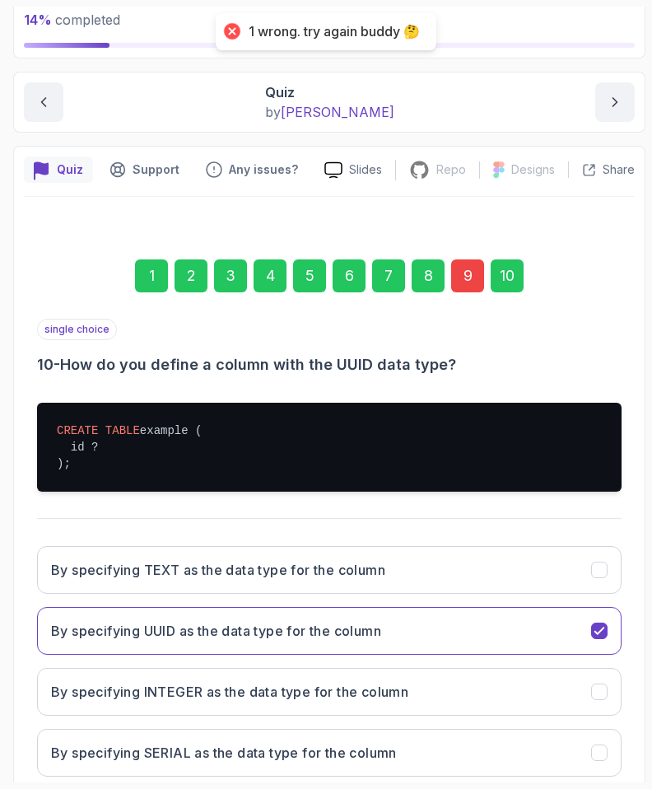
click at [477, 278] on div "9" at bounding box center [467, 276] width 33 height 33
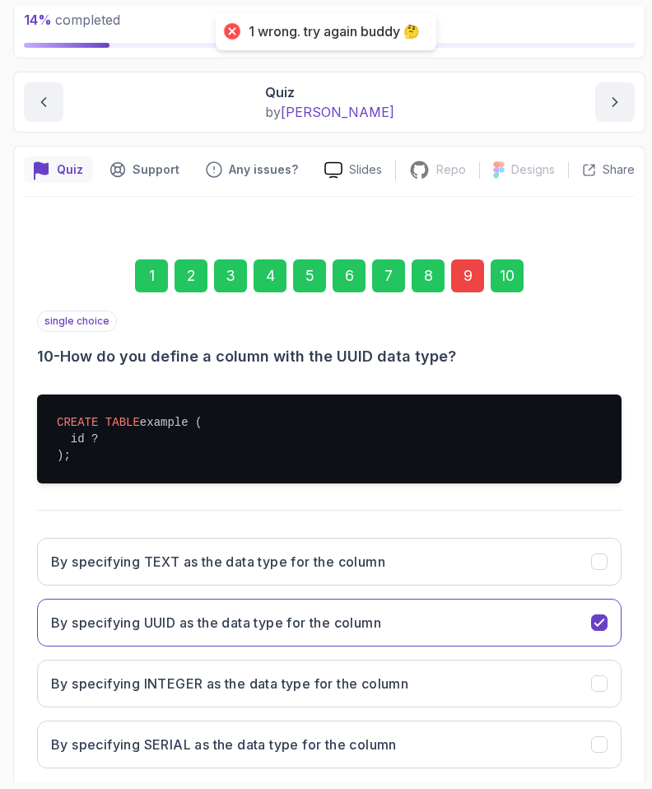
scroll to position [101, 0]
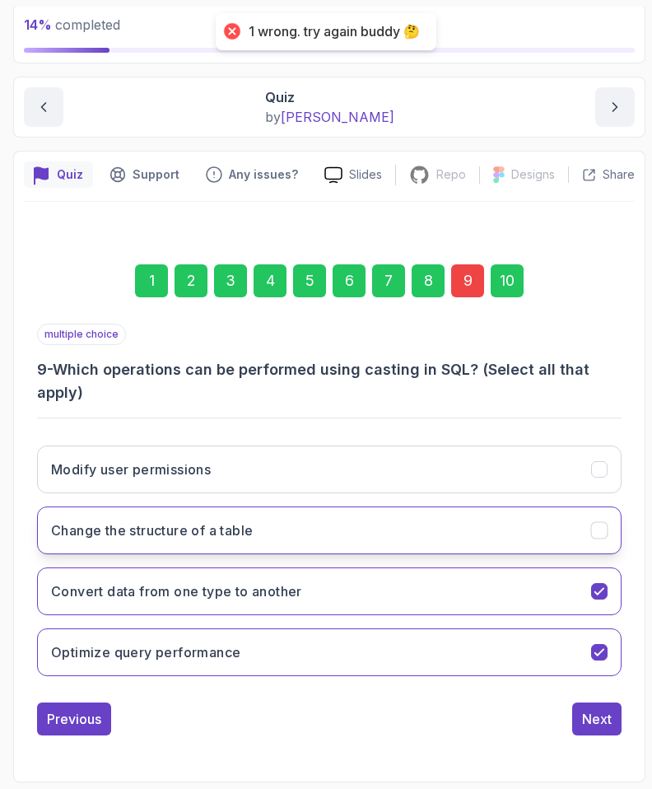
click at [160, 540] on button "Change the structure of a table" at bounding box center [329, 531] width 585 height 48
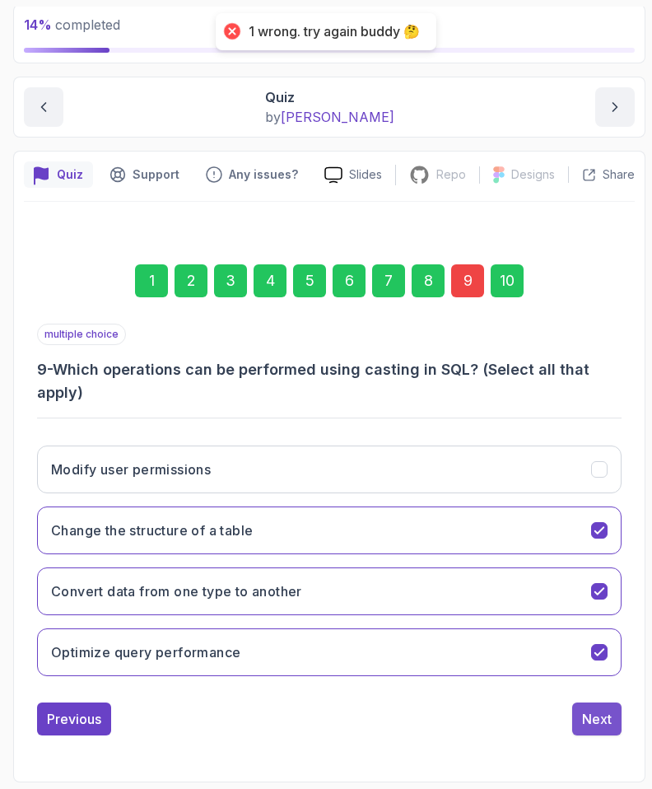
click at [598, 724] on div "Next" at bounding box center [597, 719] width 30 height 20
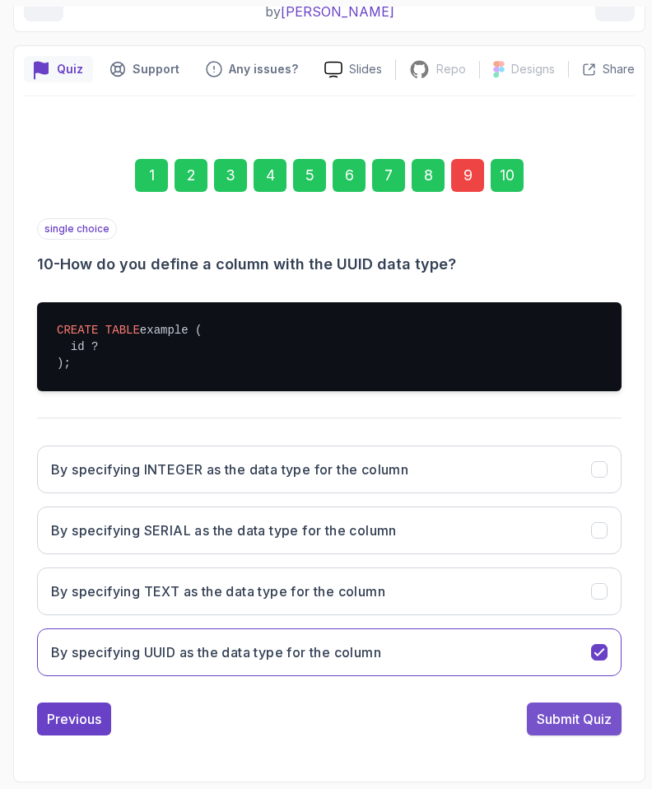
click at [582, 722] on div "Submit Quiz" at bounding box center [574, 719] width 75 height 20
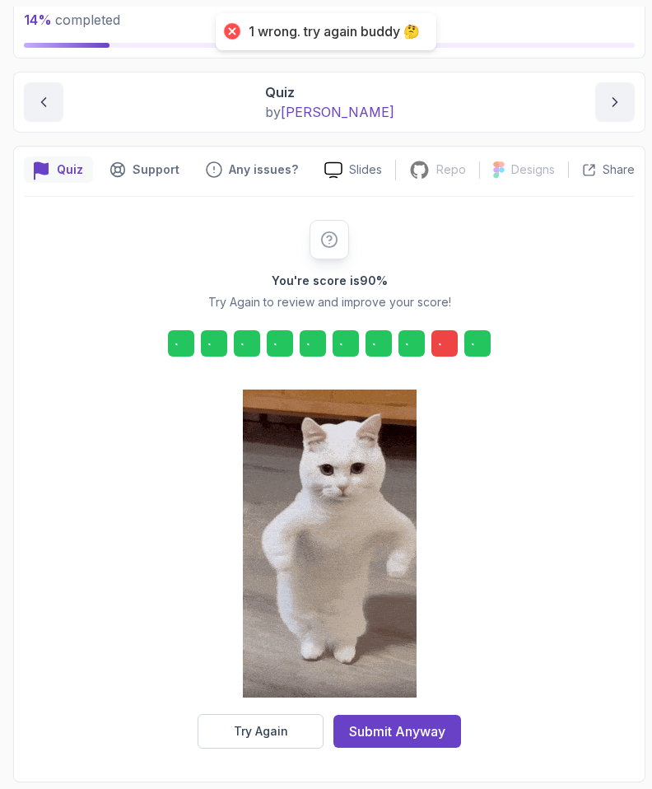
scroll to position [106, 0]
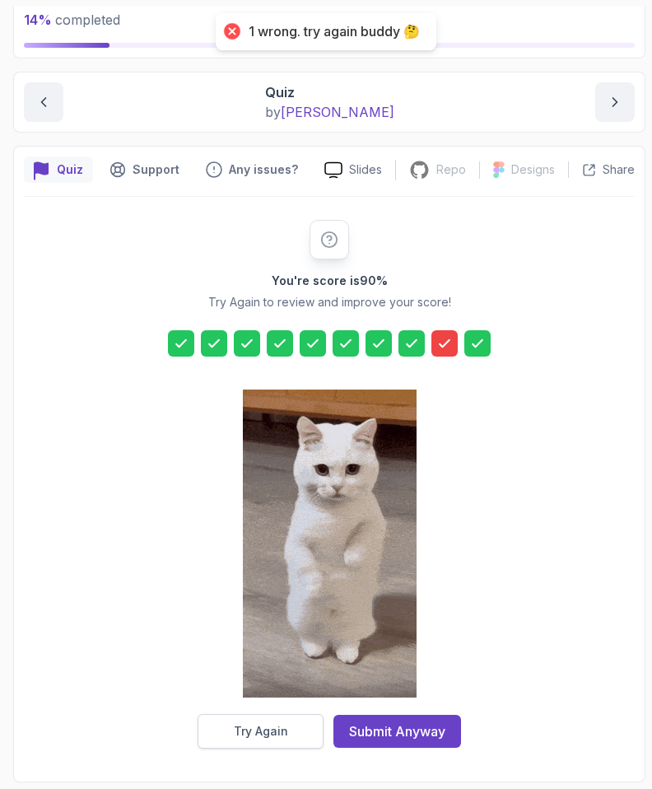
click at [264, 728] on div "Try Again" at bounding box center [261, 731] width 54 height 16
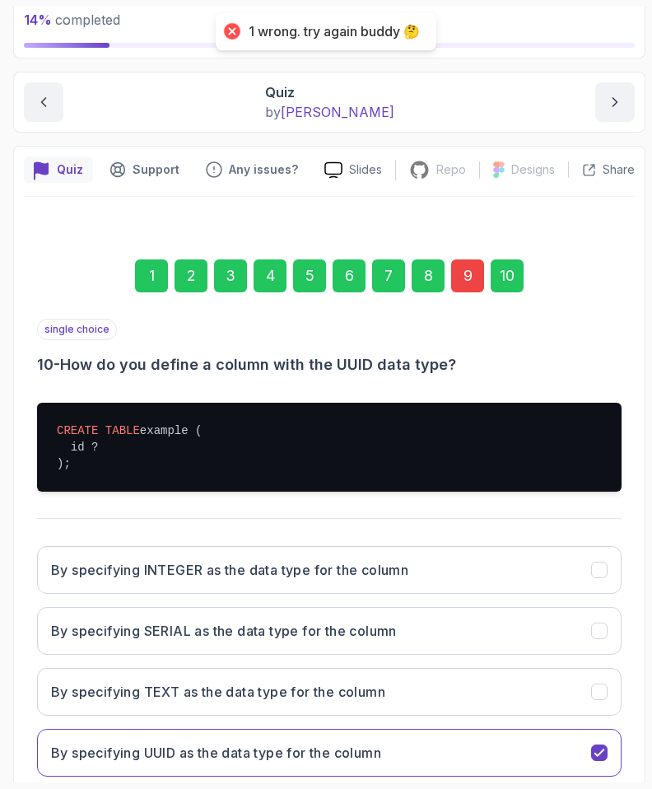
click at [459, 278] on div "9" at bounding box center [467, 276] width 33 height 33
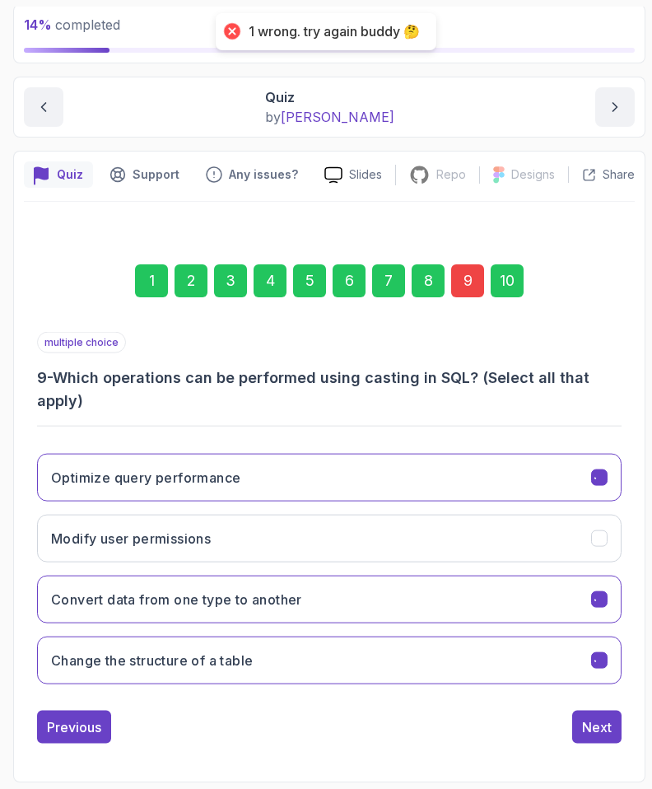
scroll to position [101, 0]
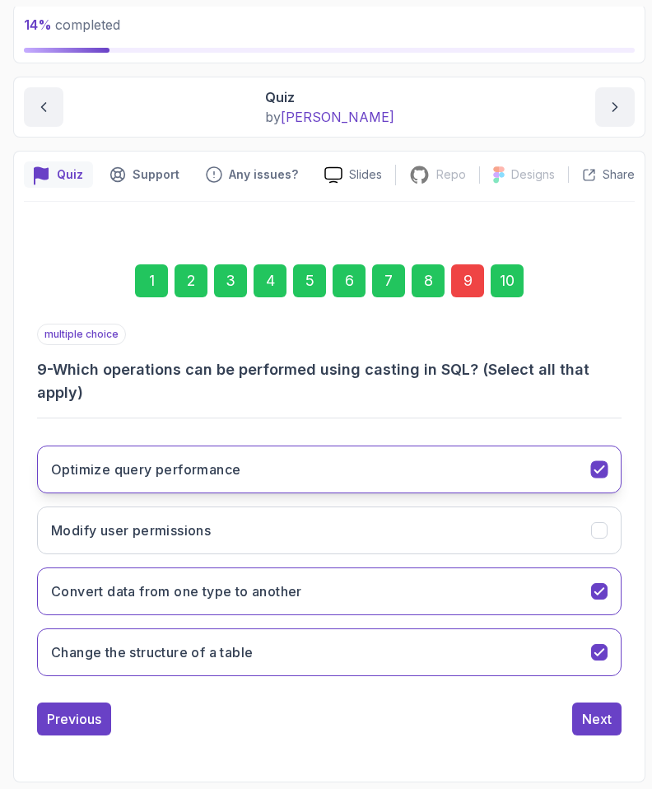
click at [79, 482] on button "Optimize query performance" at bounding box center [329, 470] width 585 height 48
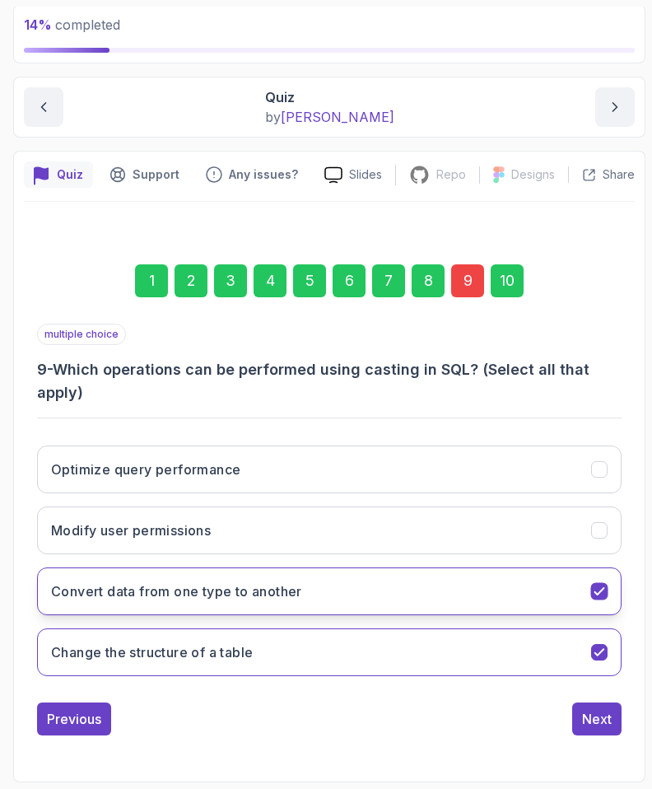
click at [73, 596] on h3 "Convert data from one type to another" at bounding box center [176, 592] width 251 height 20
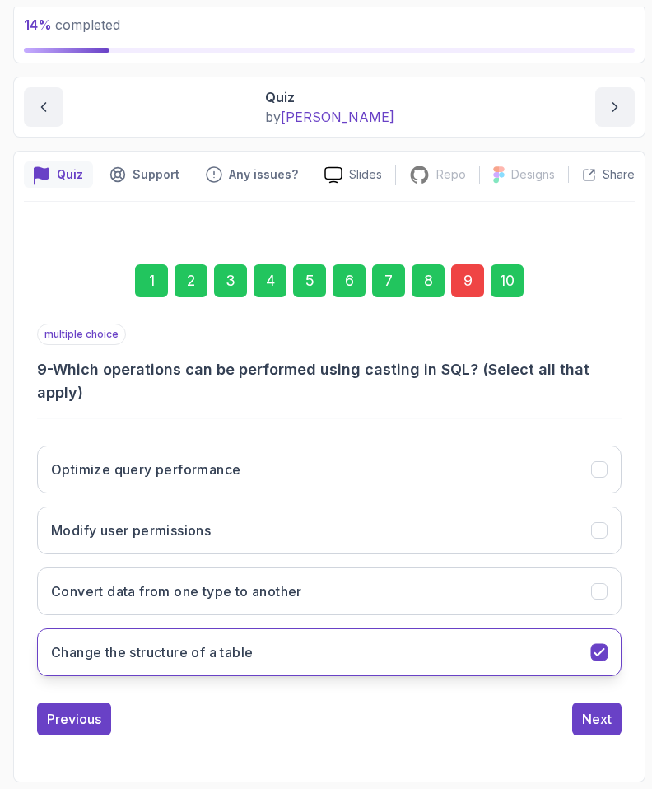
click at [319, 645] on button "Change the structure of a table" at bounding box center [329, 653] width 585 height 48
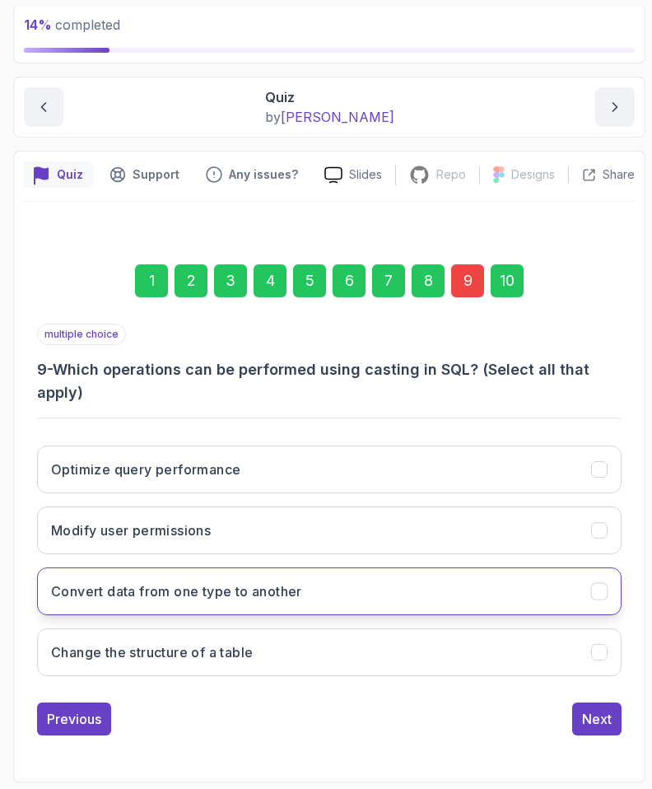
click at [280, 584] on h3 "Convert data from one type to another" at bounding box center [176, 592] width 251 height 20
click at [599, 718] on div "Next" at bounding box center [597, 719] width 30 height 20
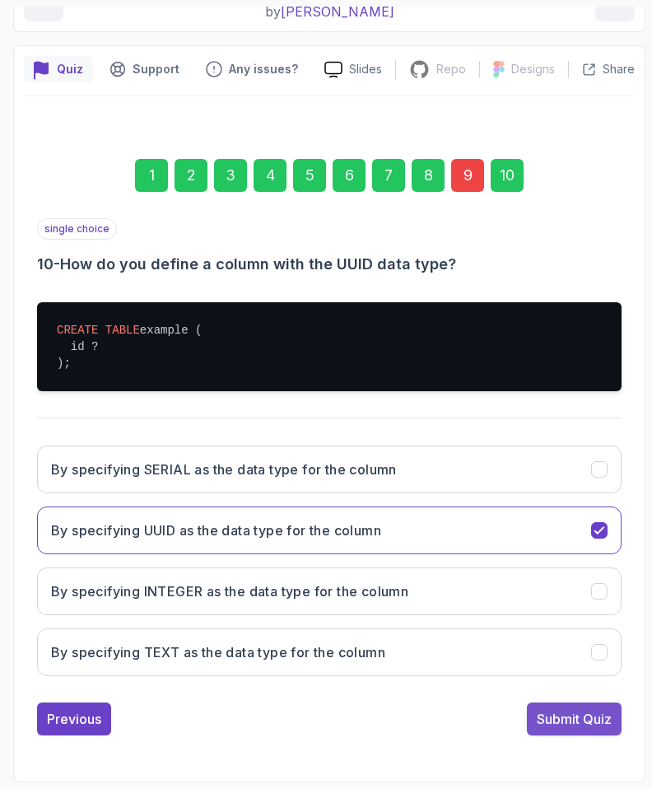
click at [567, 732] on button "Submit Quiz" at bounding box center [574, 719] width 95 height 33
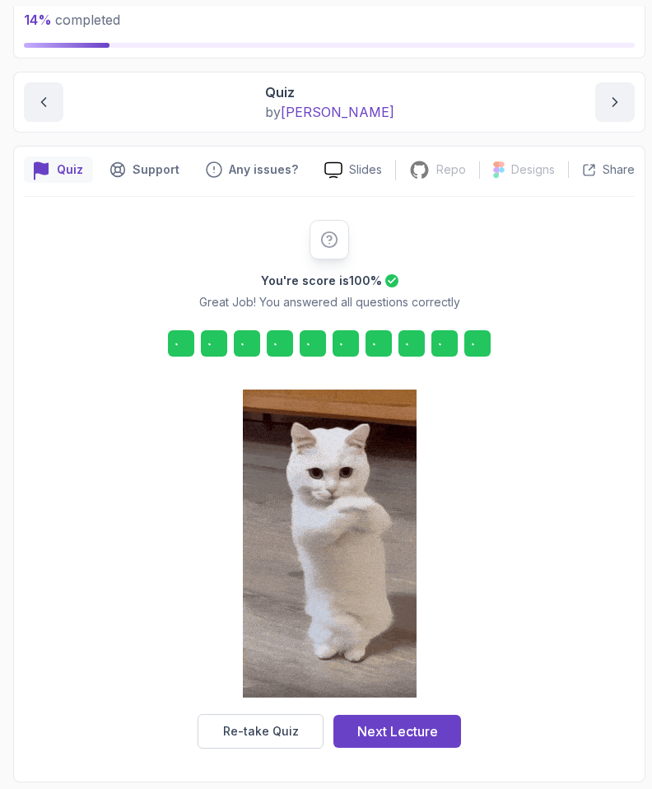
scroll to position [106, 0]
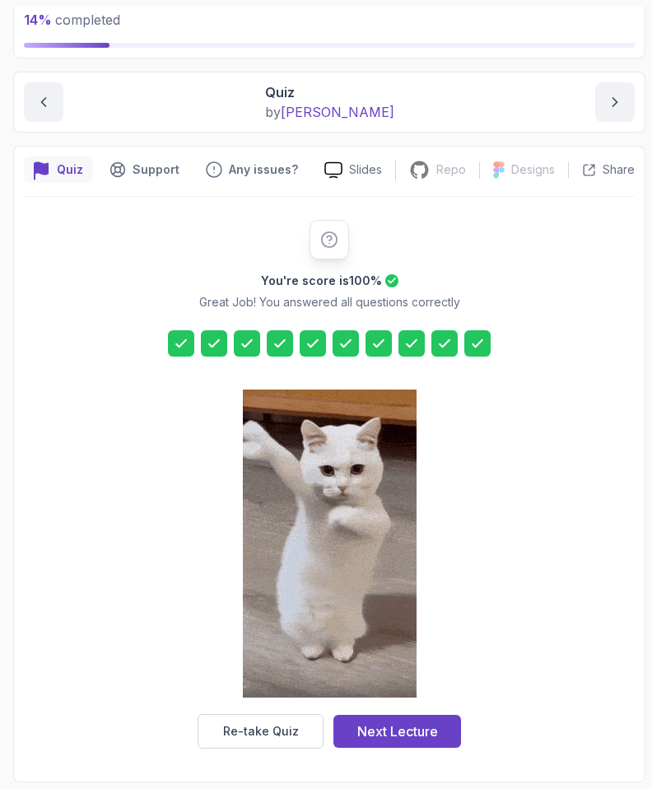
click at [426, 748] on div "Re-take Quiz Next Lecture" at bounding box center [330, 731] width 264 height 35
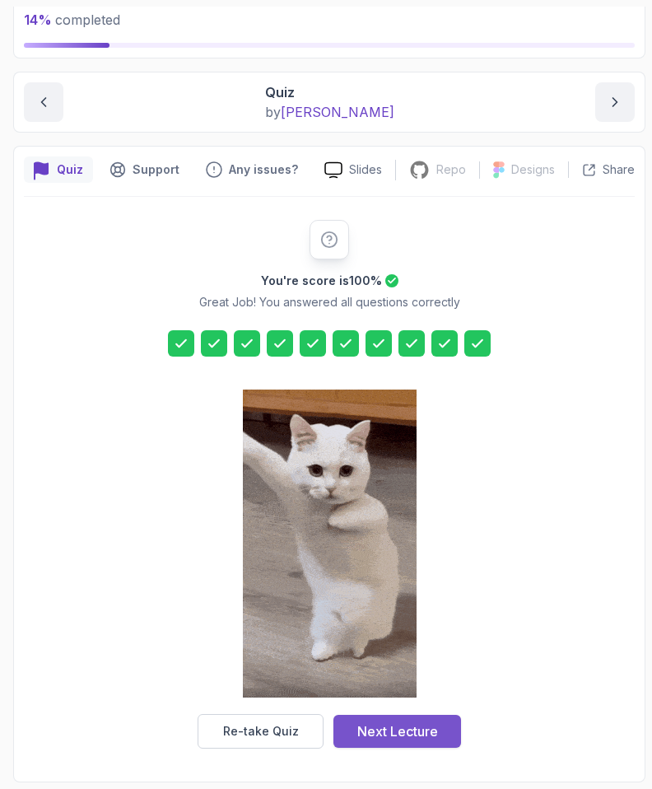
click at [414, 732] on div "Next Lecture" at bounding box center [398, 732] width 81 height 20
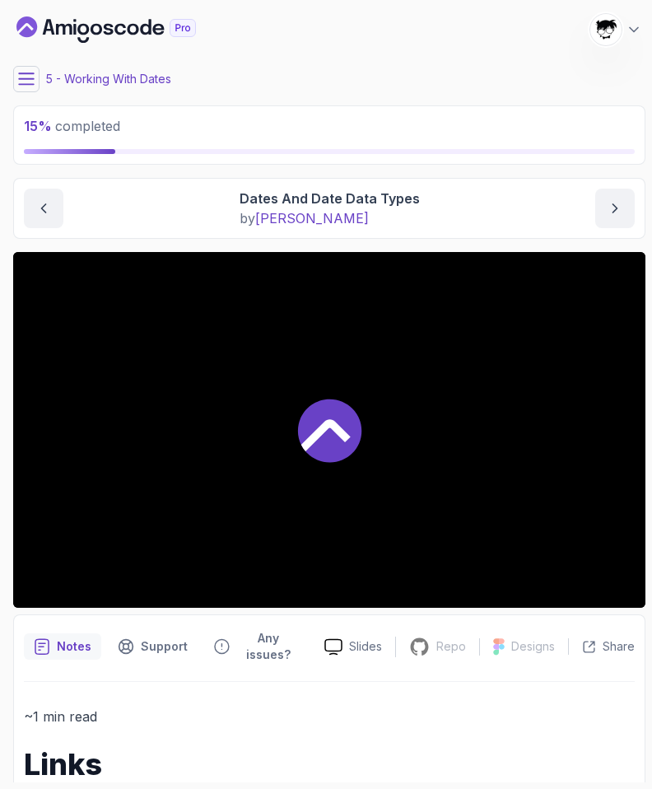
click at [115, 518] on div at bounding box center [329, 430] width 633 height 356
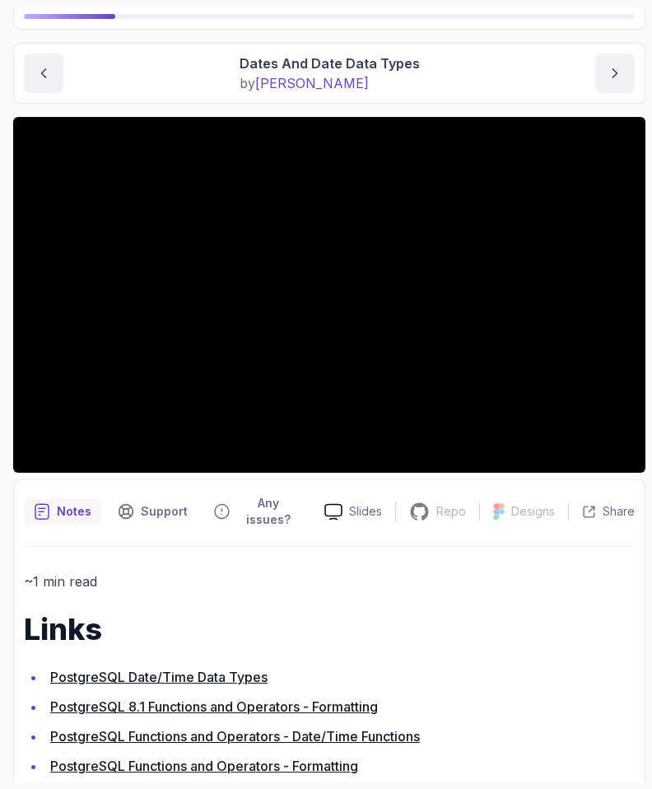
scroll to position [213, 0]
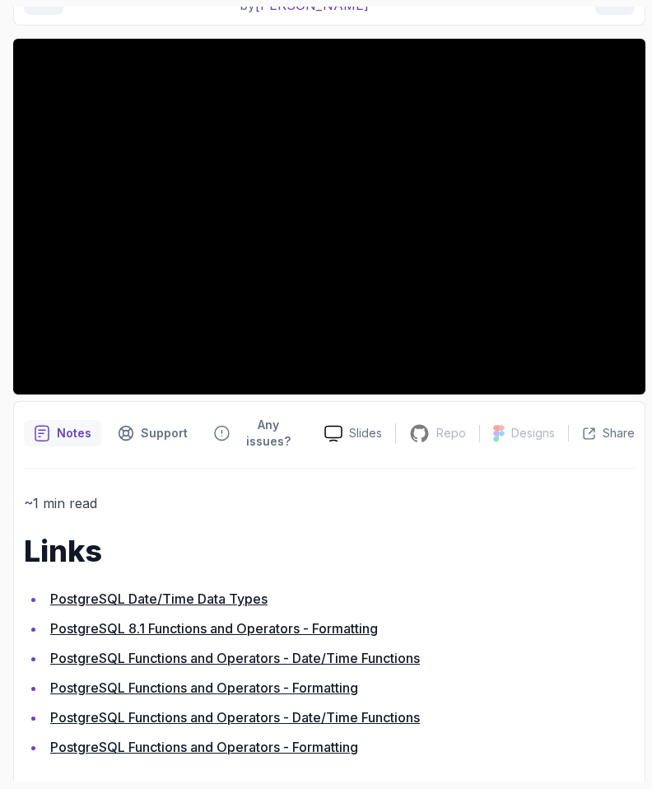
click at [87, 591] on link "PostgreSQL Date/Time Data Types" at bounding box center [158, 599] width 217 height 16
click at [158, 620] on link "PostgreSQL 8.1 Functions and Operators - Formatting" at bounding box center [214, 628] width 328 height 16
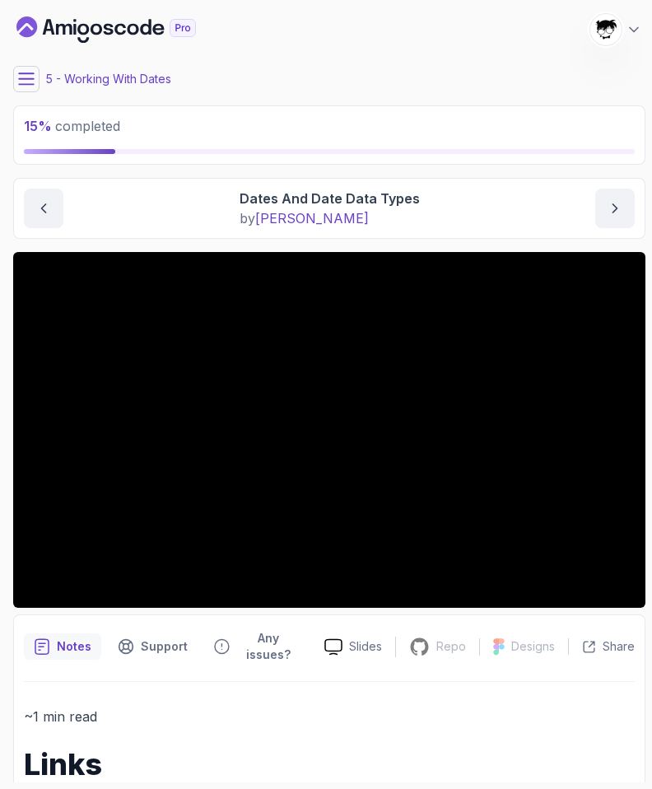
click at [231, 231] on div "Working With Dates Dates And Date Data Types Dates And Date Data Types by nelson" at bounding box center [329, 208] width 633 height 61
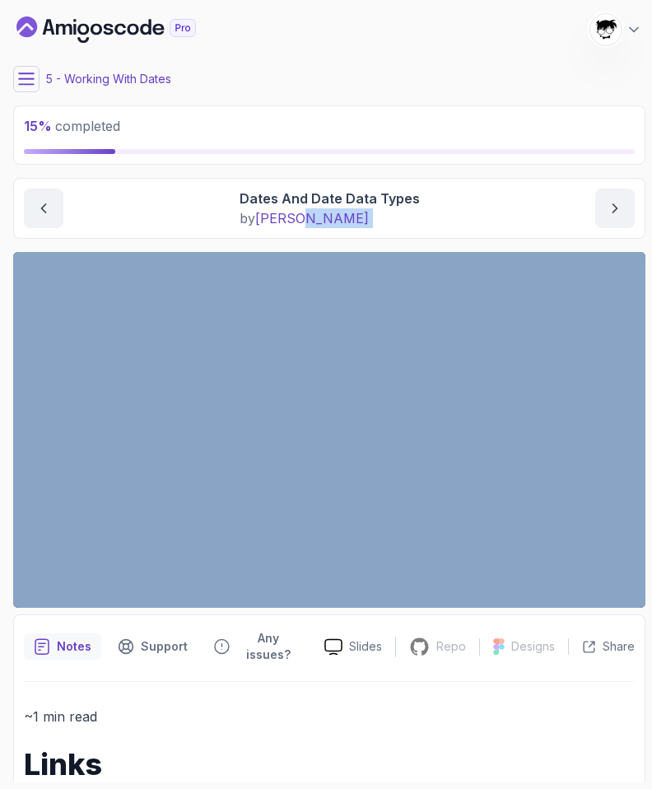
click at [231, 231] on div "Working With Dates Dates And Date Data Types Dates And Date Data Types by nelson" at bounding box center [329, 208] width 633 height 61
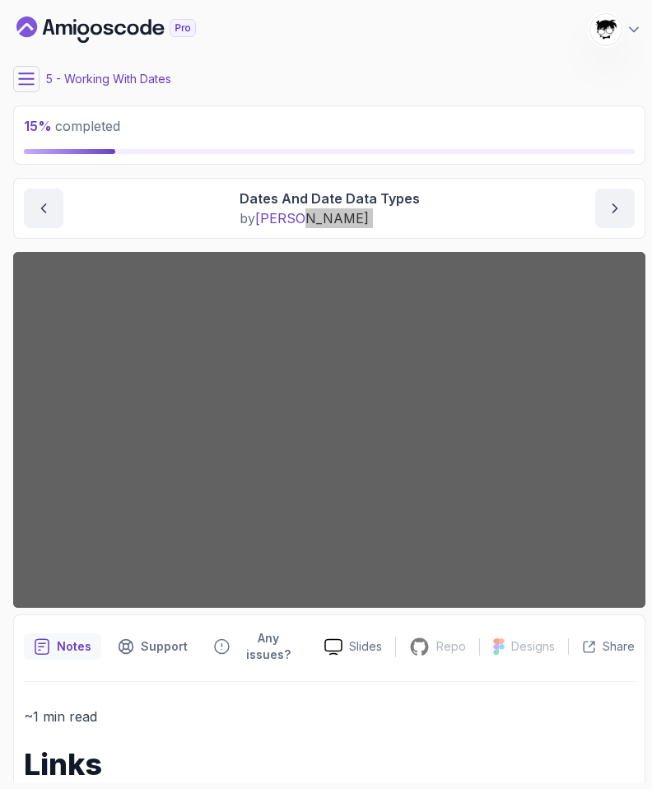
scroll to position [213, 0]
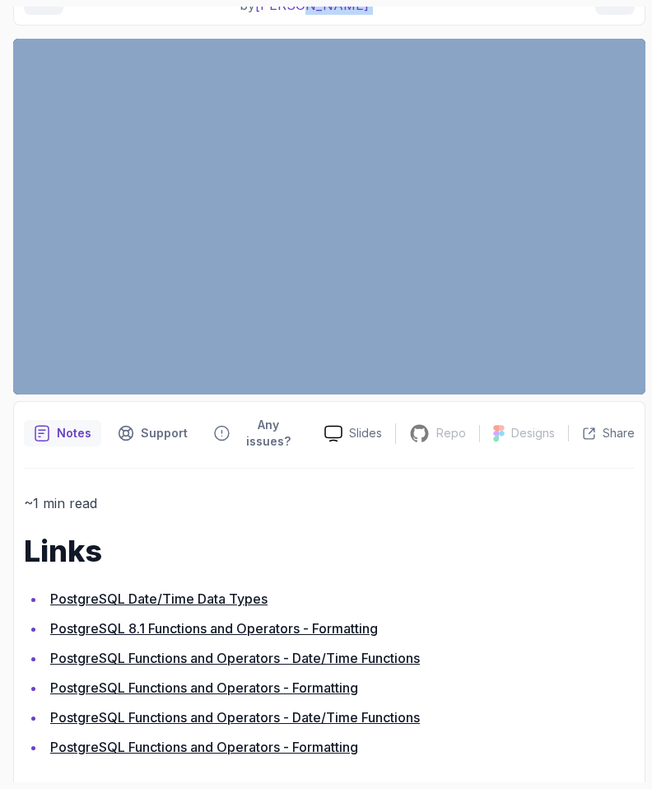
click at [83, 591] on link "PostgreSQL Date/Time Data Types" at bounding box center [158, 599] width 217 height 16
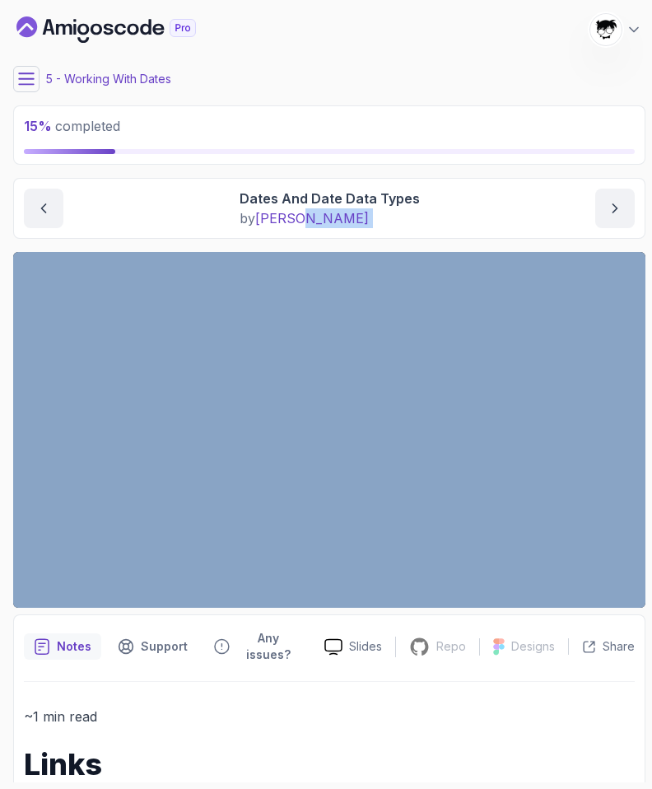
click at [29, 74] on icon at bounding box center [26, 79] width 16 height 16
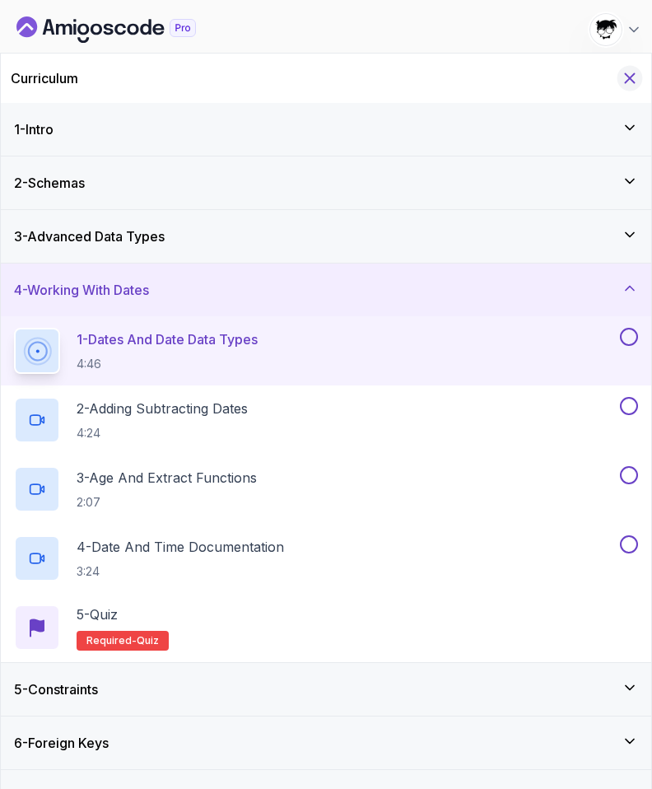
click at [627, 79] on icon "Hide Curriculum for mobile" at bounding box center [630, 78] width 18 height 18
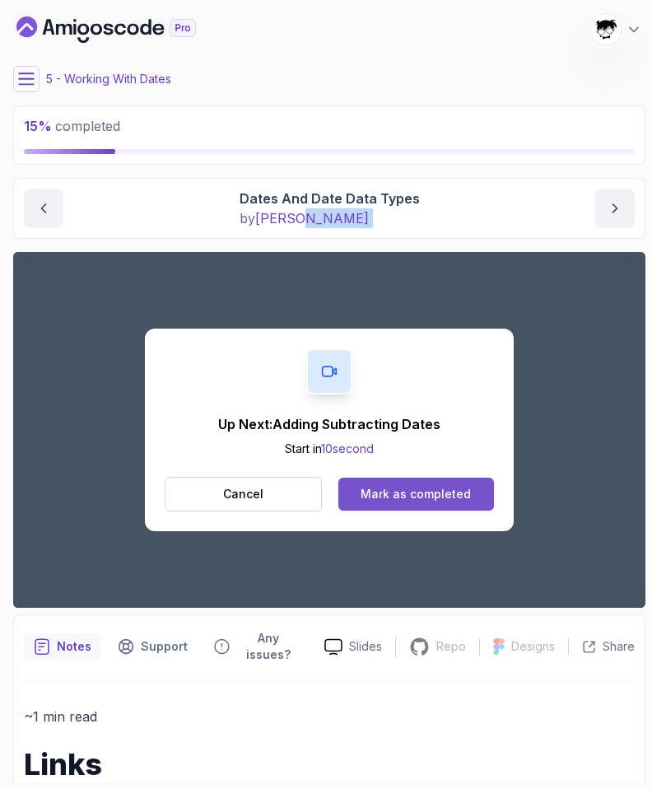
click at [367, 493] on div "Mark as completed" at bounding box center [416, 494] width 110 height 16
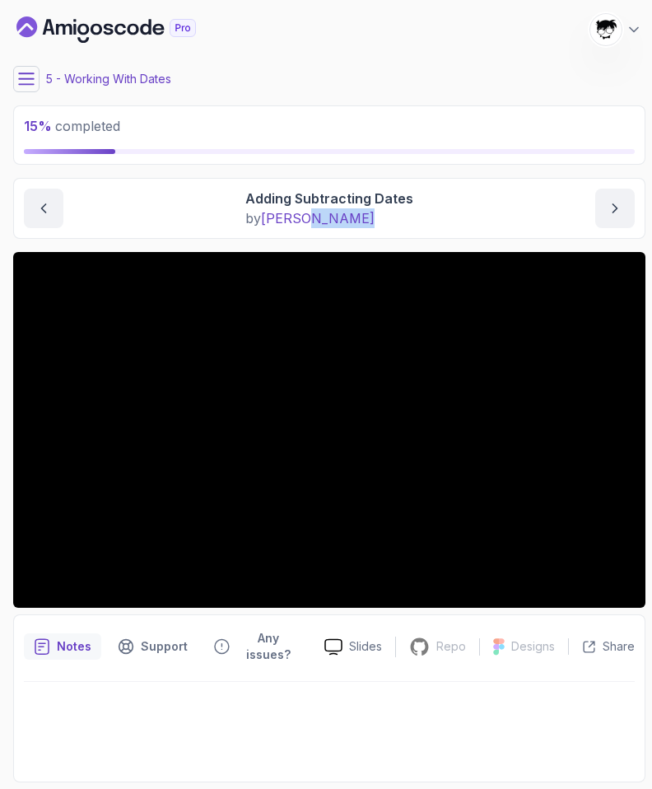
click at [21, 71] on icon at bounding box center [26, 79] width 16 height 16
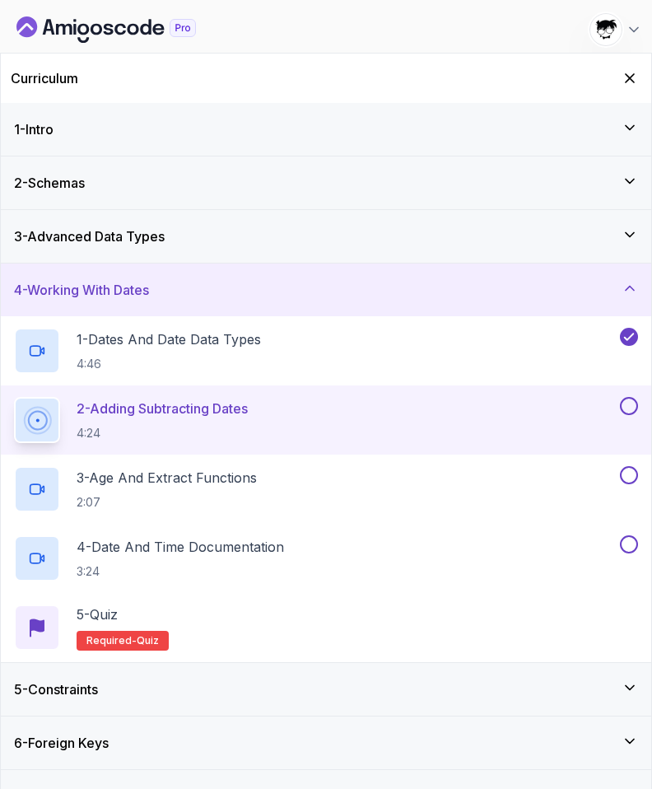
click at [620, 84] on div "Curriculum" at bounding box center [326, 78] width 651 height 49
click at [622, 79] on icon "Hide Curriculum for mobile" at bounding box center [630, 78] width 18 height 18
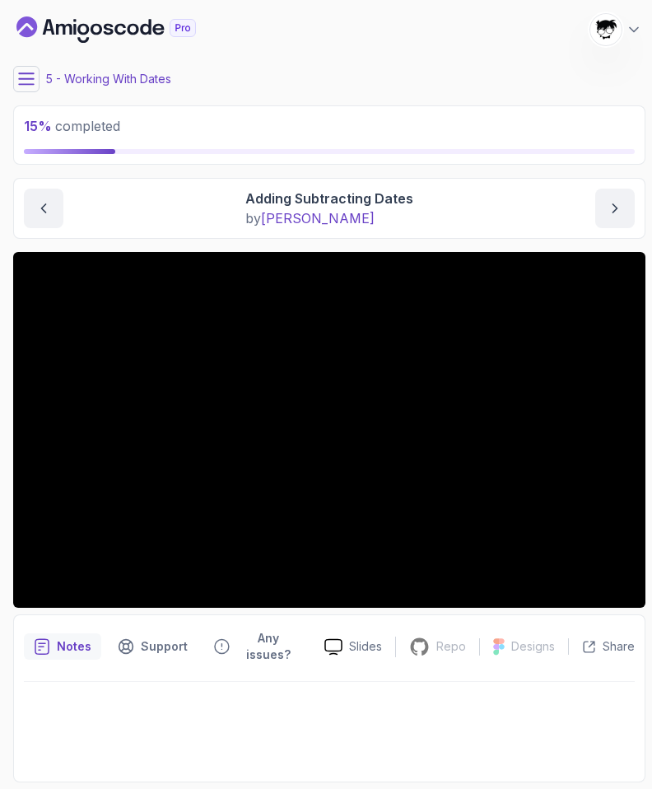
click at [32, 68] on button at bounding box center [26, 79] width 26 height 26
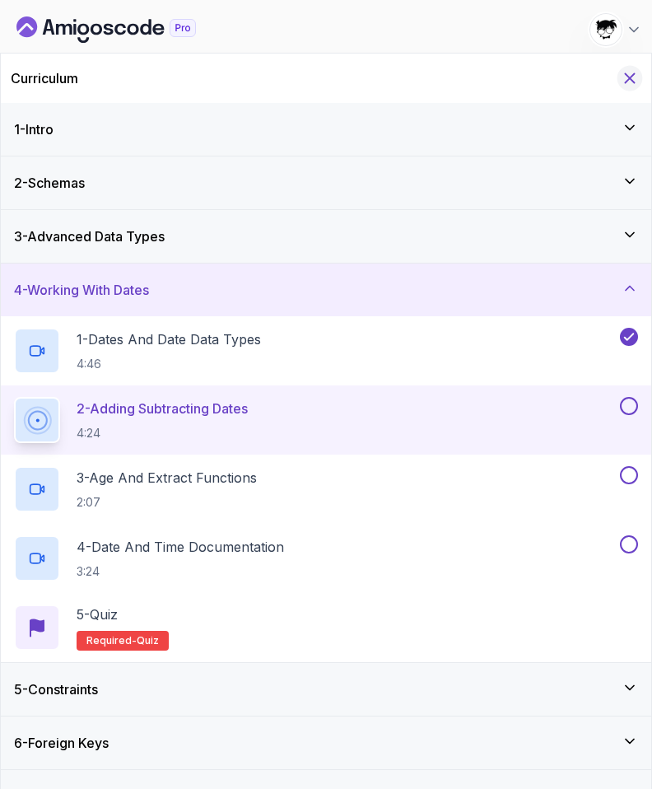
click at [634, 88] on div "Curriculum" at bounding box center [326, 78] width 651 height 49
click at [632, 79] on icon "Hide Curriculum for mobile" at bounding box center [630, 78] width 18 height 18
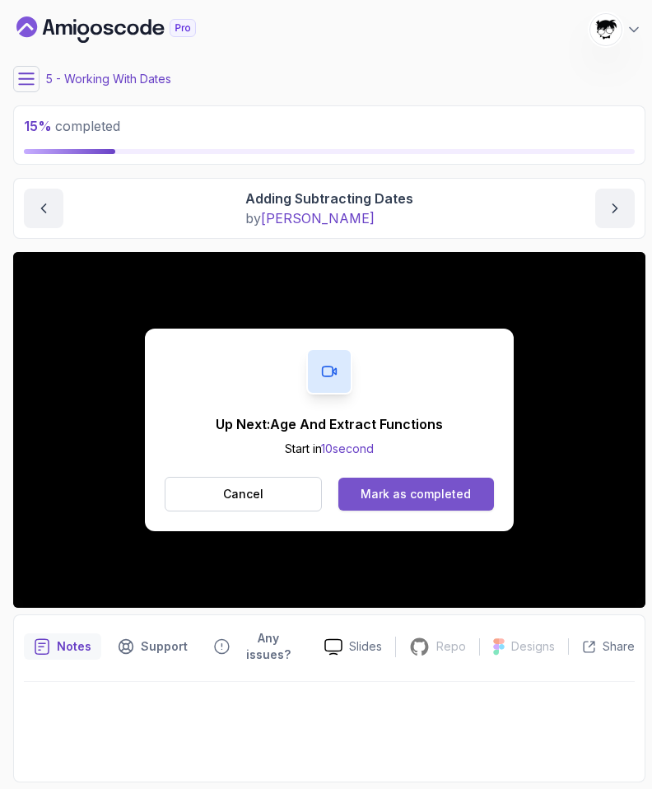
click at [459, 489] on div "Mark as completed" at bounding box center [416, 494] width 110 height 16
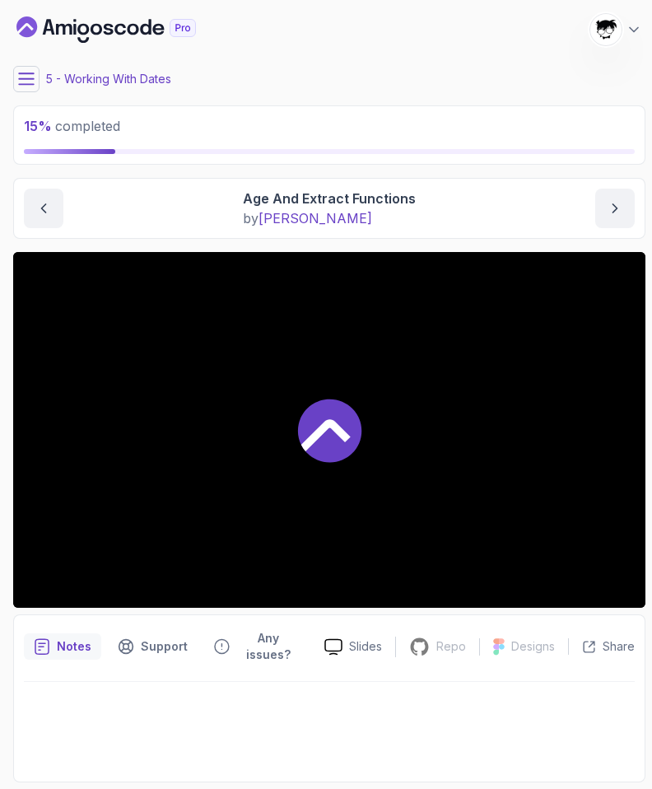
click at [27, 73] on icon at bounding box center [26, 78] width 15 height 11
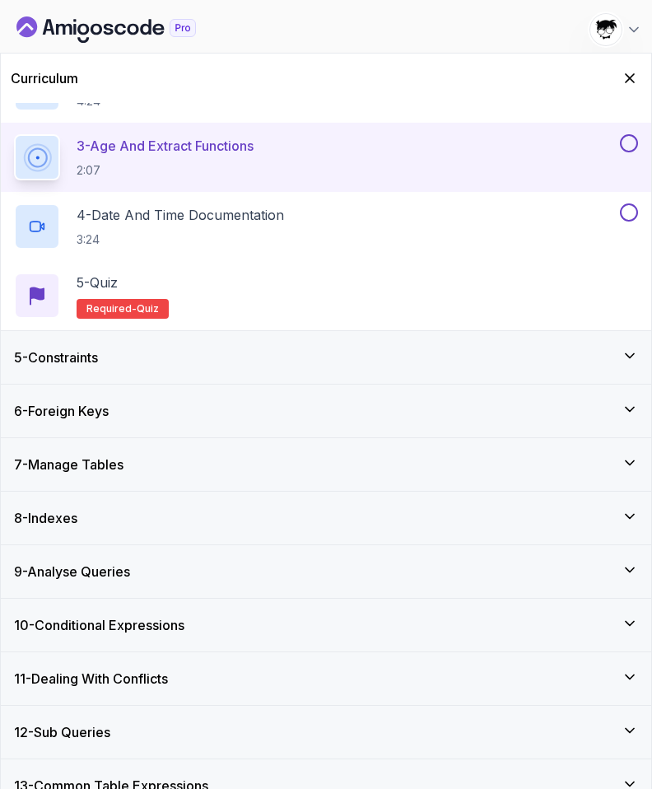
click at [75, 363] on h3 "5 - Constraints" at bounding box center [56, 358] width 84 height 20
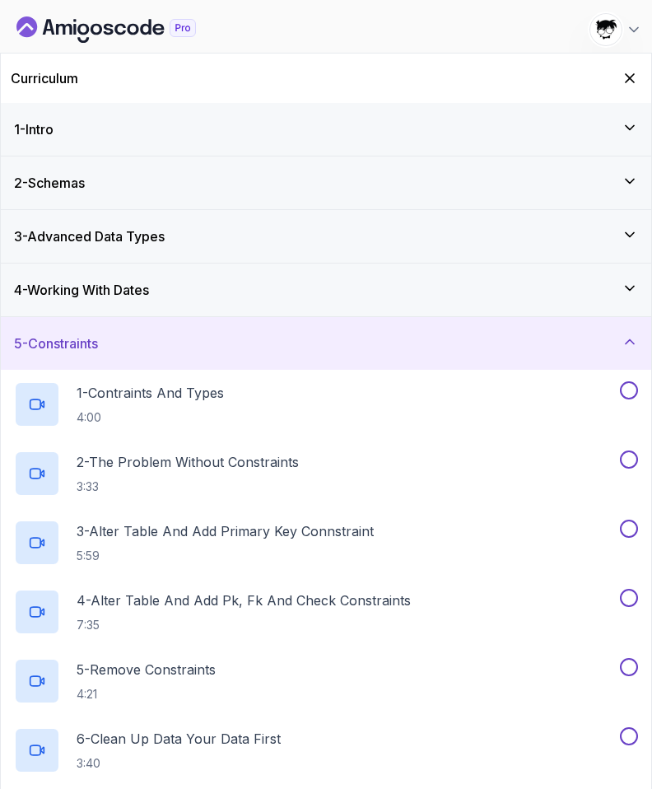
click at [70, 350] on h3 "5 - Constraints" at bounding box center [56, 344] width 84 height 20
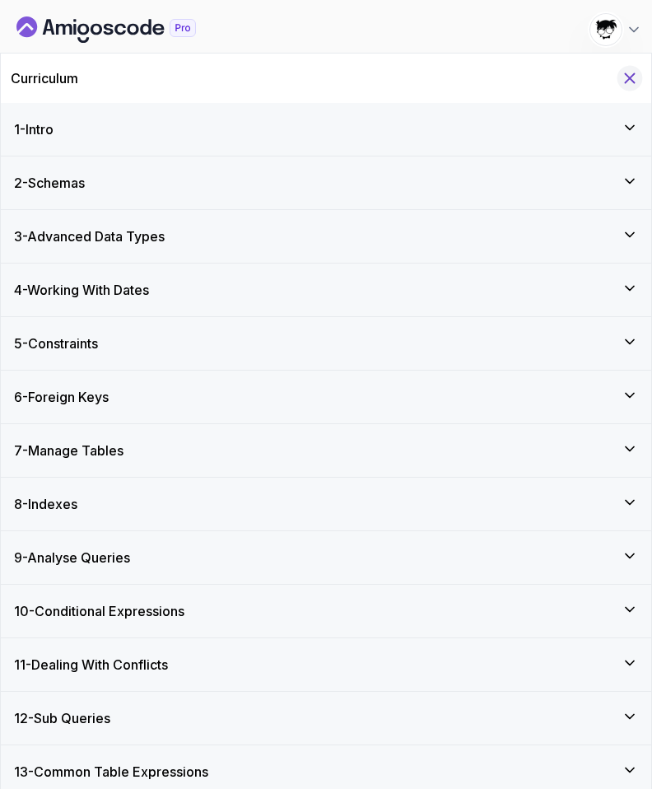
click at [634, 78] on icon "Hide Curriculum for mobile" at bounding box center [630, 78] width 18 height 18
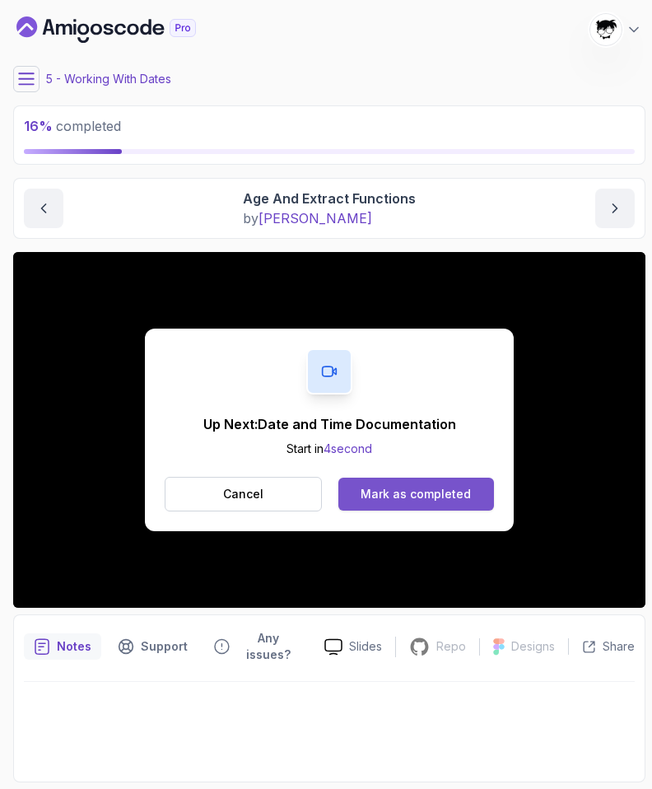
click at [418, 495] on div "Mark as completed" at bounding box center [416, 494] width 110 height 16
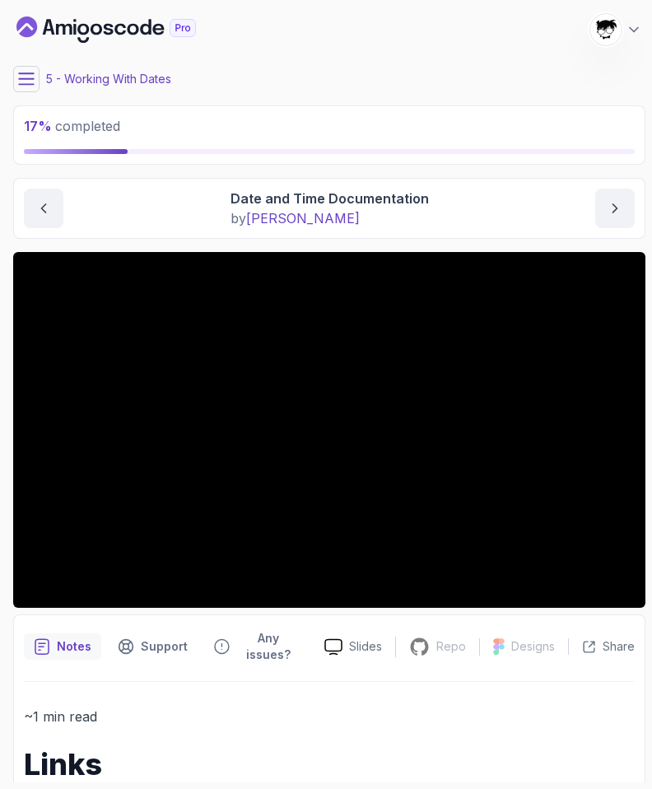
scroll to position [213, 0]
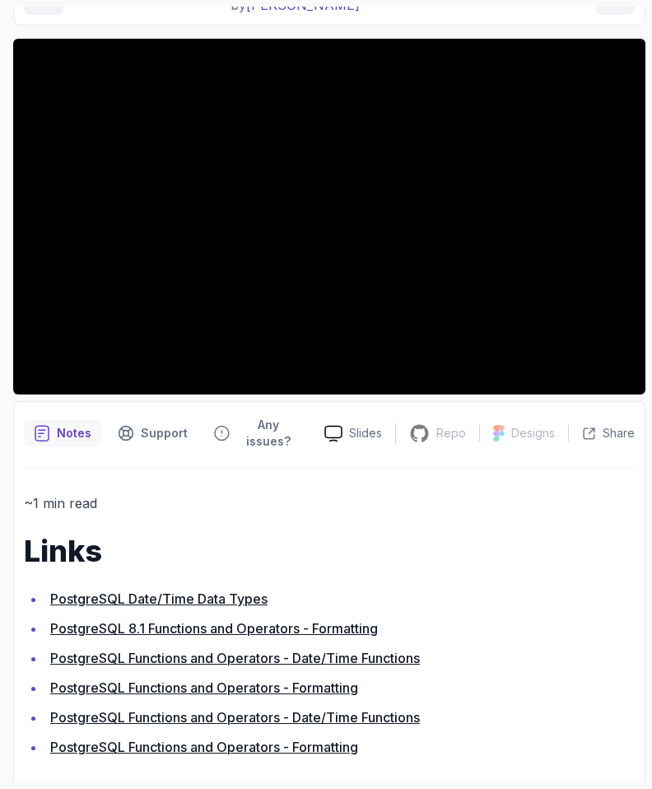
click at [135, 709] on link "PostgreSQL Functions and Operators - Date/Time Functions" at bounding box center [235, 717] width 370 height 16
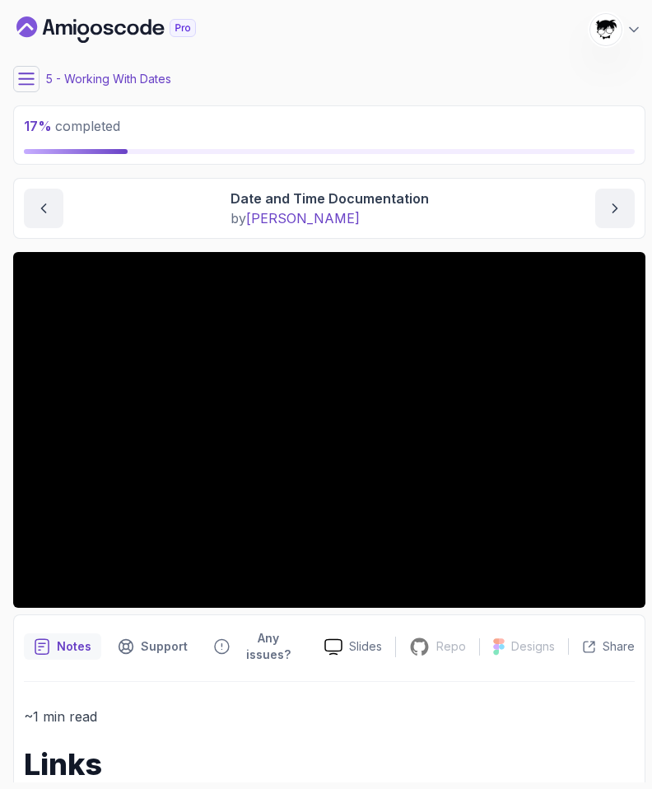
click at [27, 73] on icon at bounding box center [26, 78] width 15 height 11
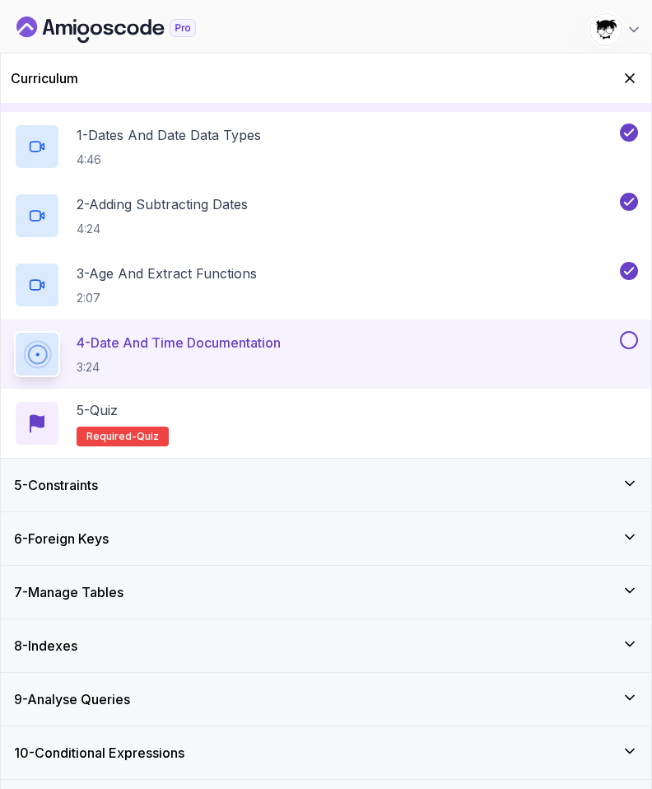
scroll to position [234, 0]
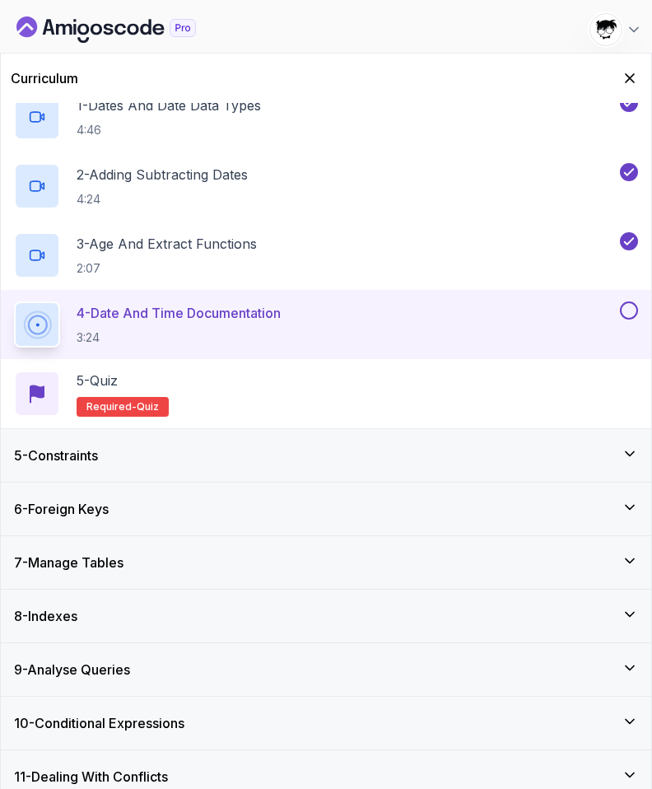
click at [74, 557] on h3 "7 - Manage Tables" at bounding box center [69, 563] width 110 height 20
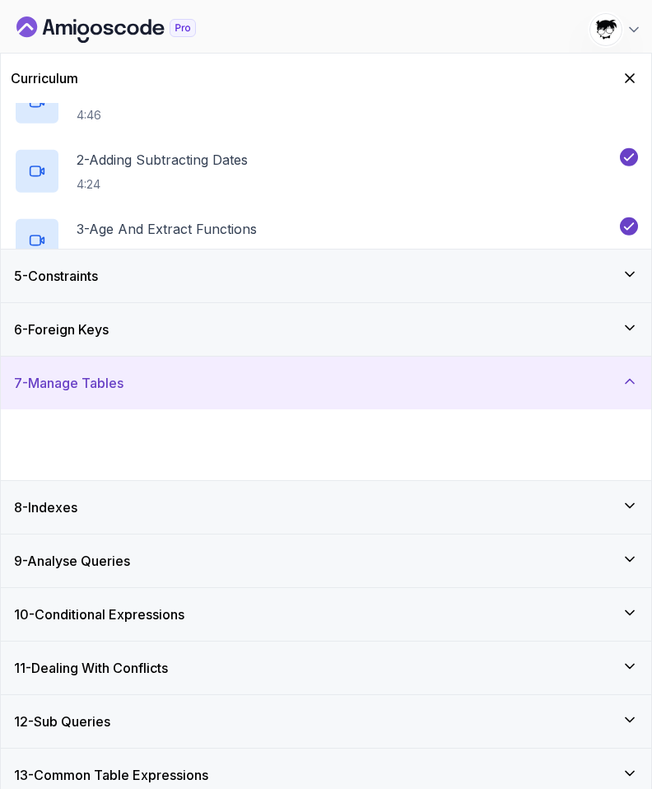
scroll to position [217, 0]
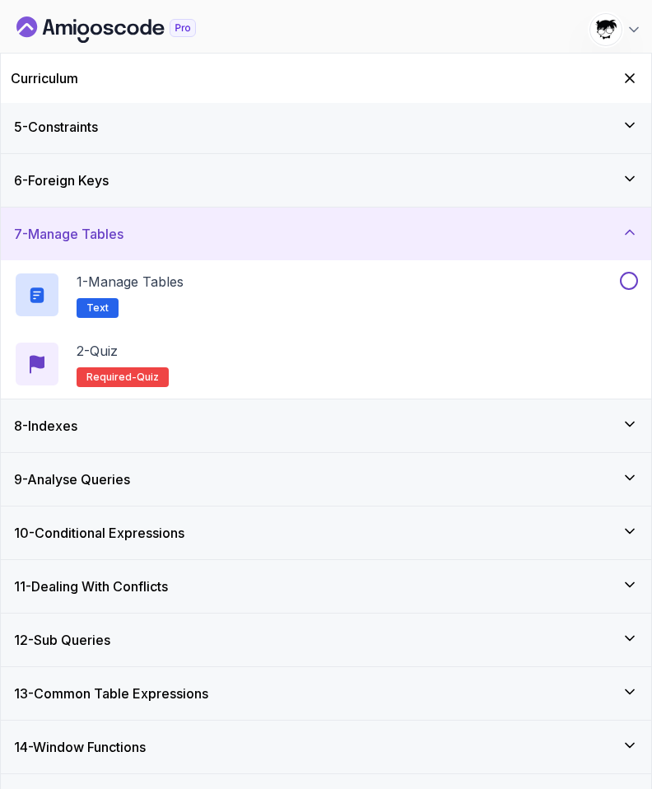
click at [105, 186] on h3 "6 - Foreign Keys" at bounding box center [61, 181] width 95 height 20
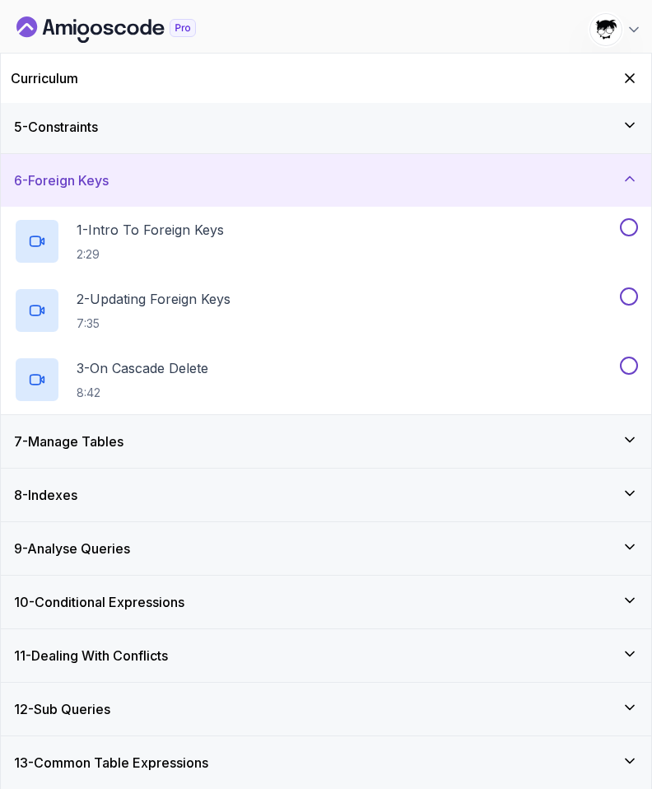
click at [71, 482] on div "8 - Indexes" at bounding box center [326, 495] width 651 height 53
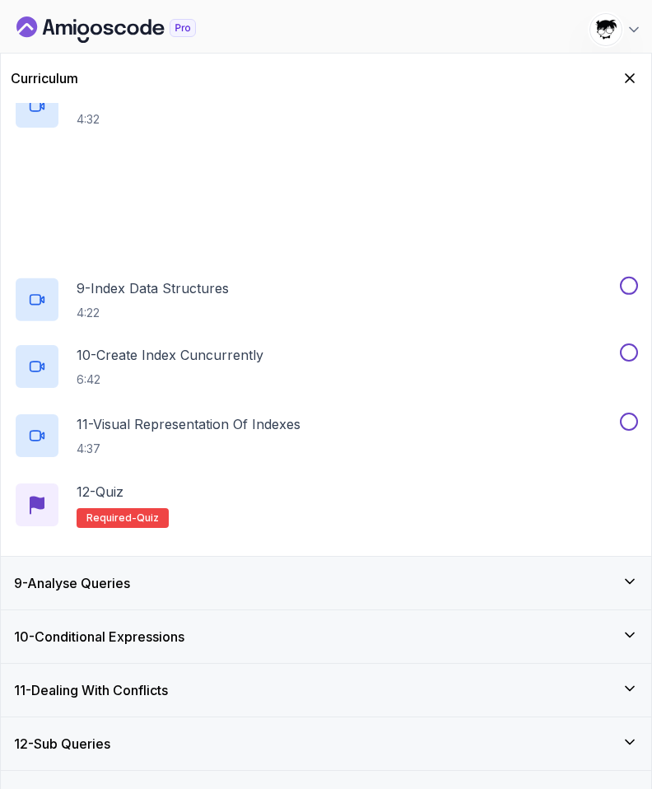
scroll to position [953, 0]
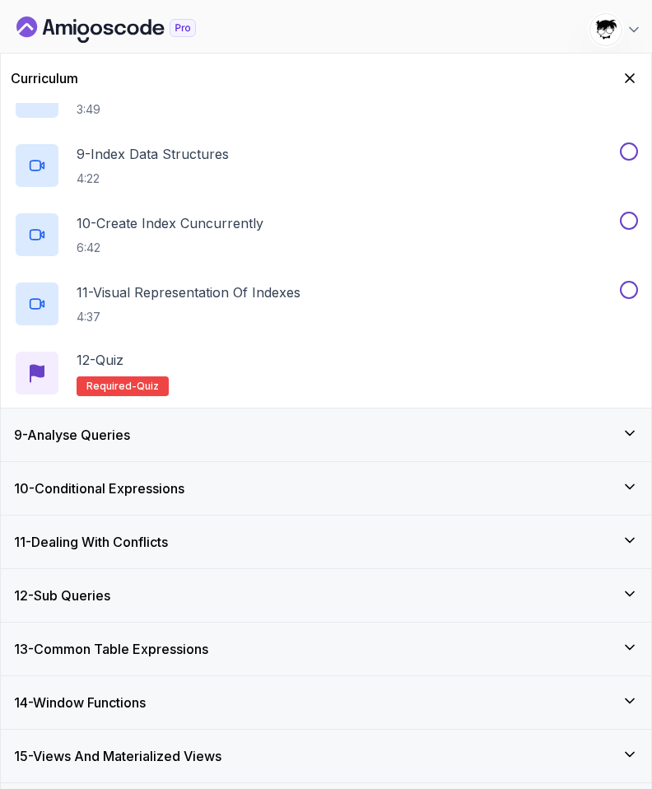
click at [77, 456] on div "9 - Analyse Queries" at bounding box center [326, 435] width 651 height 53
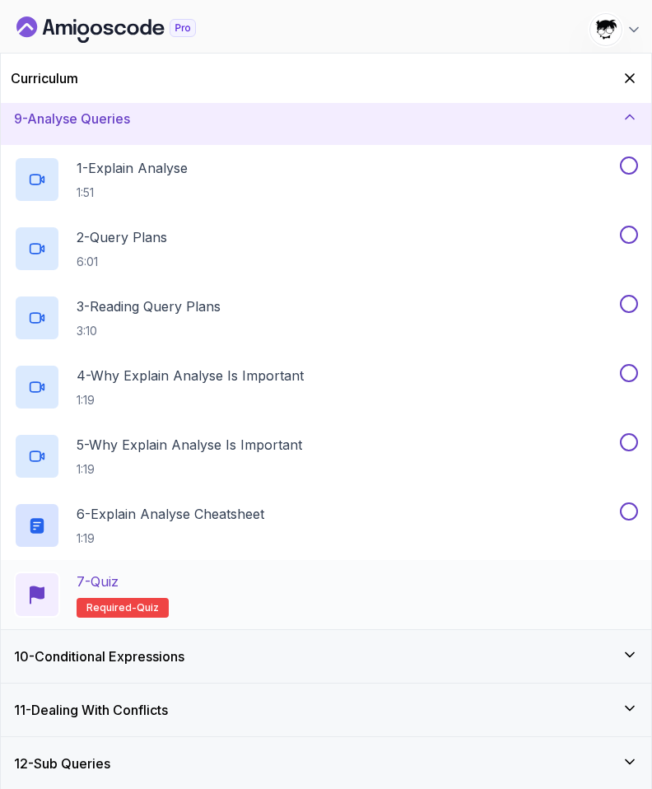
scroll to position [924, 0]
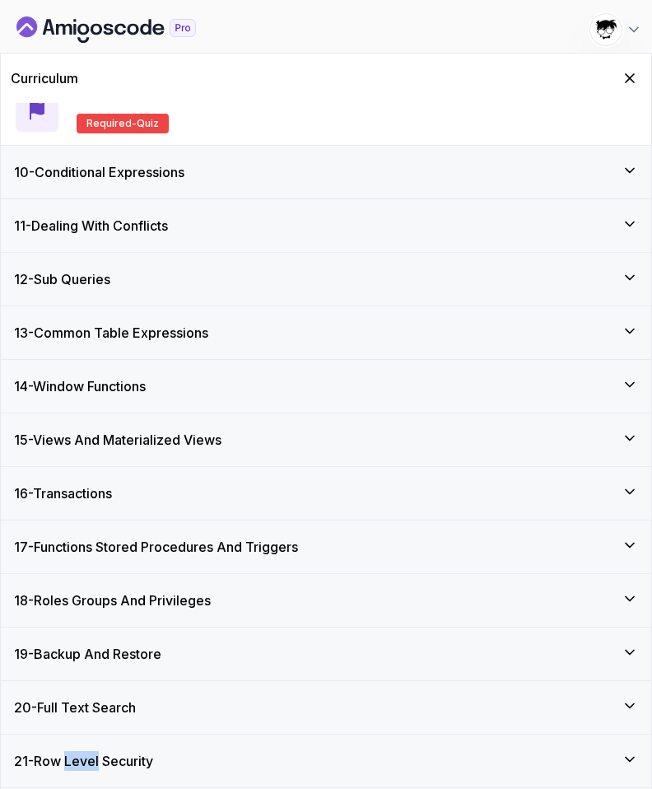
click at [93, 751] on h3 "21 - Row Level Security" at bounding box center [83, 761] width 139 height 20
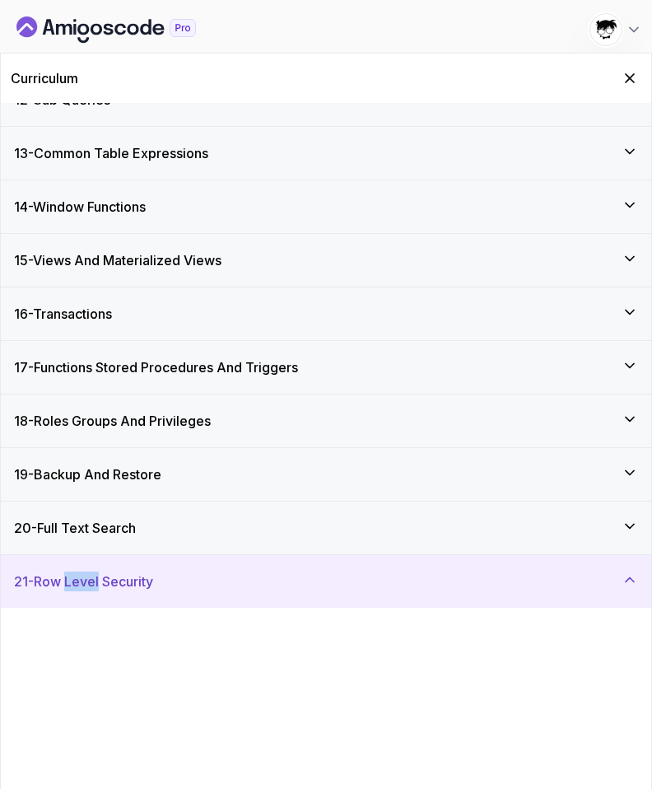
scroll to position [439, 0]
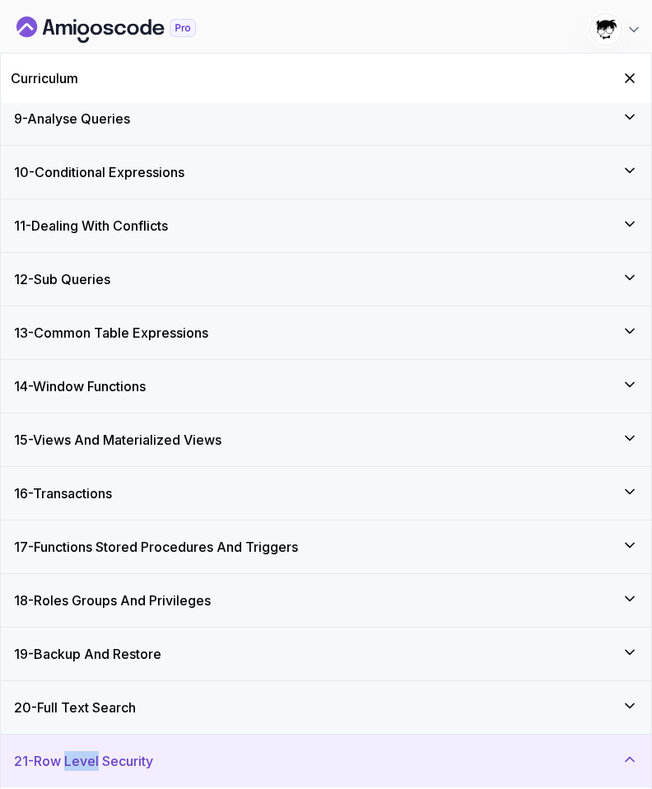
click at [92, 761] on h3 "21 - Row Level Security" at bounding box center [83, 761] width 139 height 20
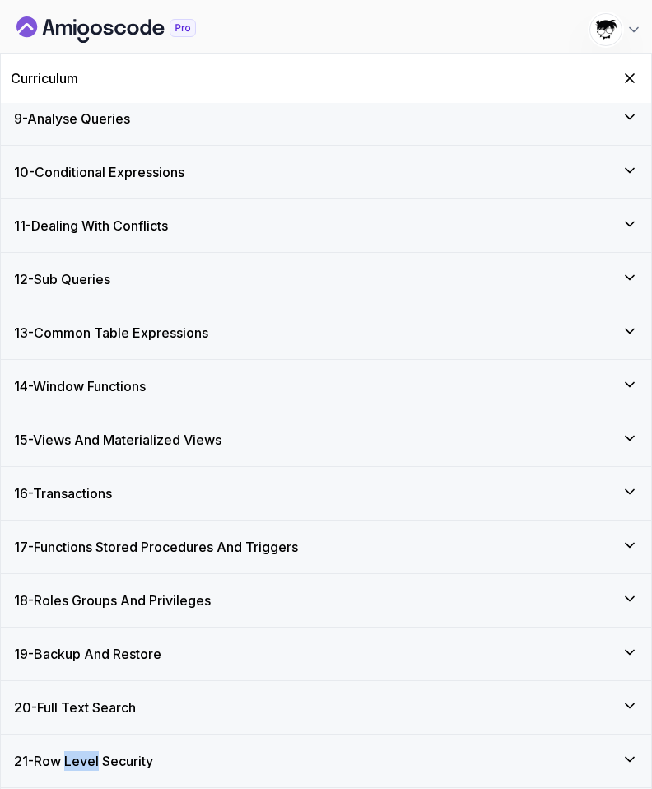
click at [74, 732] on div "20 - Full Text Search" at bounding box center [326, 707] width 651 height 53
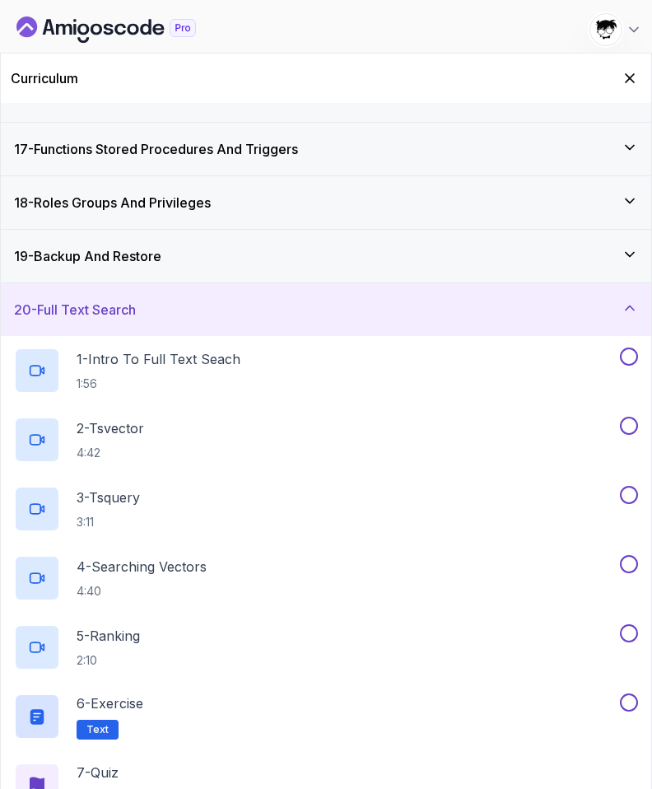
scroll to position [924, 0]
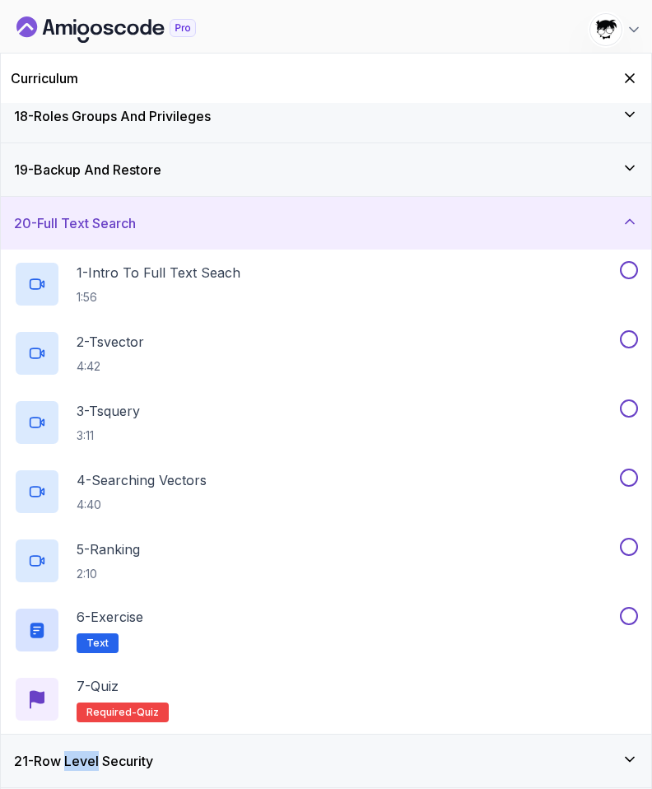
click at [180, 743] on div "21 - Row Level Security" at bounding box center [326, 761] width 651 height 53
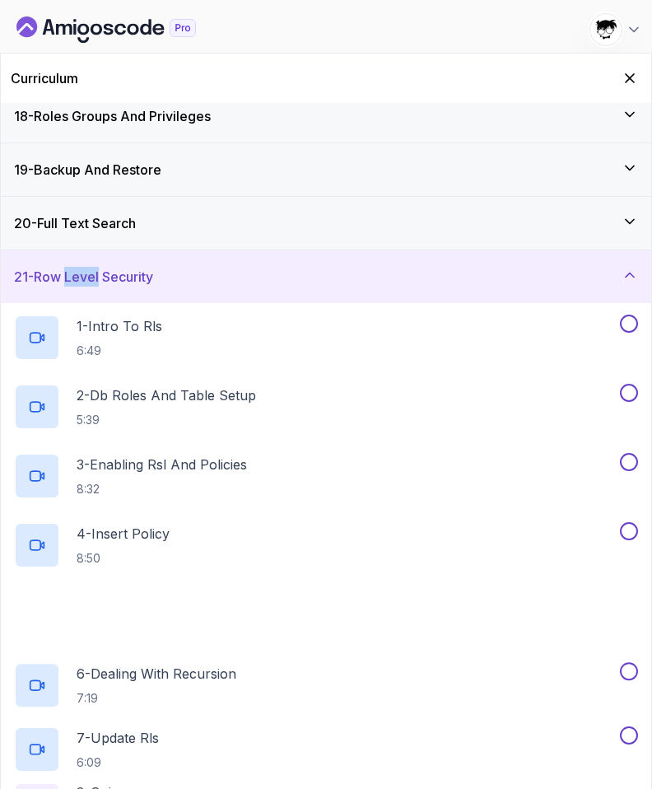
scroll to position [993, 0]
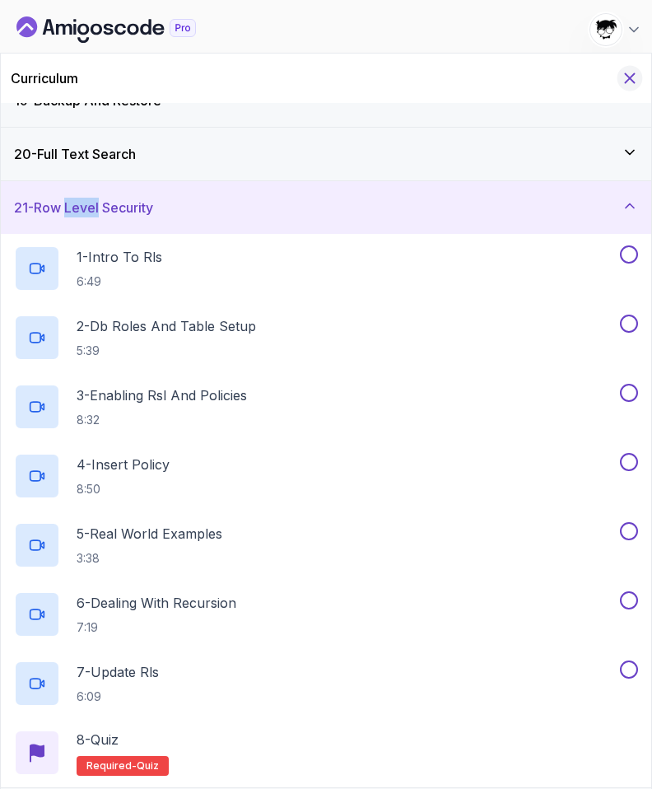
click at [628, 78] on icon "Hide Curriculum for mobile" at bounding box center [630, 78] width 18 height 18
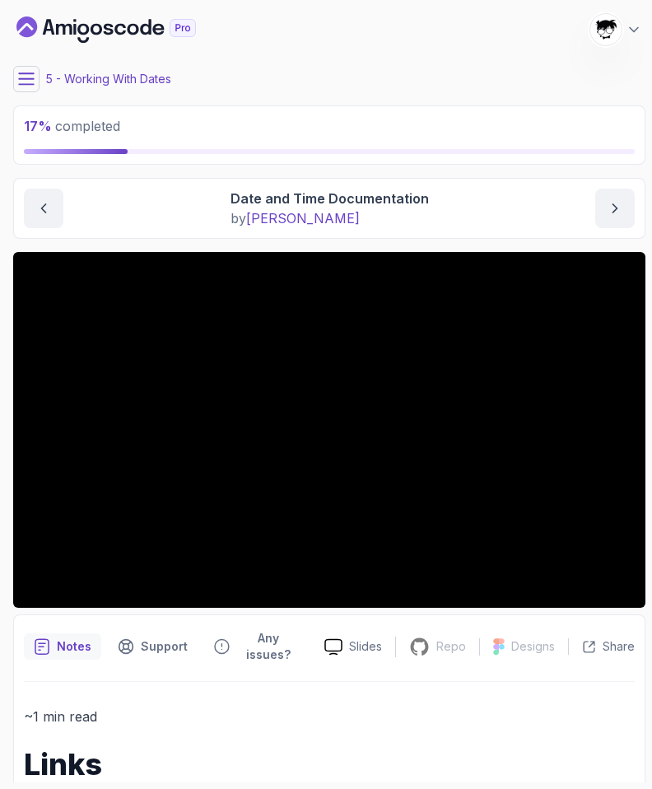
click at [414, 175] on main "My Courses Advanced Databases 1784 Points Abdallah Issa Al-Kass Student 5 - Wor…" at bounding box center [329, 395] width 633 height 776
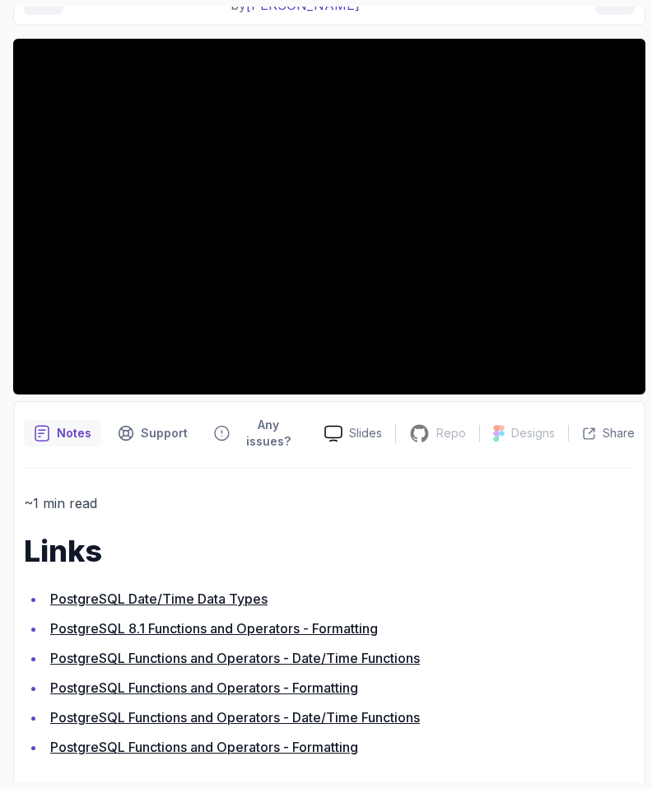
click at [147, 587] on li "PostgreSQL Date/Time Data Types" at bounding box center [340, 598] width 590 height 23
click at [156, 591] on link "PostgreSQL Date/Time Data Types" at bounding box center [158, 599] width 217 height 16
click at [196, 535] on h1 "Links" at bounding box center [329, 551] width 611 height 33
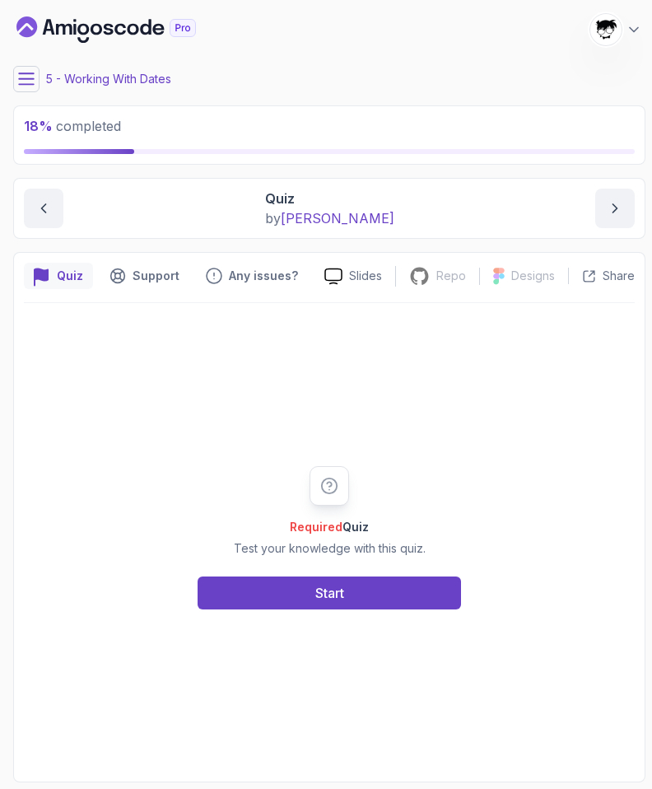
click at [241, 575] on div "Required Quiz Test your knowledge with this quiz. Start" at bounding box center [329, 537] width 316 height 143
click at [324, 624] on div "Required Quiz Test your knowledge with this quiz. Start" at bounding box center [329, 537] width 611 height 469
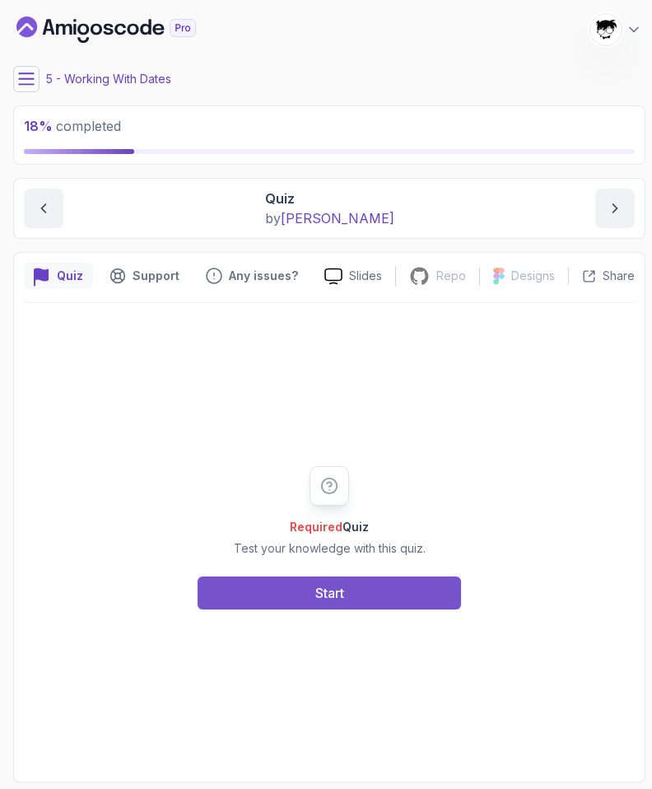
click at [318, 604] on button "Start" at bounding box center [330, 593] width 264 height 33
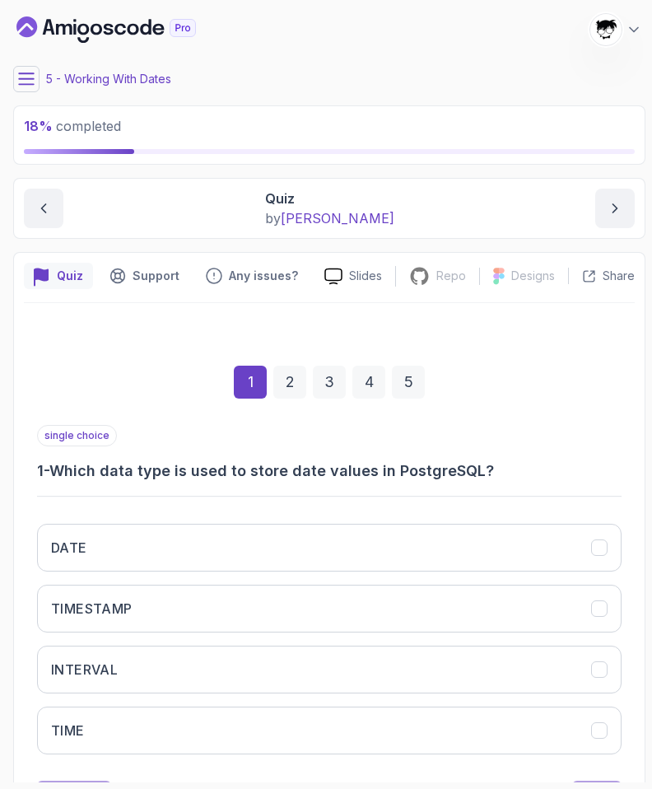
scroll to position [78, 0]
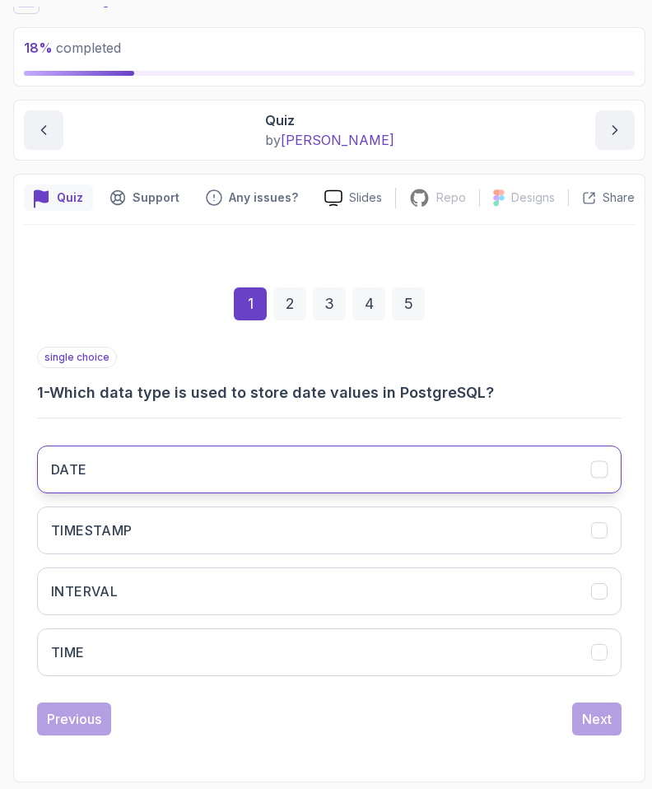
click at [72, 465] on h3 "DATE" at bounding box center [69, 470] width 36 height 20
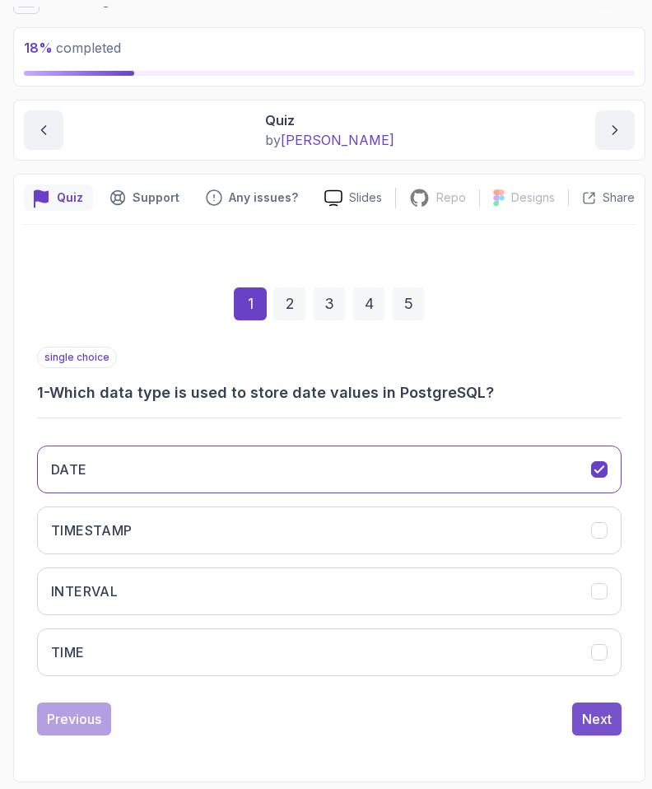
click at [603, 735] on button "Next" at bounding box center [597, 719] width 49 height 33
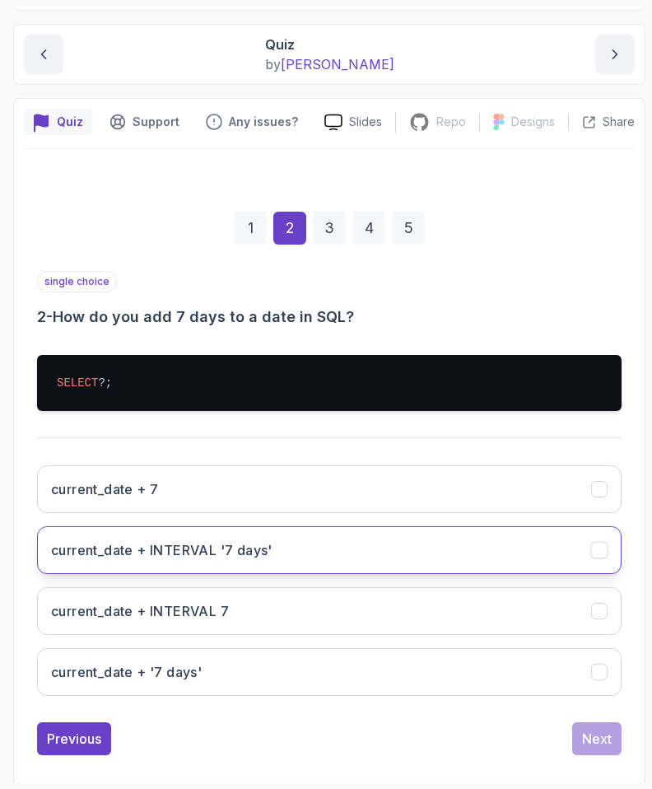
scroll to position [174, 0]
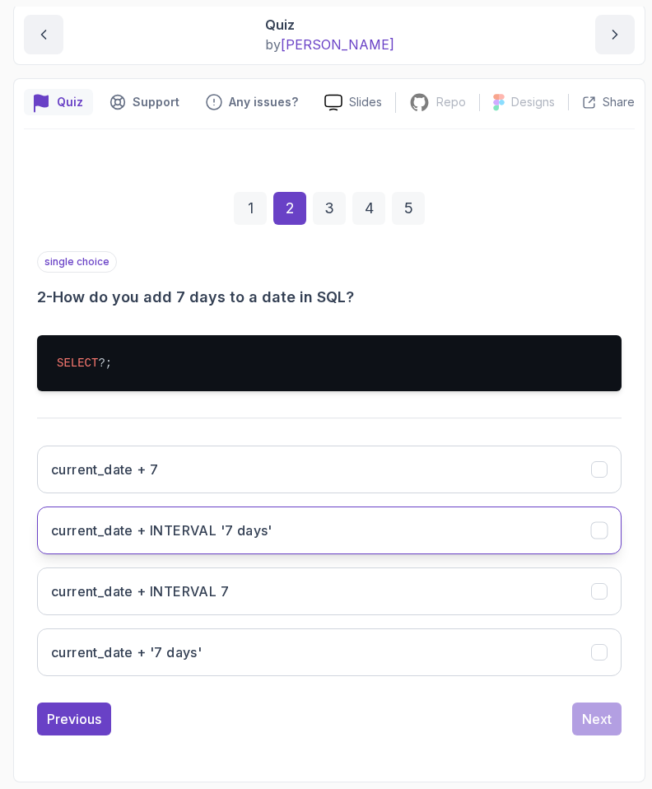
click at [91, 531] on h3 "current_date + INTERVAL '7 days'" at bounding box center [162, 531] width 222 height 20
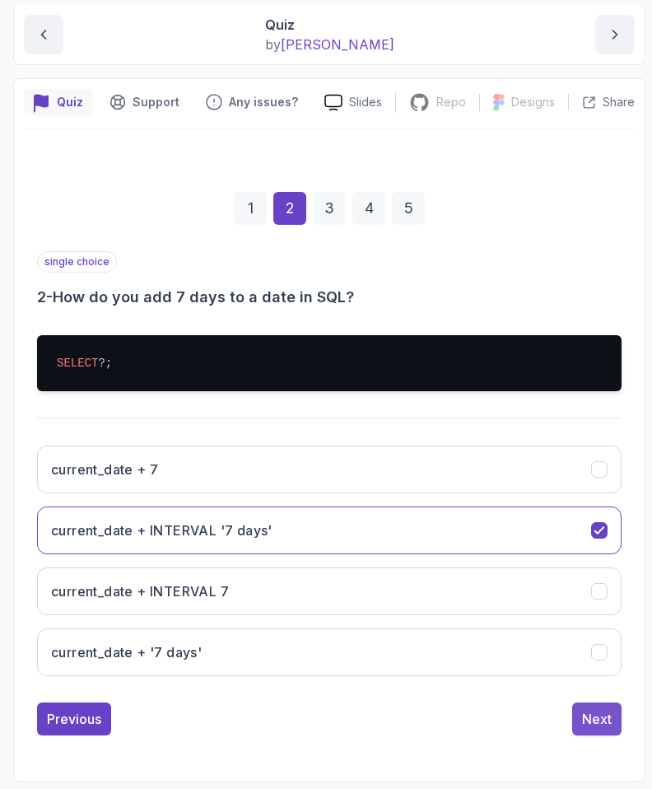
click at [576, 710] on button "Next" at bounding box center [597, 719] width 49 height 33
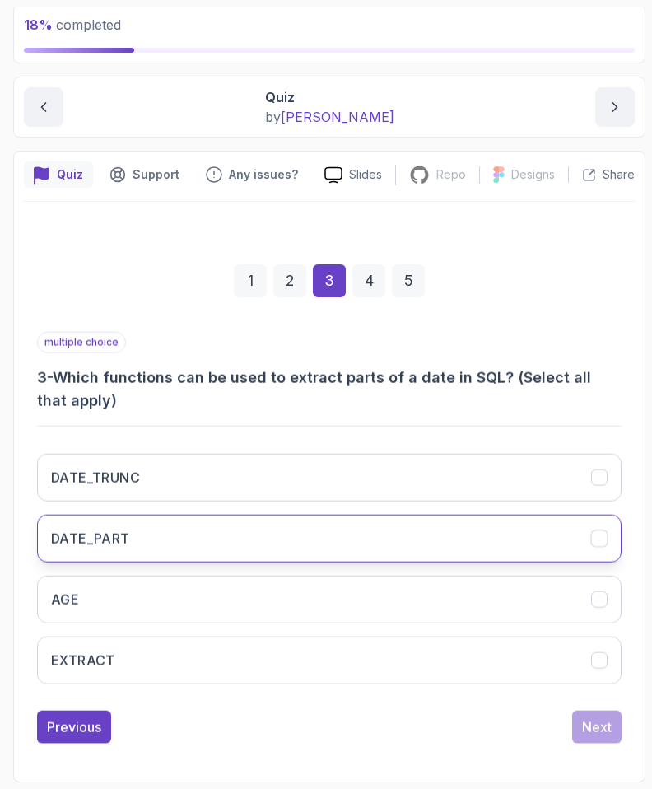
scroll to position [101, 0]
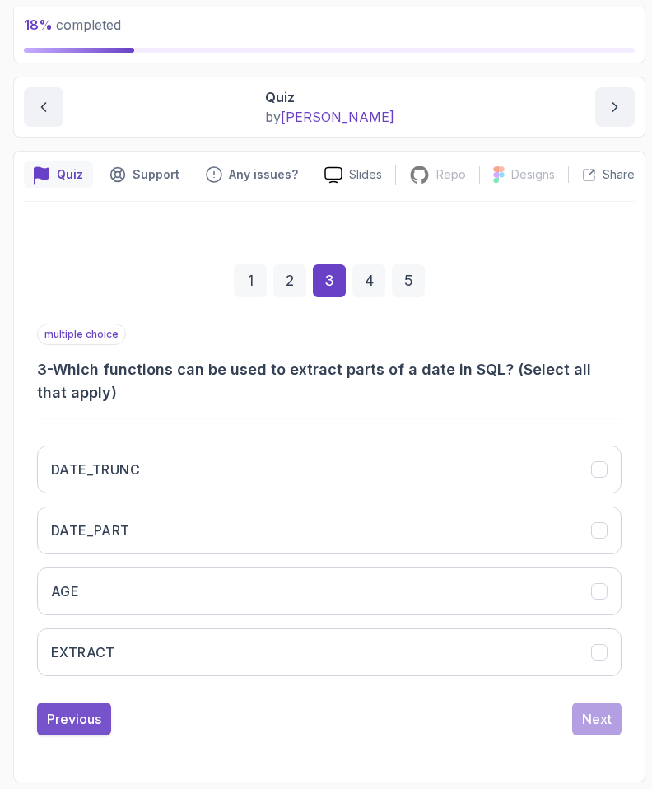
click at [82, 718] on div "Previous" at bounding box center [74, 719] width 54 height 20
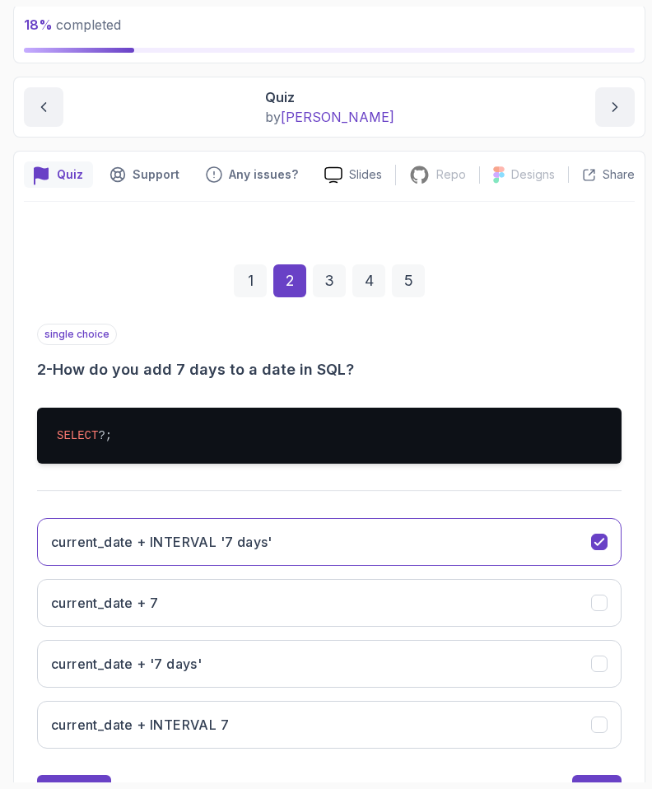
scroll to position [174, 0]
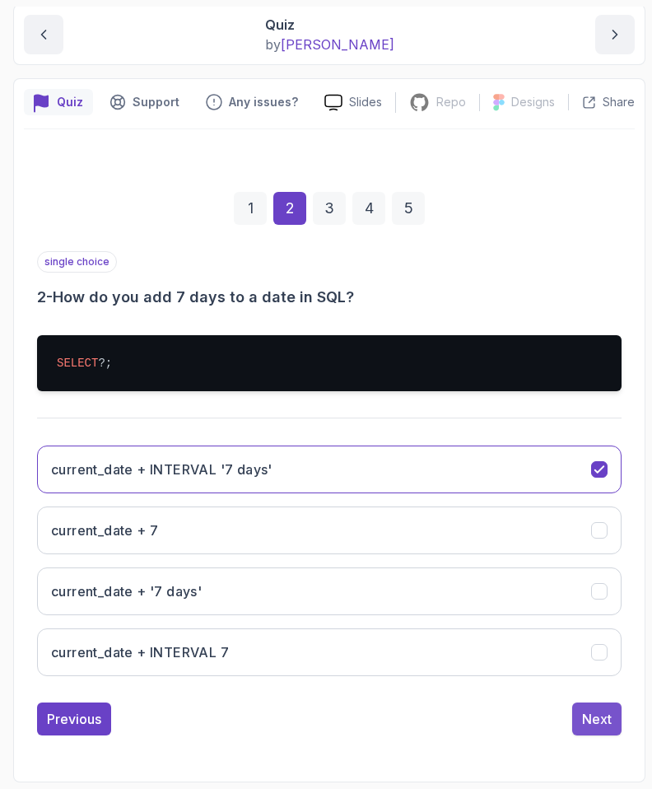
click at [587, 714] on div "Next" at bounding box center [597, 719] width 30 height 20
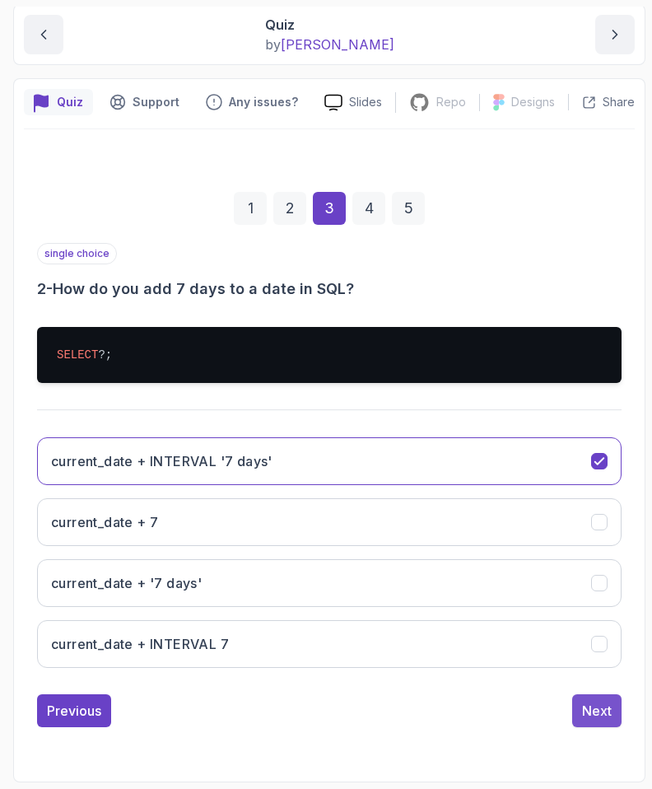
scroll to position [101, 0]
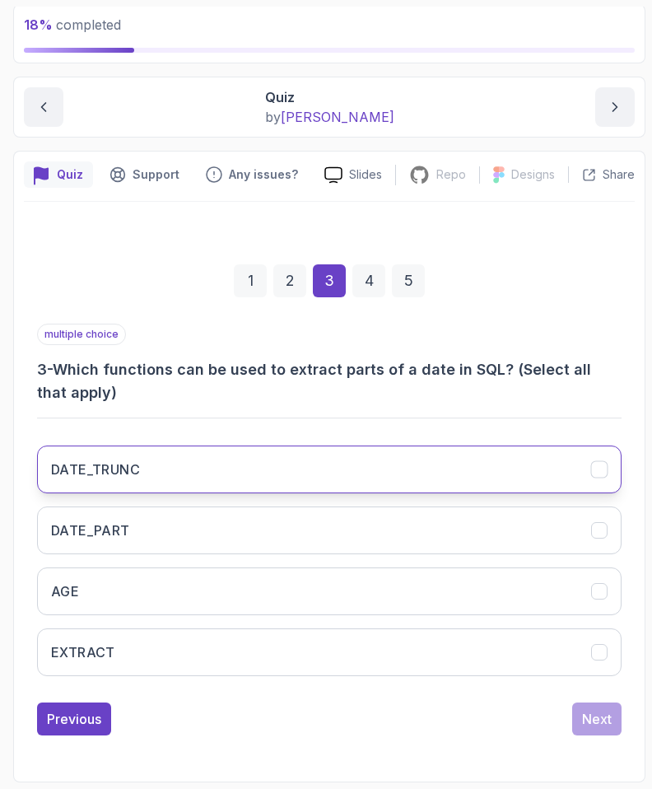
click at [68, 474] on h3 "DATE_TRUNC" at bounding box center [95, 470] width 89 height 20
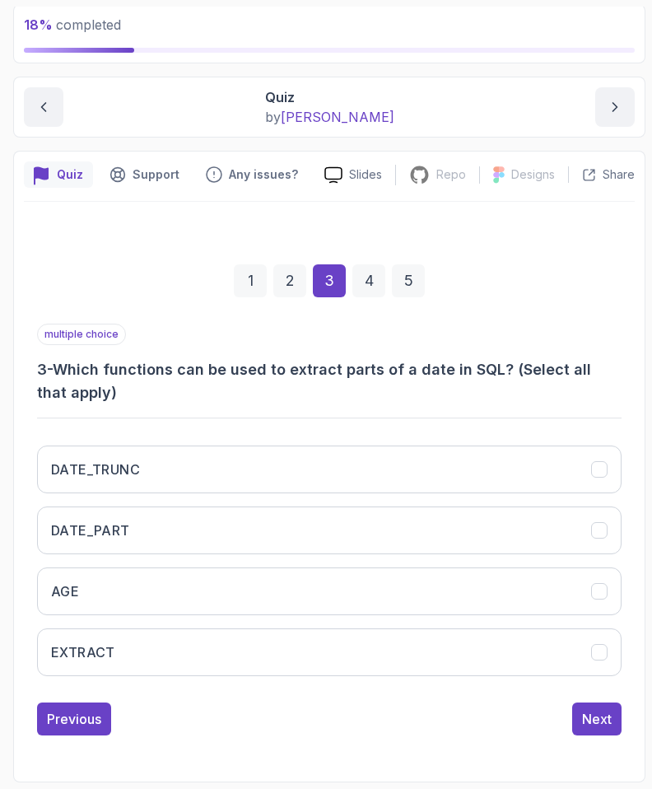
click at [164, 277] on div "1 2 3 4 5" at bounding box center [329, 281] width 585 height 86
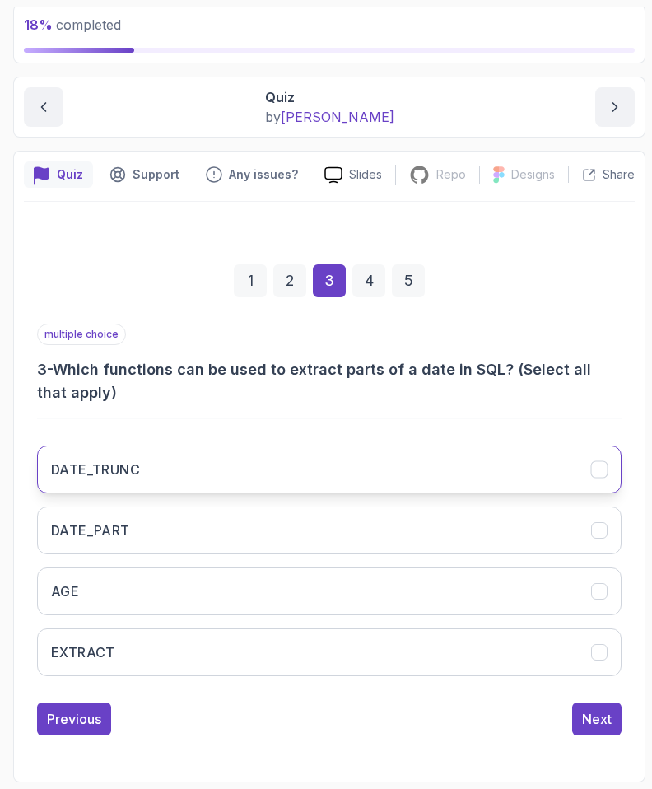
click at [115, 463] on h3 "DATE_TRUNC" at bounding box center [95, 470] width 89 height 20
click at [113, 475] on h3 "DATE_TRUNC" at bounding box center [95, 470] width 89 height 20
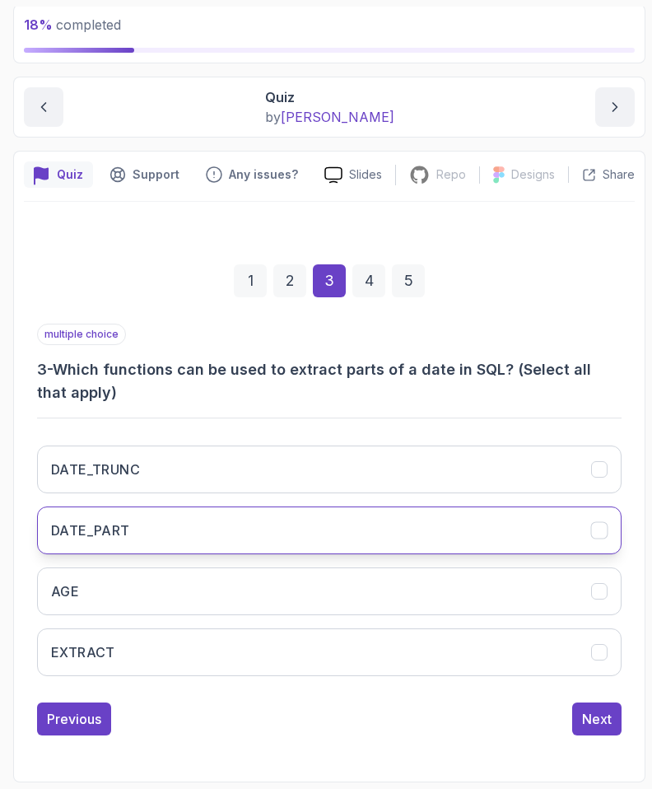
click at [113, 532] on h3 "DATE_PART" at bounding box center [90, 531] width 79 height 20
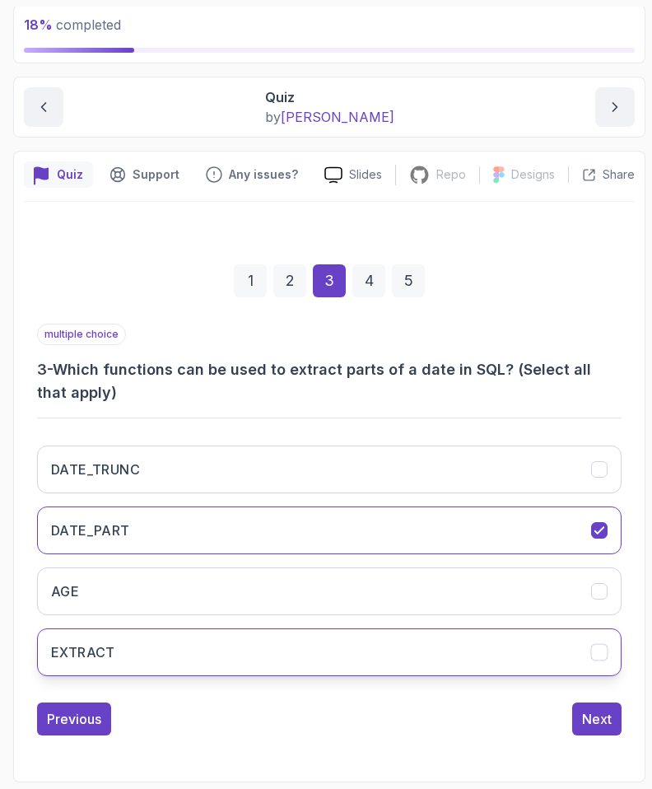
click at [118, 637] on button "EXTRACT" at bounding box center [329, 653] width 585 height 48
click at [572, 717] on div "Previous Next" at bounding box center [329, 719] width 585 height 33
click at [592, 716] on div "Next" at bounding box center [597, 719] width 30 height 20
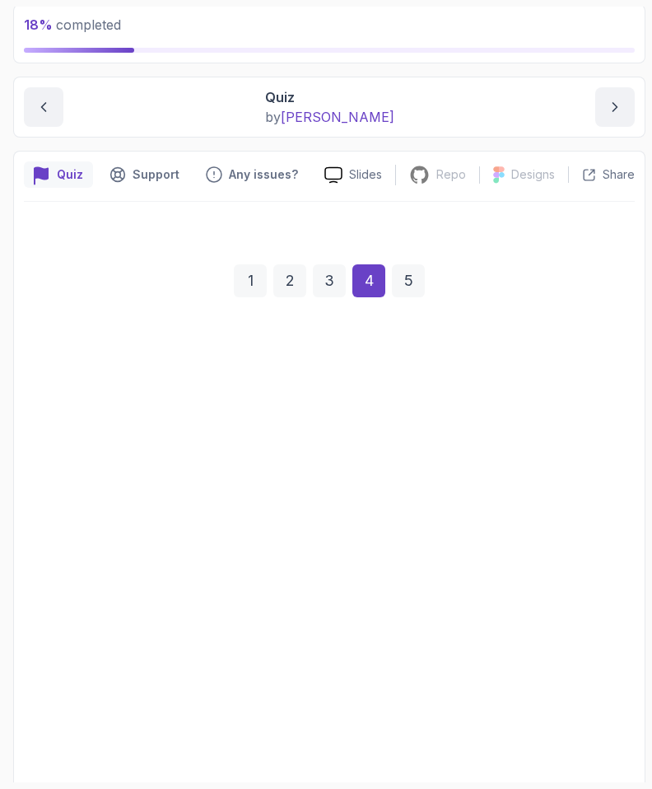
scroll to position [174, 0]
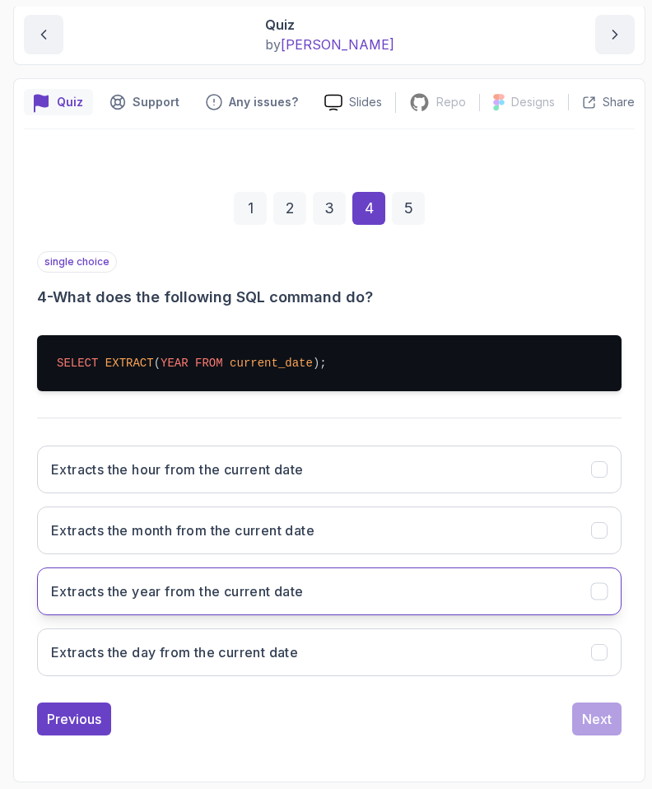
click at [99, 585] on h3 "Extracts the year from the current date" at bounding box center [177, 592] width 253 height 20
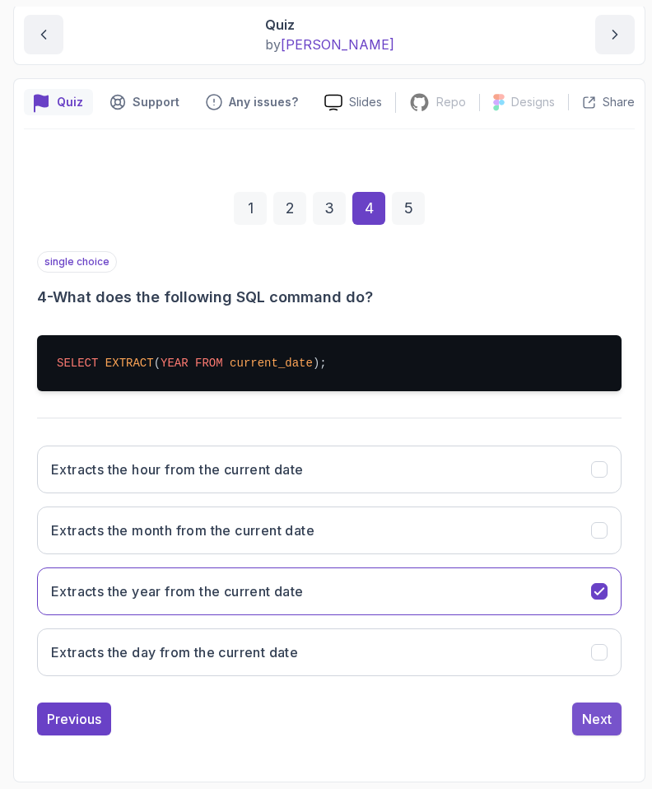
click at [590, 721] on div "Next" at bounding box center [597, 719] width 30 height 20
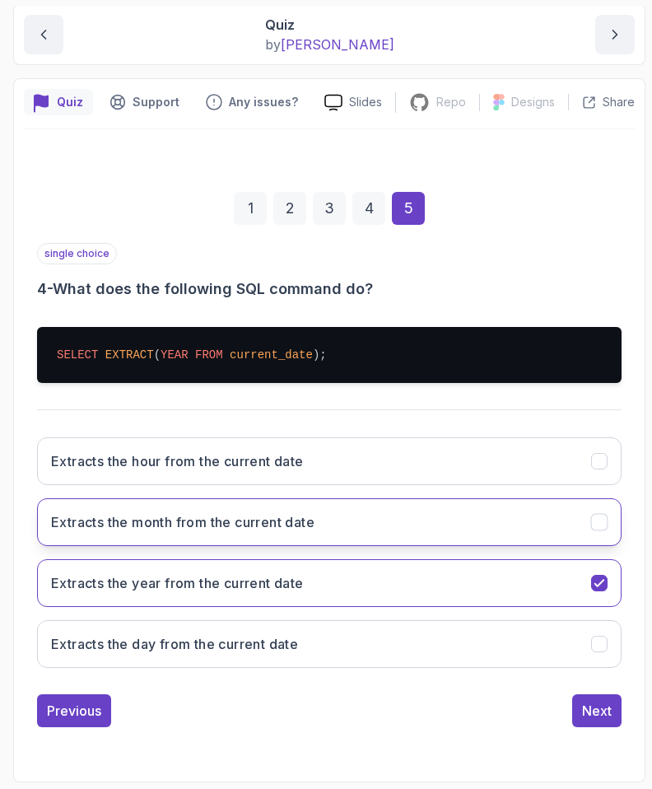
scroll to position [78, 0]
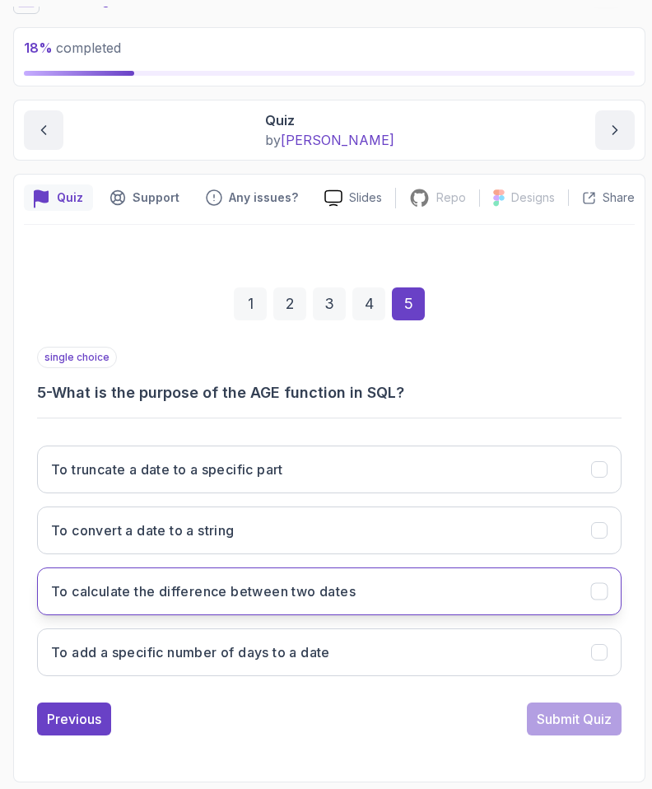
click at [80, 607] on button "To calculate the difference between two dates" at bounding box center [329, 592] width 585 height 48
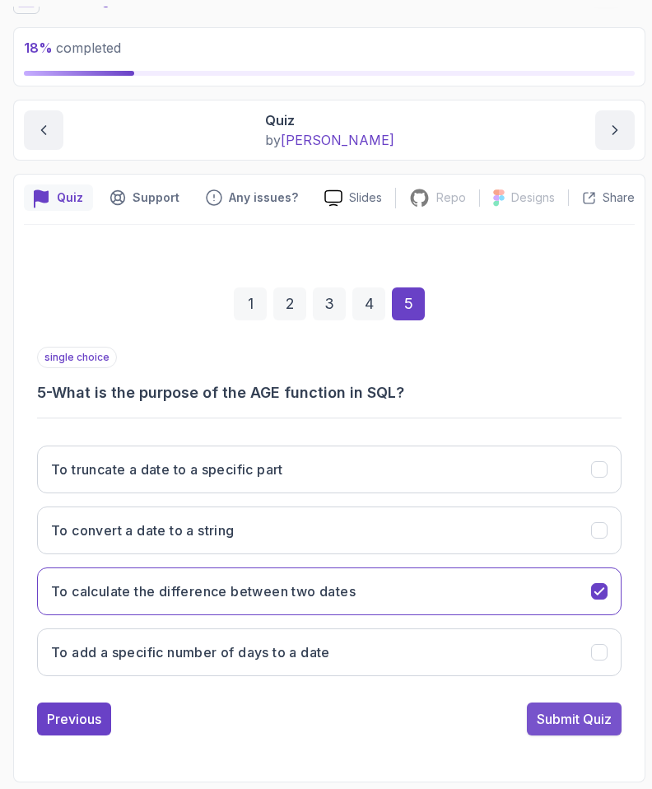
click at [549, 718] on div "Submit Quiz" at bounding box center [574, 719] width 75 height 20
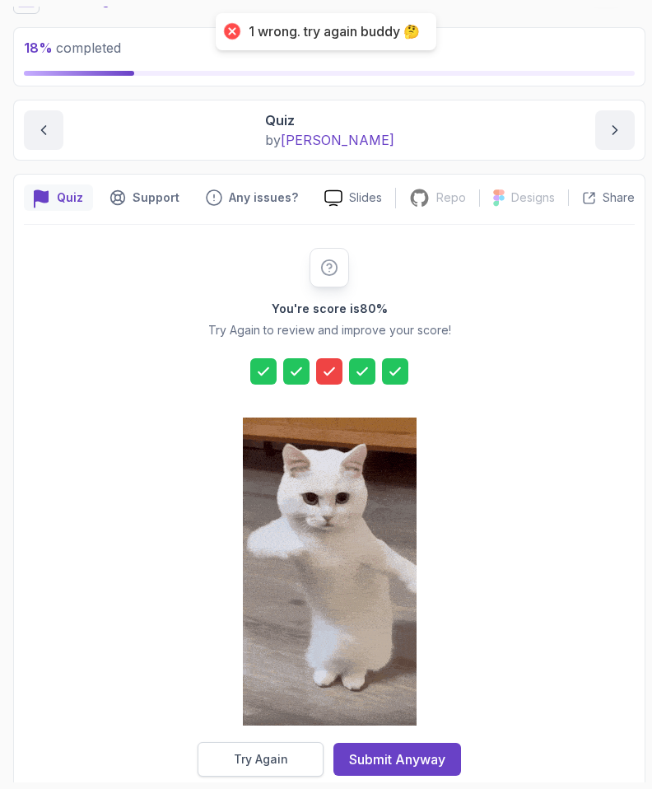
click at [292, 759] on button "Try Again" at bounding box center [261, 759] width 126 height 35
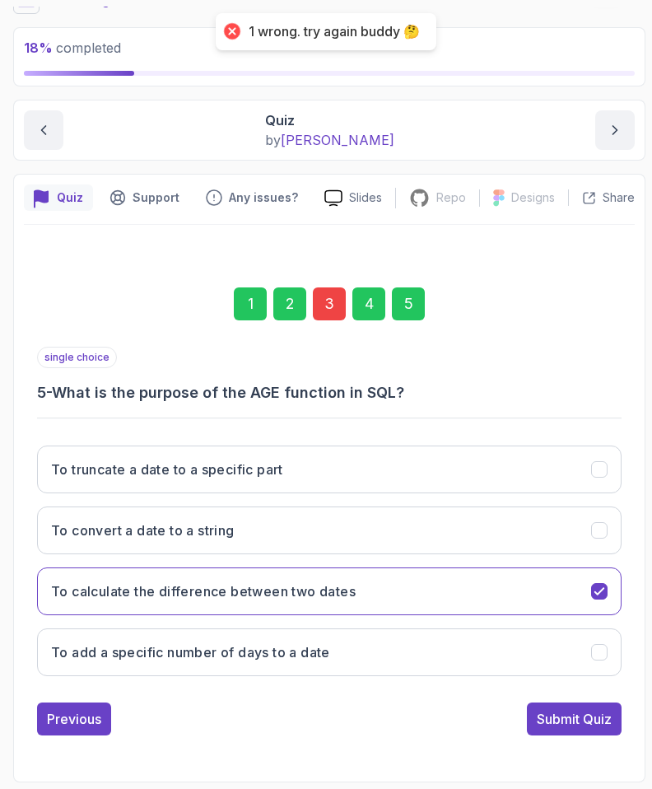
click at [339, 304] on div "3" at bounding box center [329, 304] width 33 height 33
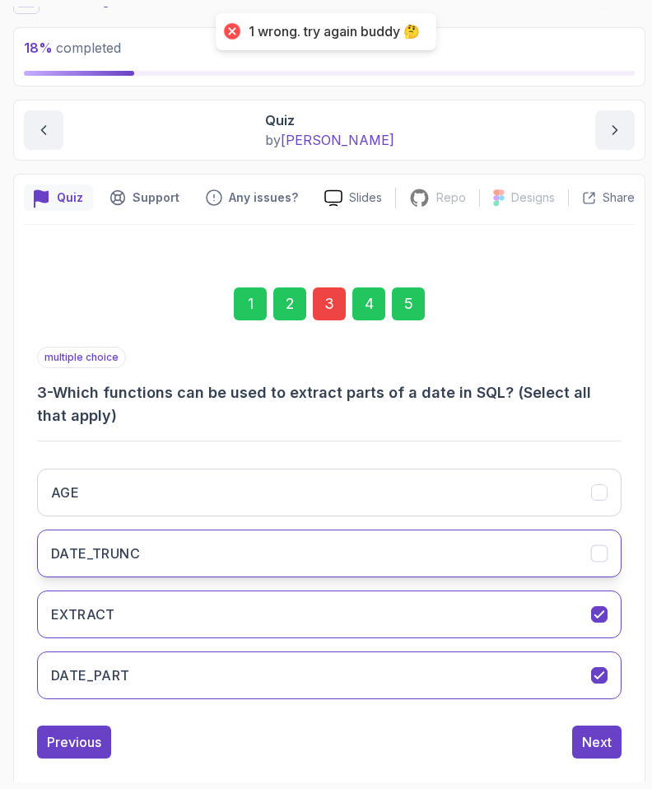
click at [134, 545] on h3 "DATE_TRUNC" at bounding box center [95, 554] width 89 height 20
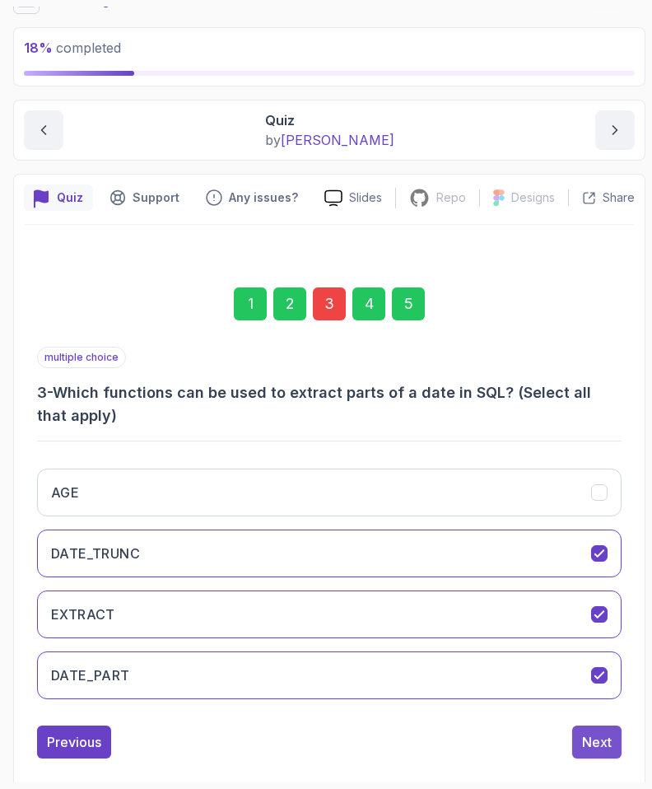
click at [597, 741] on div "Next" at bounding box center [597, 742] width 30 height 20
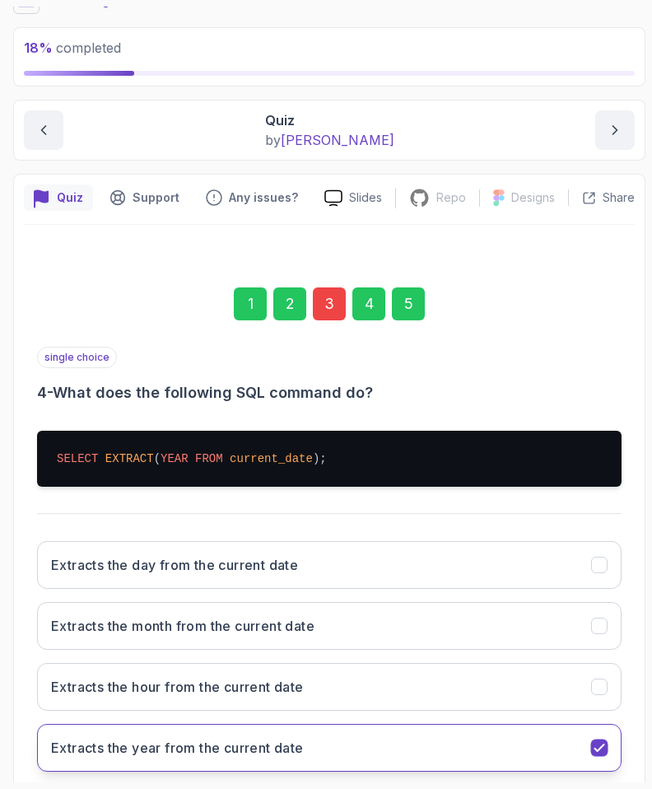
scroll to position [174, 0]
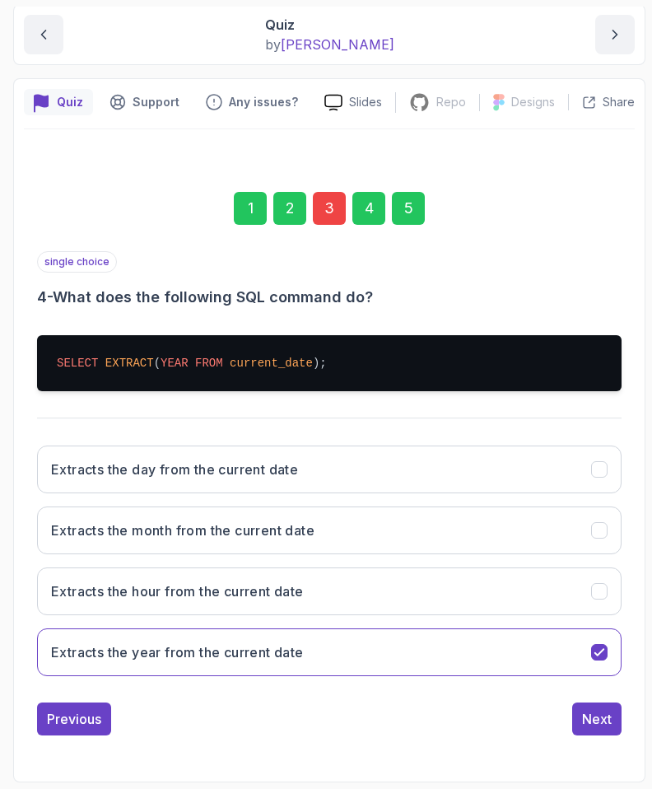
click at [580, 700] on div "single choice 4 - What does the following SQL command do? SELECT EXTRACT ( YEAR…" at bounding box center [329, 493] width 585 height 484
click at [582, 732] on button "Next" at bounding box center [597, 719] width 49 height 33
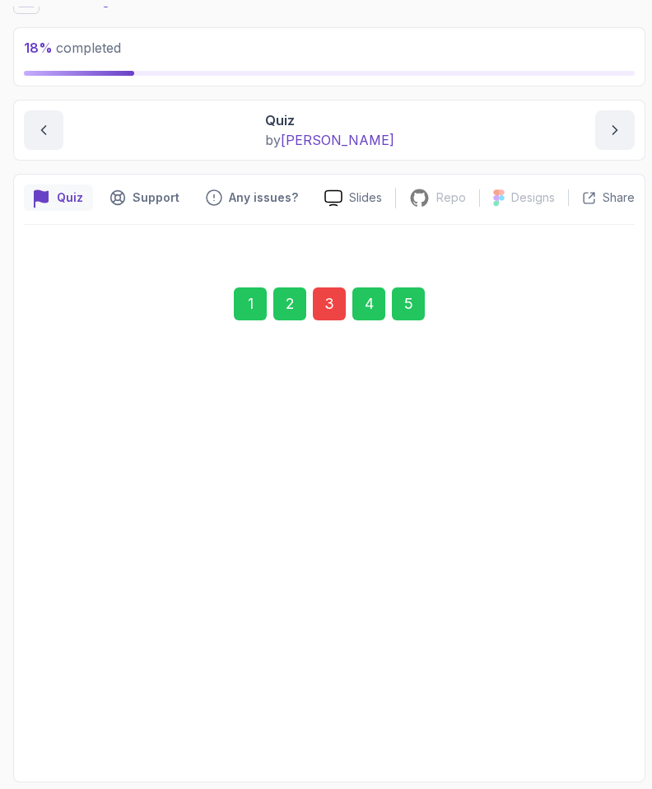
scroll to position [78, 0]
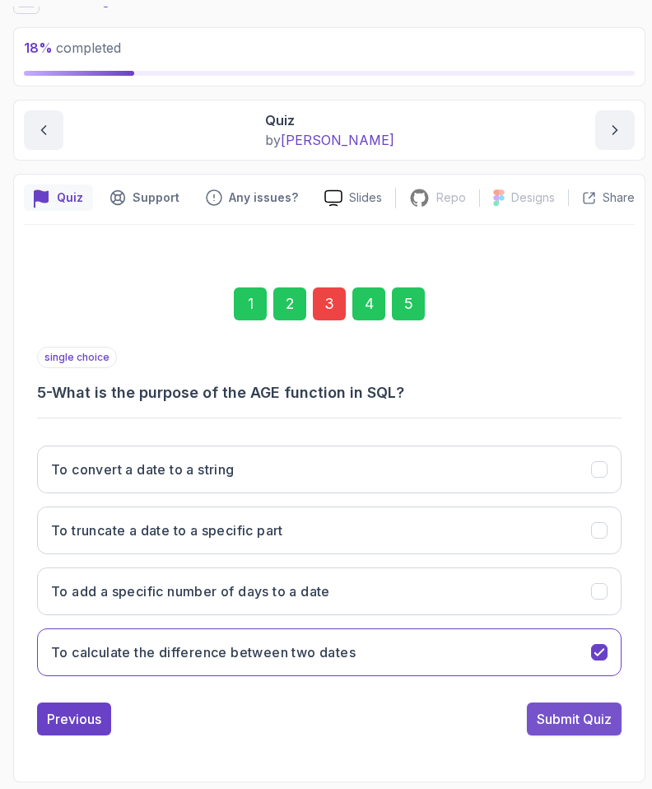
click at [580, 725] on div "Submit Quiz" at bounding box center [574, 719] width 75 height 20
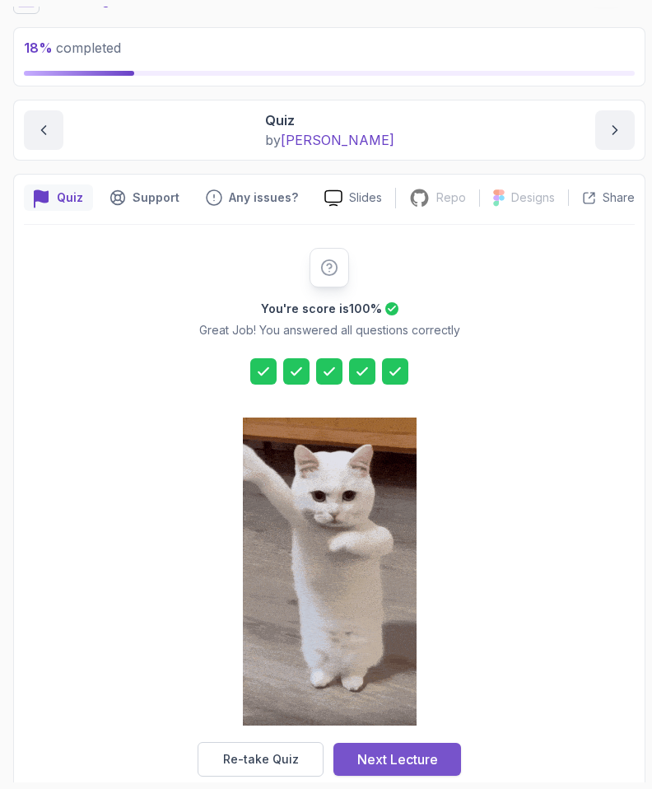
click at [434, 751] on div "Next Lecture" at bounding box center [398, 760] width 81 height 20
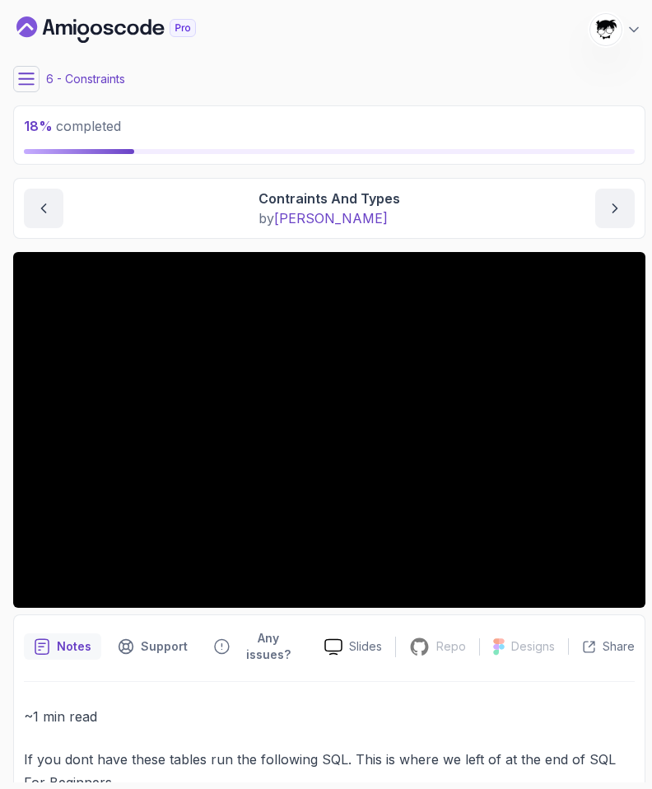
click at [21, 78] on icon at bounding box center [26, 78] width 15 height 11
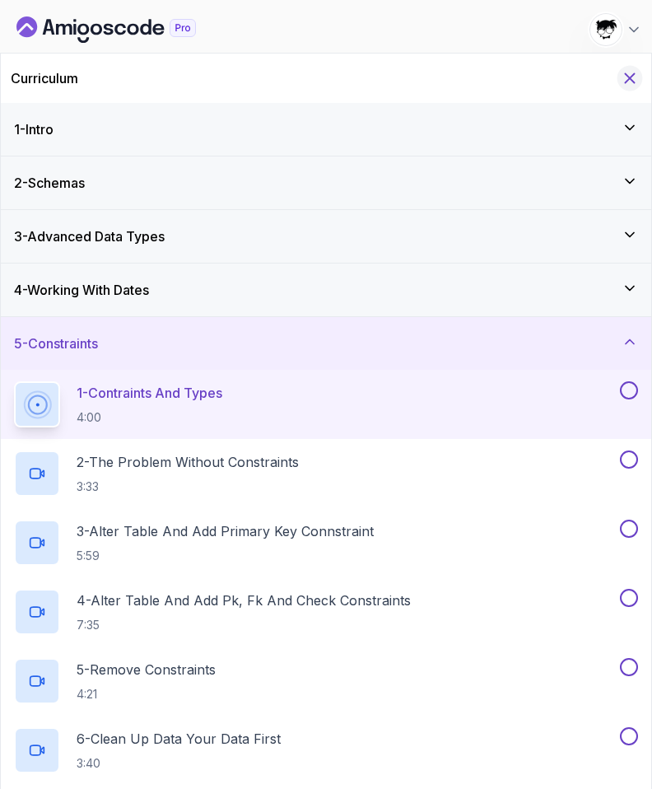
click at [635, 79] on icon "Hide Curriculum for mobile" at bounding box center [630, 78] width 18 height 18
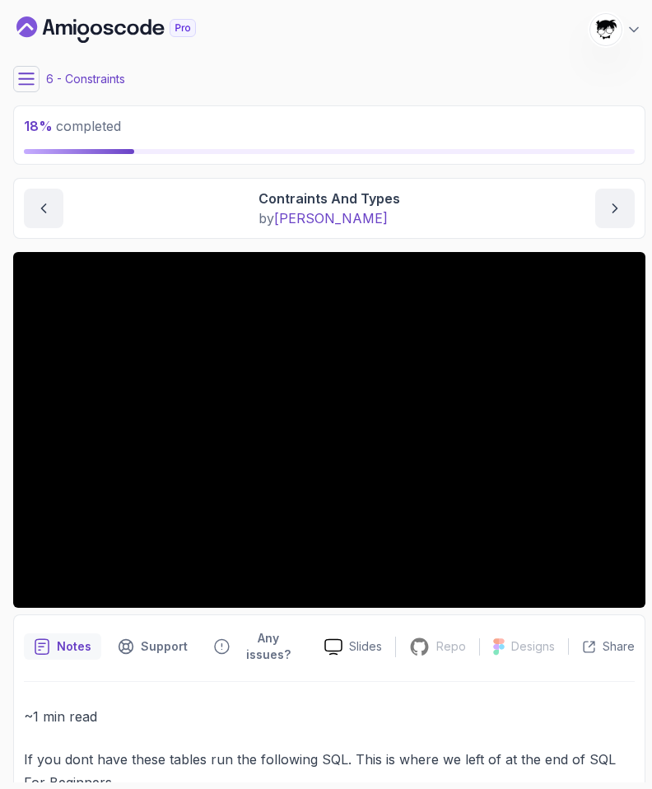
click at [91, 27] on icon "Dashboard" at bounding box center [97, 30] width 12 height 12
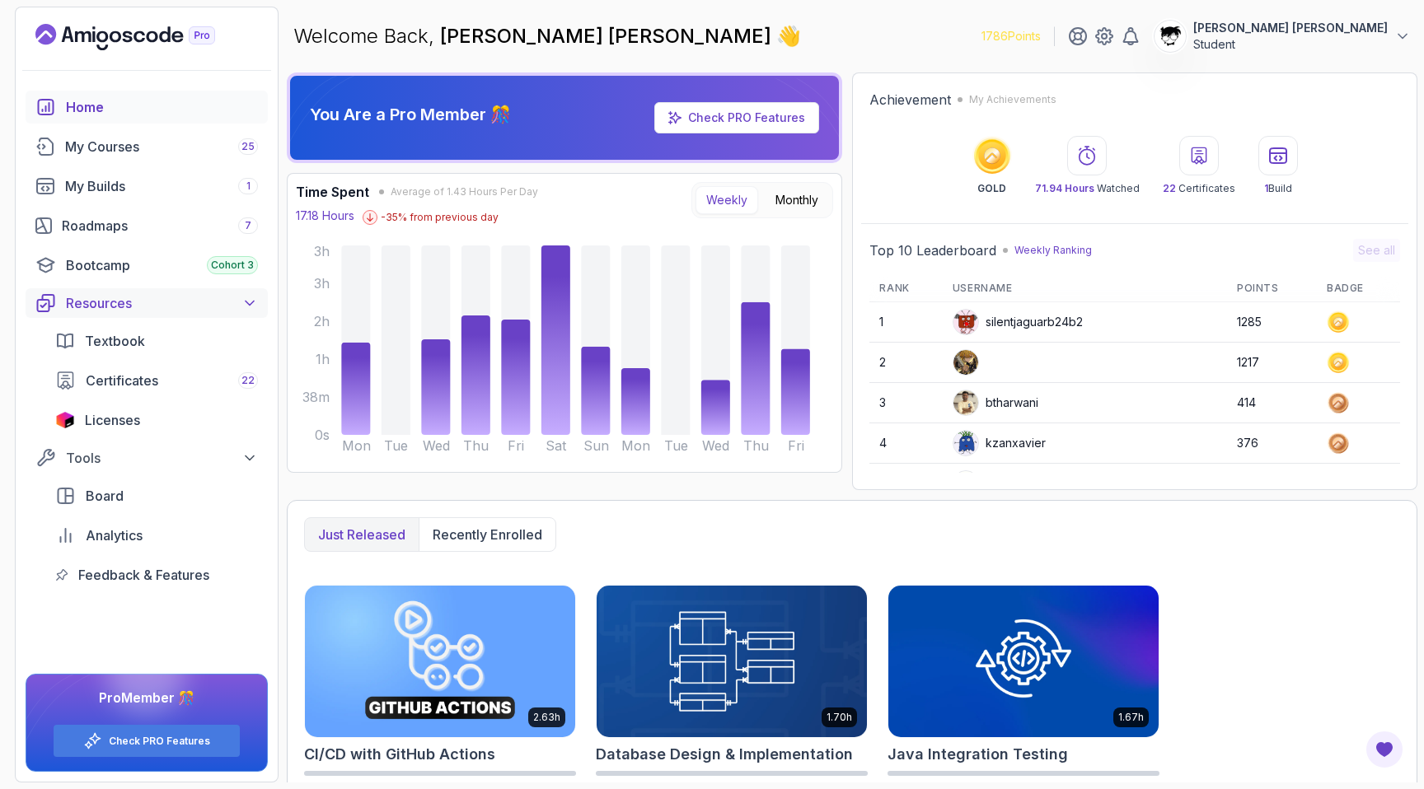
click at [213, 290] on button "Resources" at bounding box center [147, 303] width 242 height 30
click at [128, 255] on div "Bootcamp Cohort 3" at bounding box center [162, 265] width 192 height 20
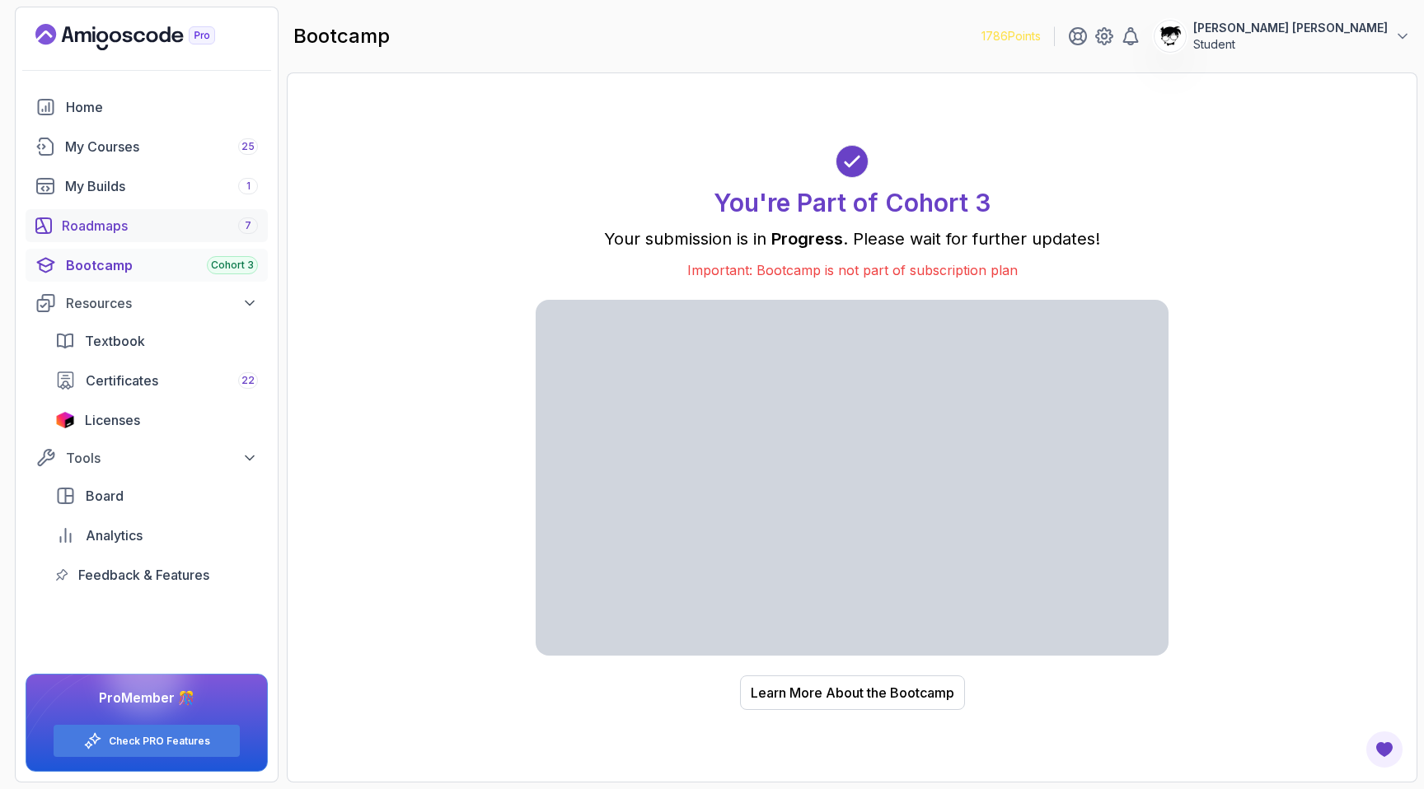
click at [94, 231] on div "Roadmaps 7" at bounding box center [160, 226] width 196 height 20
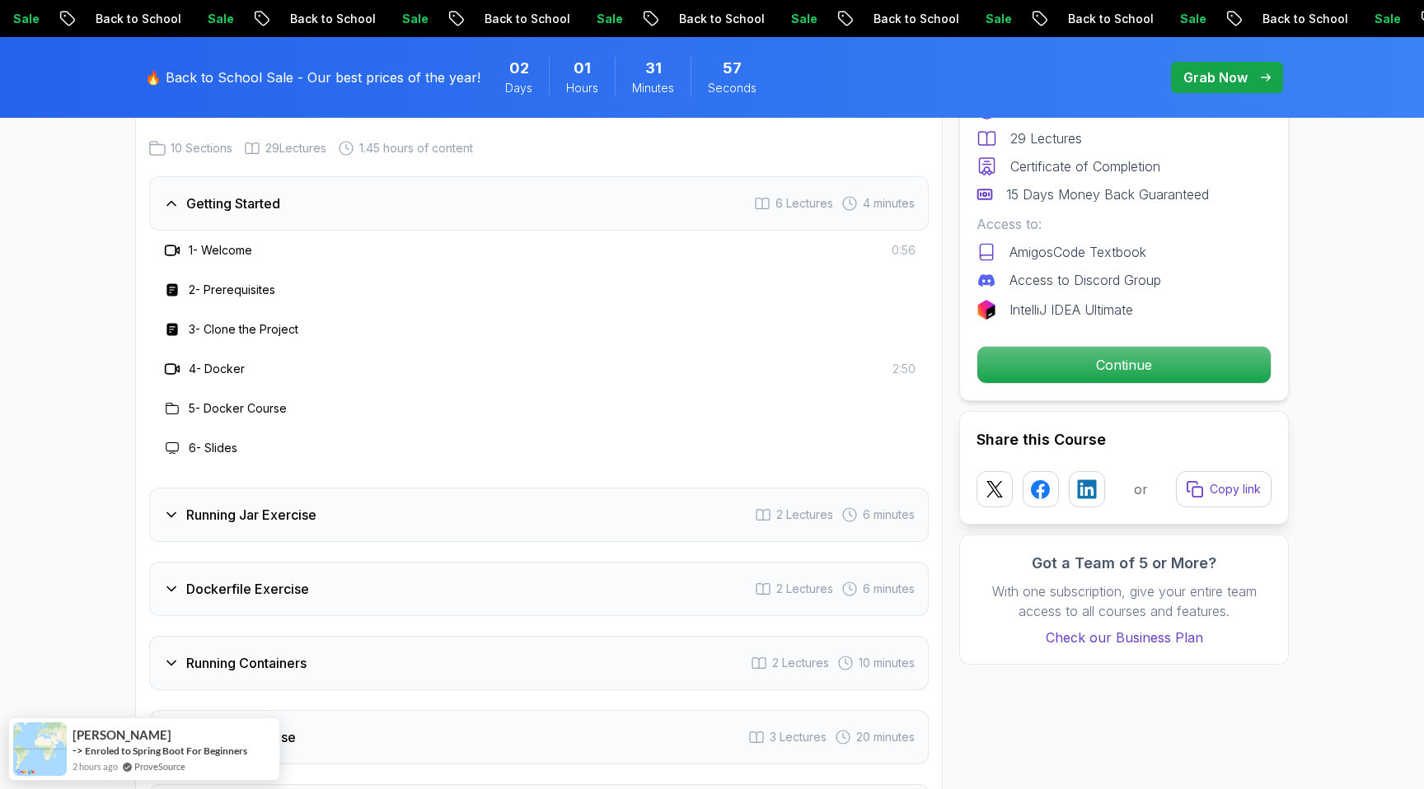
scroll to position [2467, 0]
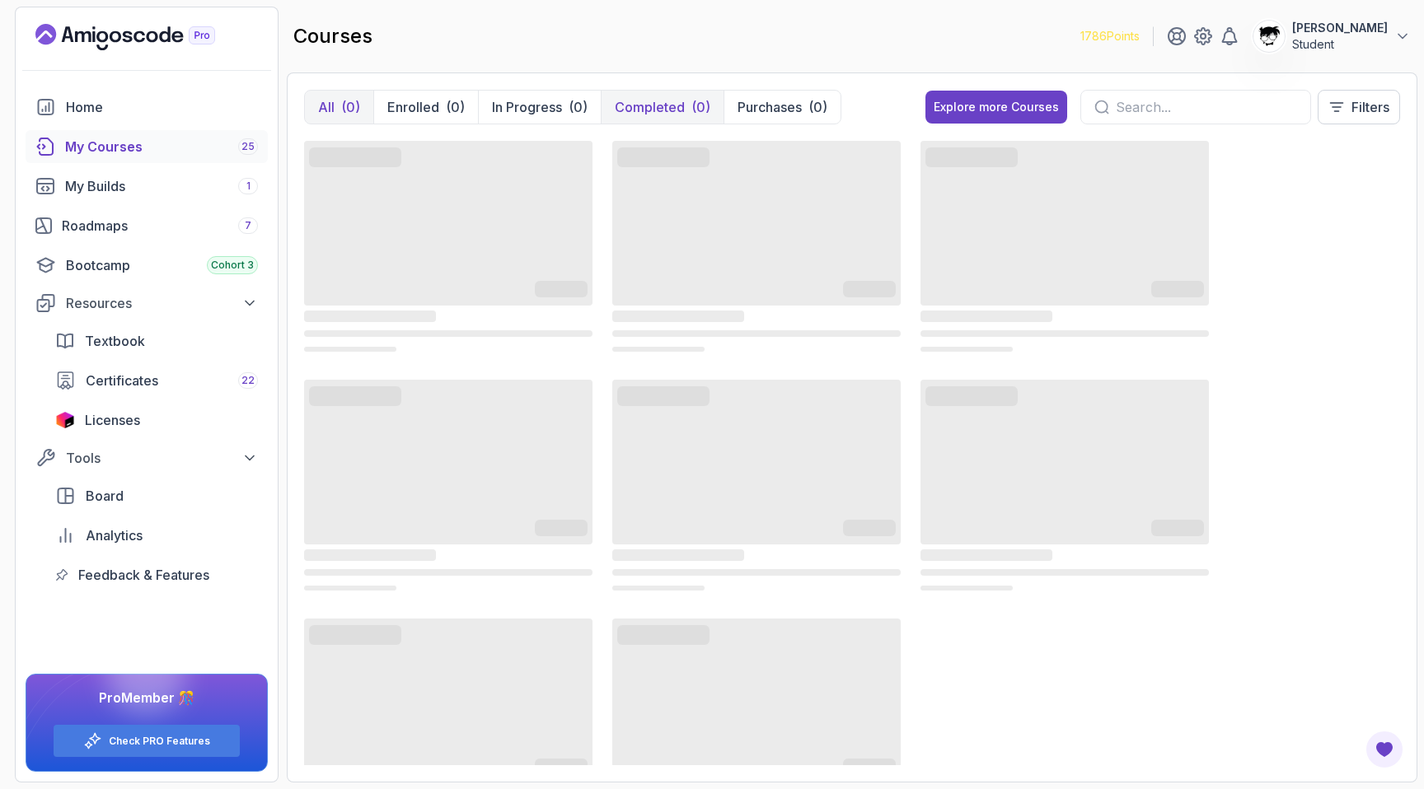
click at [716, 106] on button "Completed (0)" at bounding box center [662, 107] width 123 height 33
